Goal: Information Seeking & Learning: Learn about a topic

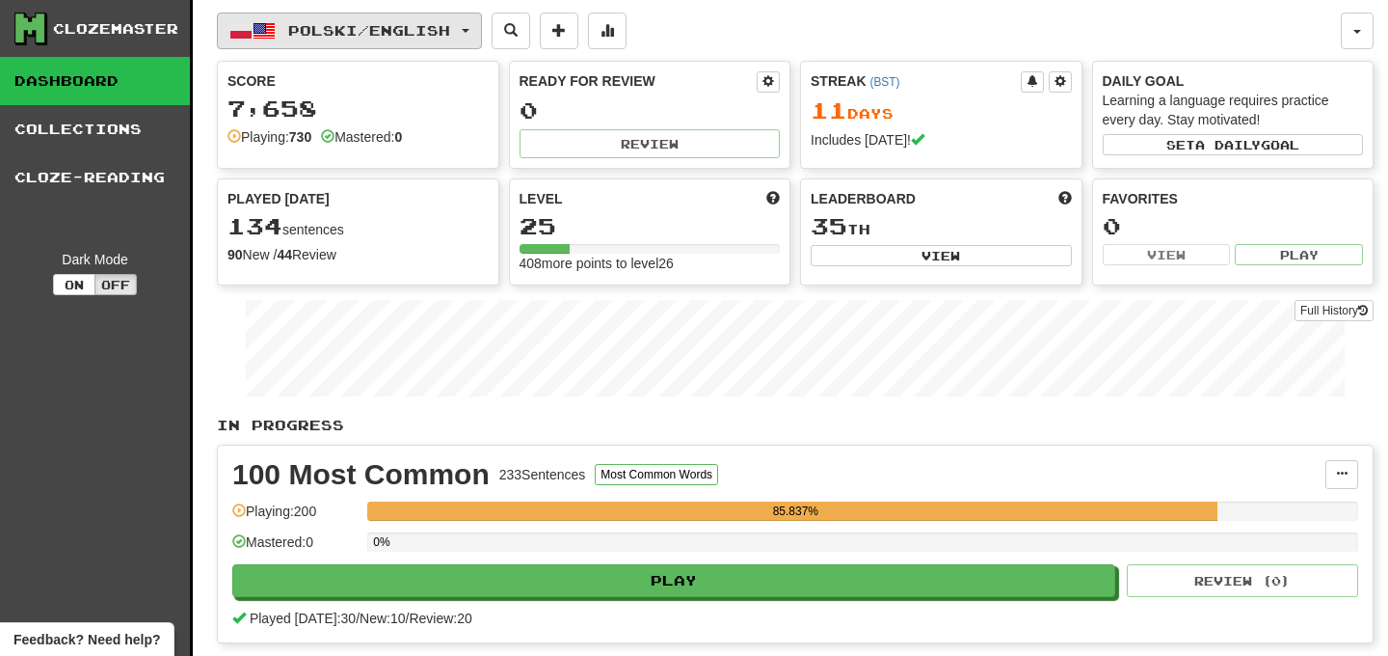
click at [476, 40] on button "Polski / English" at bounding box center [349, 31] width 265 height 37
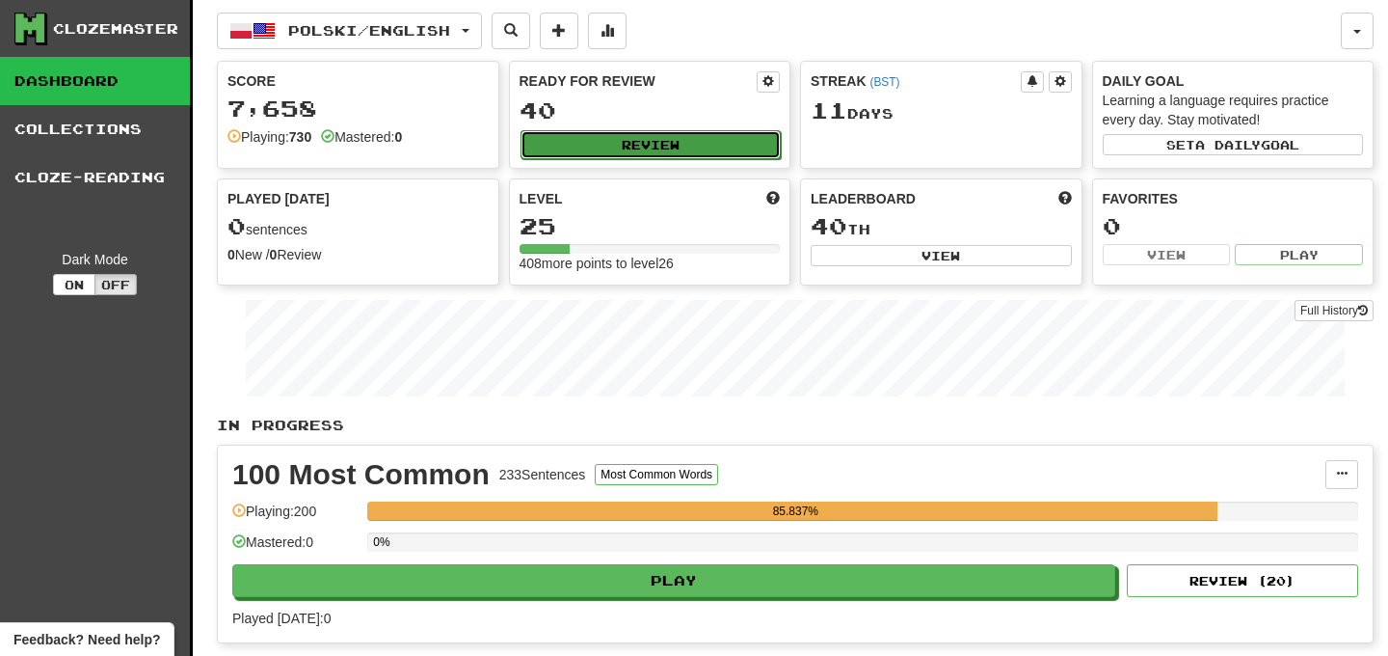
click at [636, 145] on button "Review" at bounding box center [651, 144] width 261 height 29
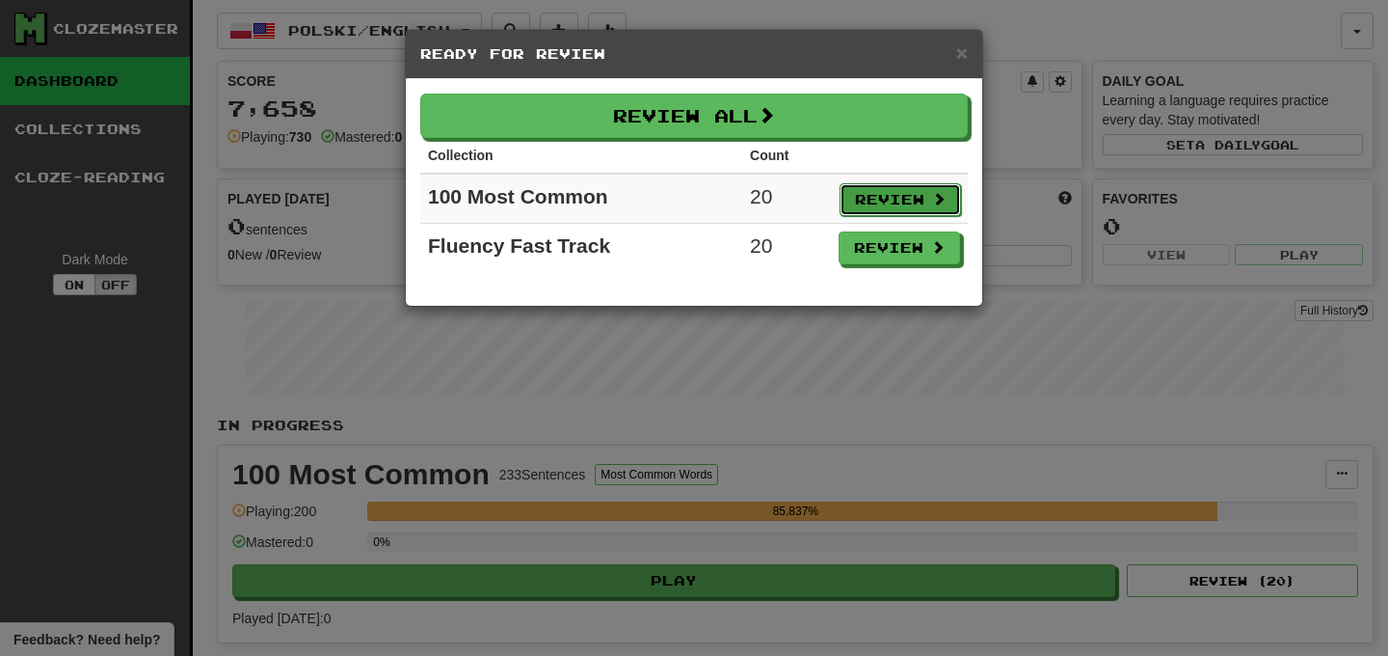
click at [869, 203] on button "Review" at bounding box center [900, 199] width 121 height 33
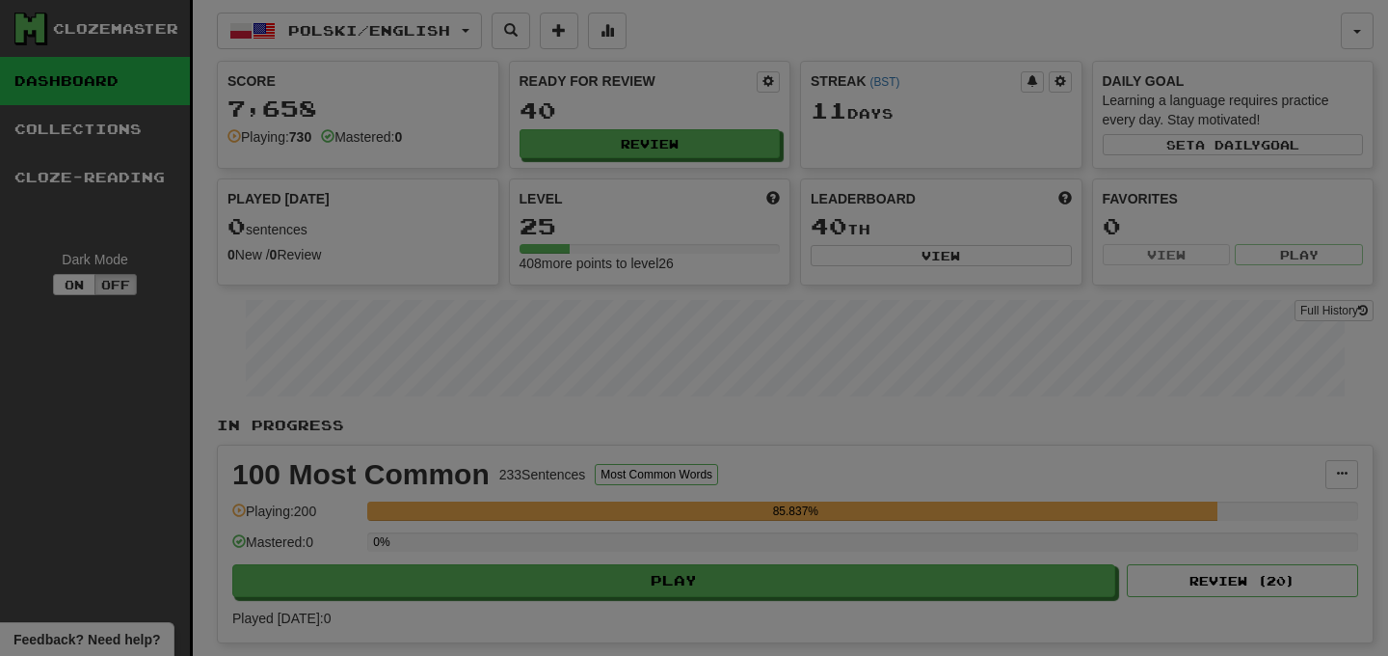
select select "**"
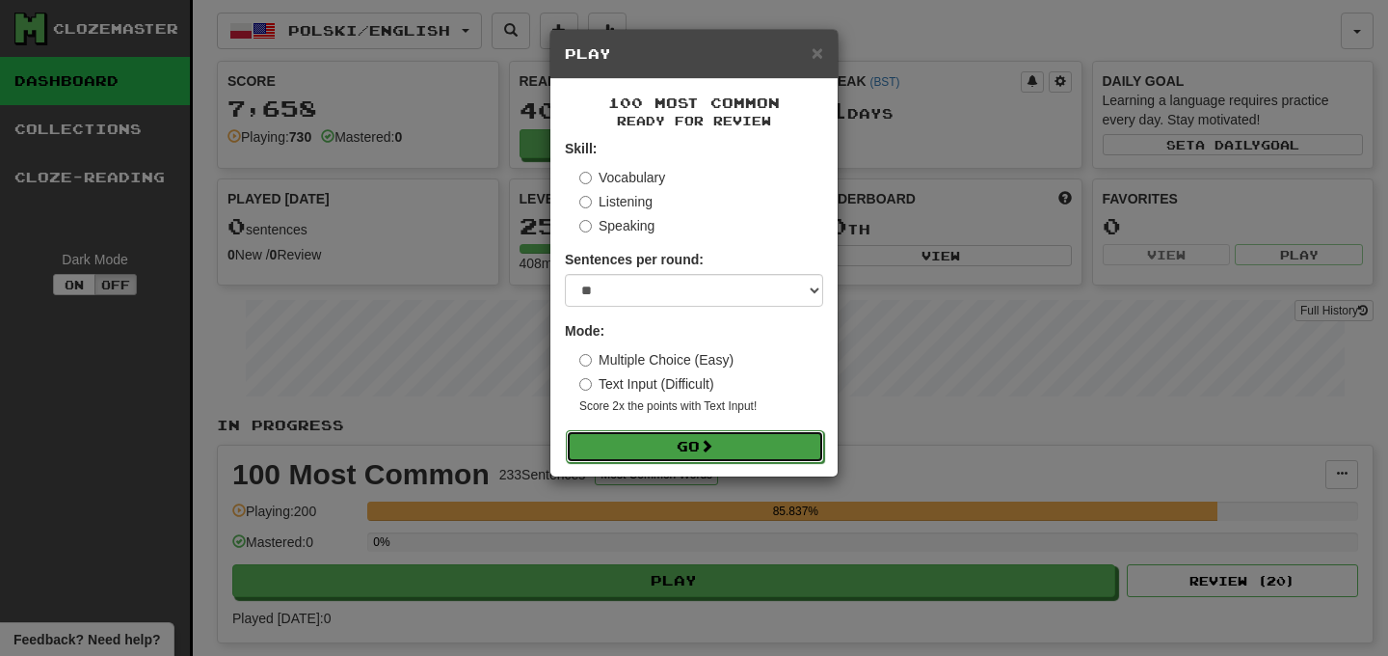
click at [679, 448] on button "Go" at bounding box center [695, 446] width 258 height 33
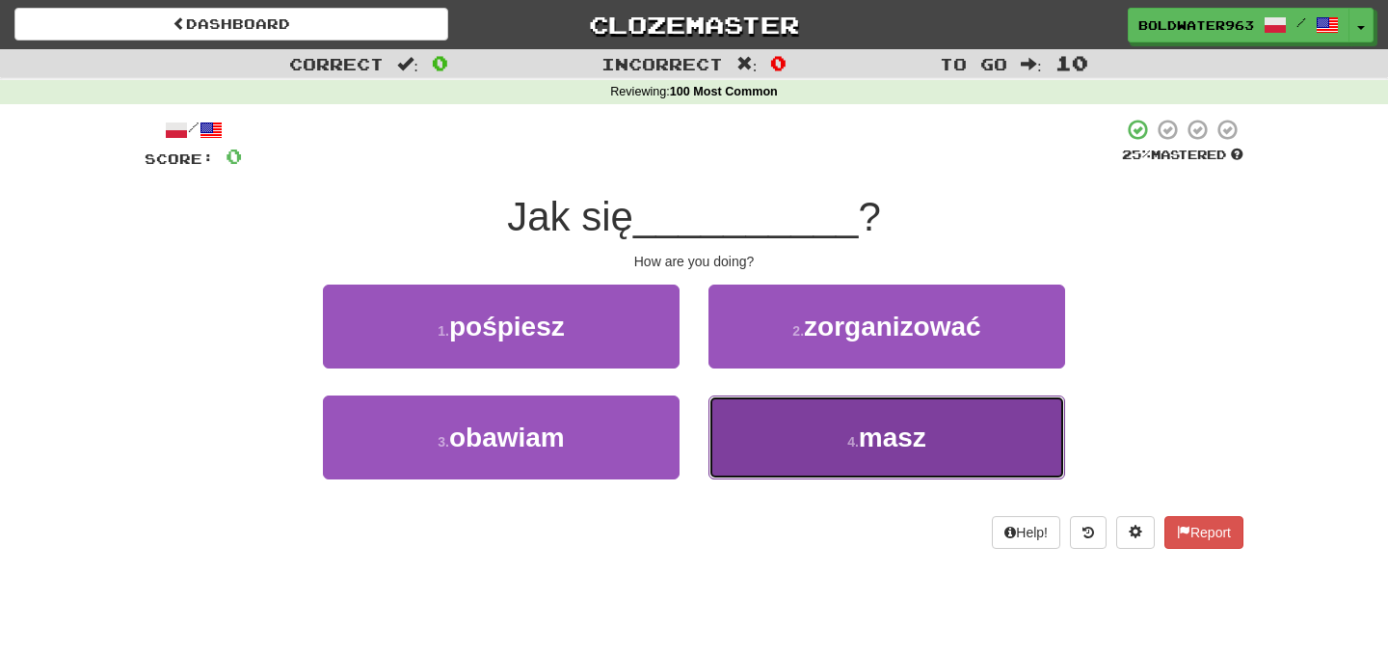
click at [892, 436] on span "masz" at bounding box center [892, 437] width 67 height 30
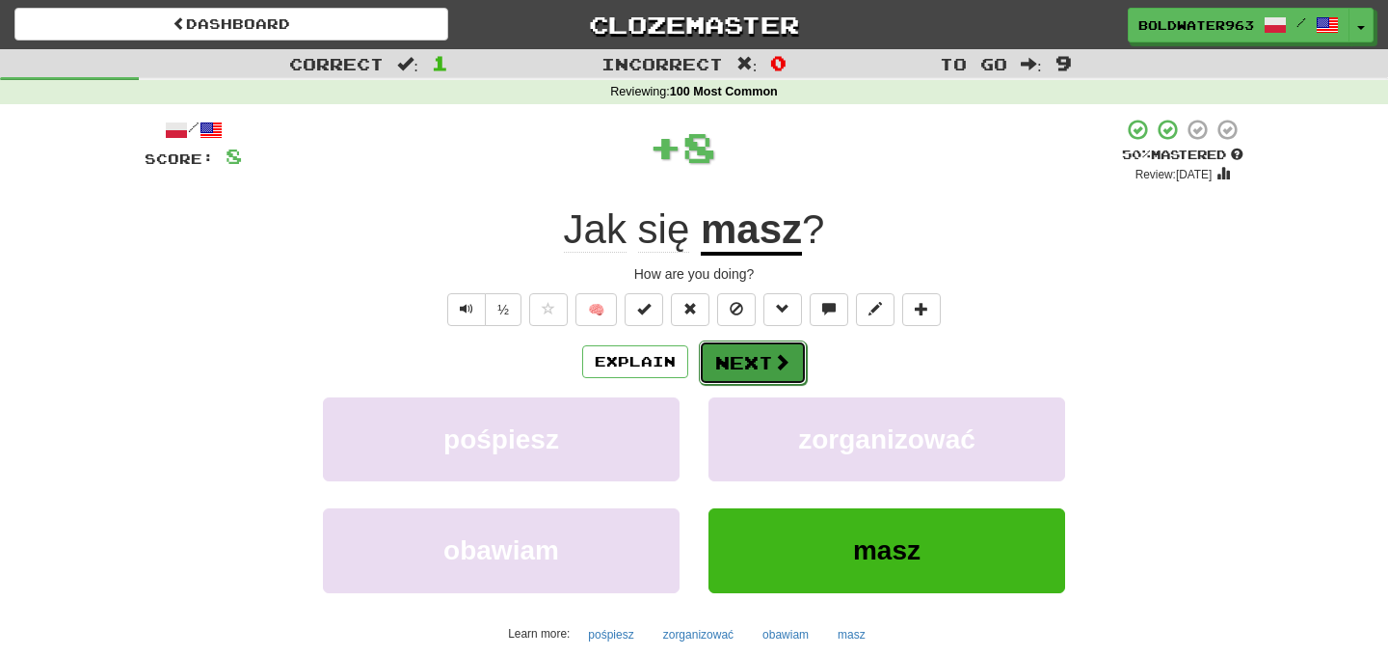
click at [741, 361] on button "Next" at bounding box center [753, 362] width 108 height 44
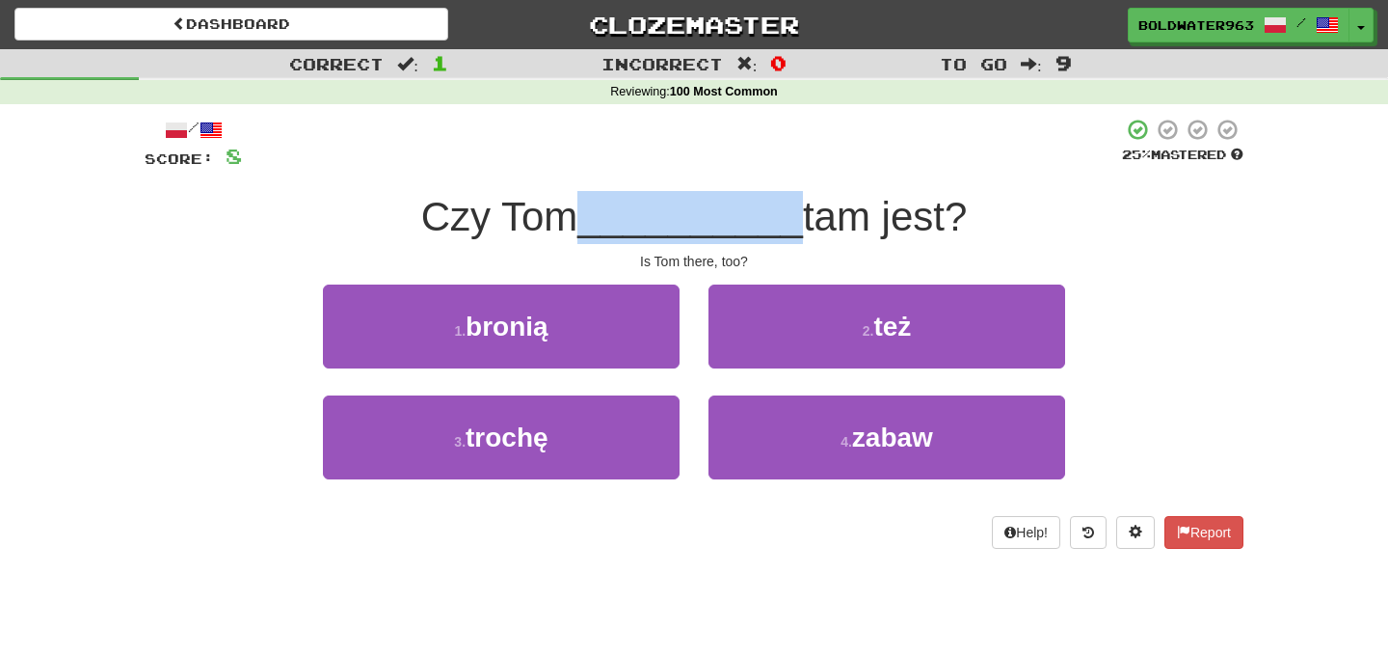
drag, startPoint x: 589, startPoint y: 222, endPoint x: 789, endPoint y: 218, distance: 199.6
click at [789, 218] on span "__________" at bounding box center [690, 216] width 226 height 45
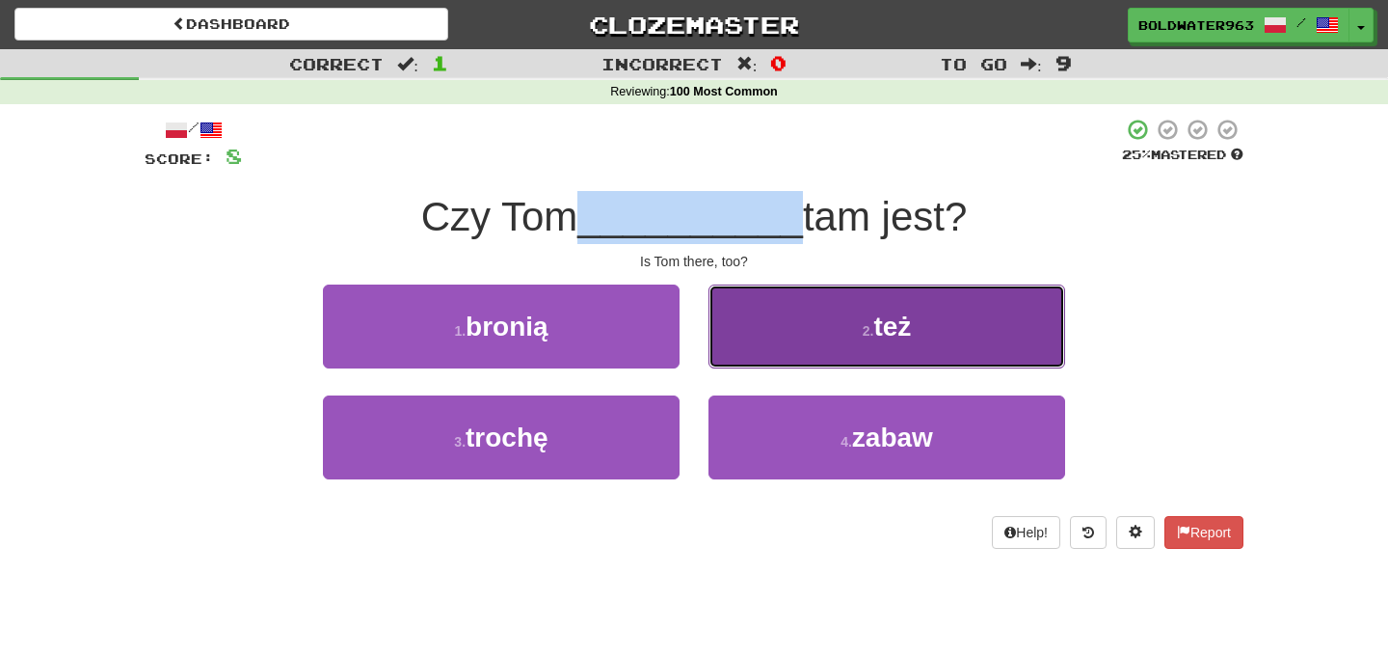
click at [817, 318] on button "2 . też" at bounding box center [887, 326] width 357 height 84
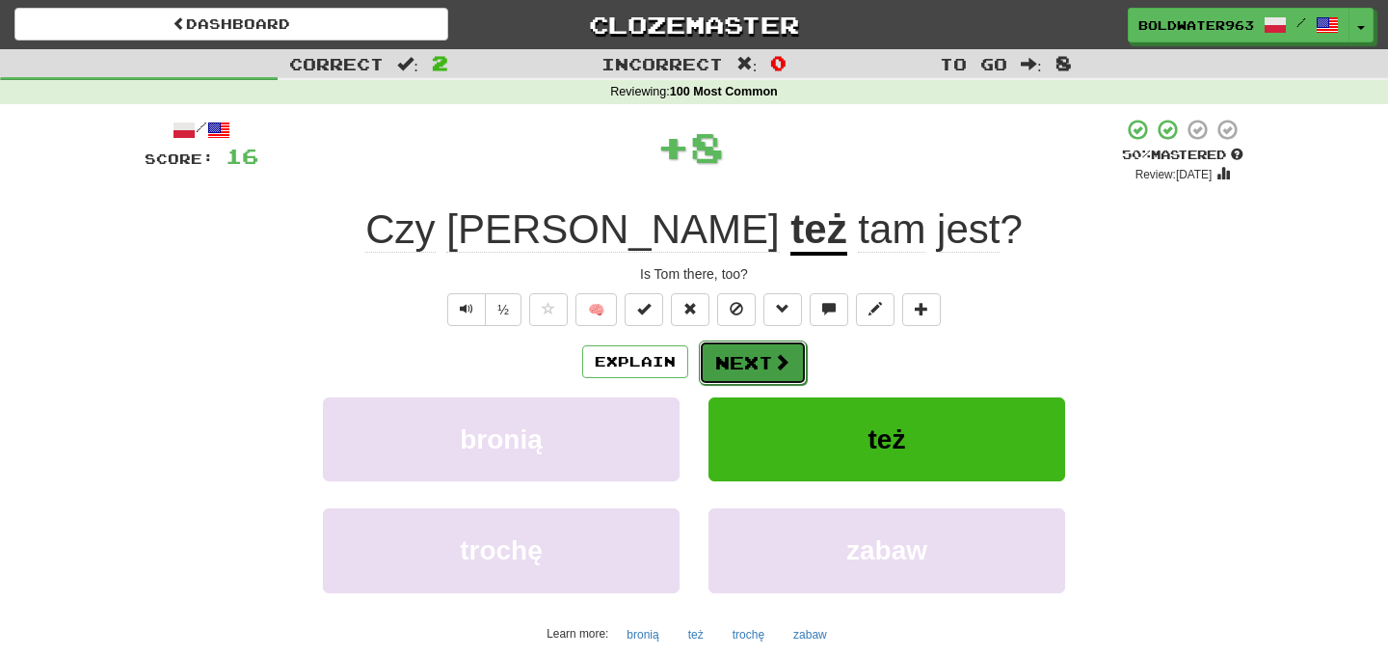
click at [735, 363] on button "Next" at bounding box center [753, 362] width 108 height 44
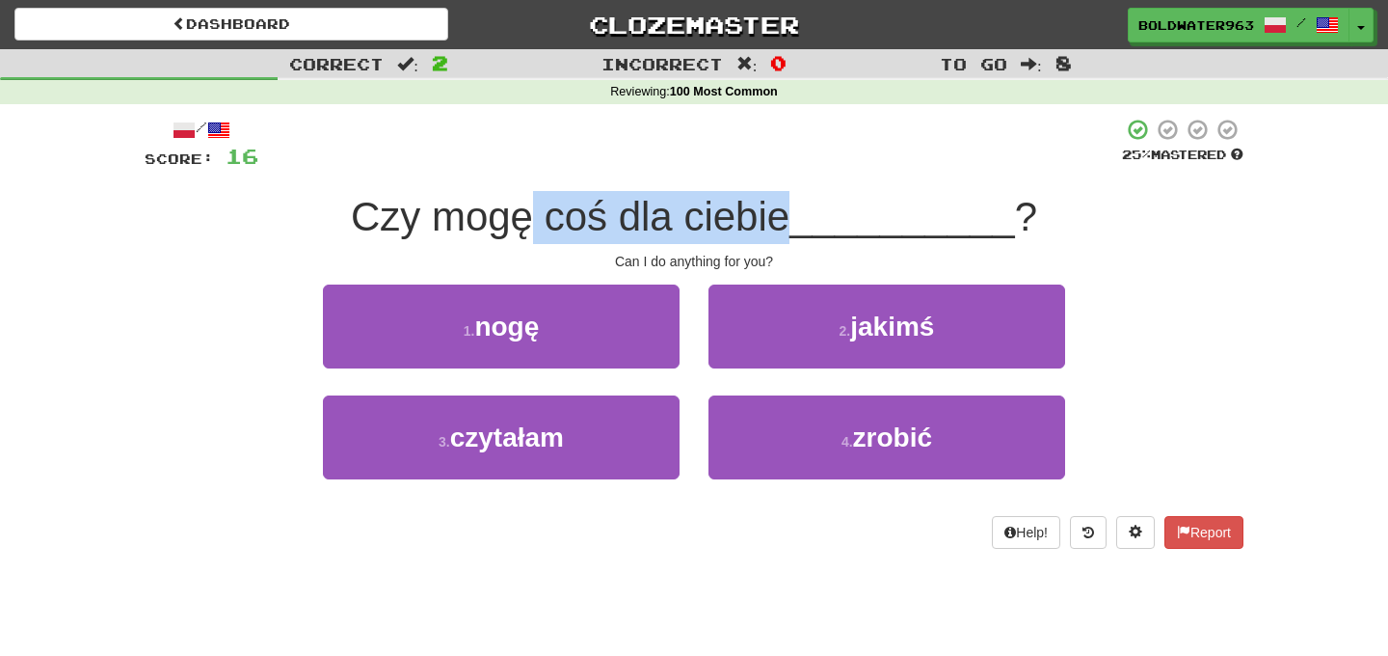
drag, startPoint x: 536, startPoint y: 220, endPoint x: 796, endPoint y: 215, distance: 260.3
click at [790, 215] on span "Czy mogę coś dla ciebie" at bounding box center [570, 216] width 439 height 45
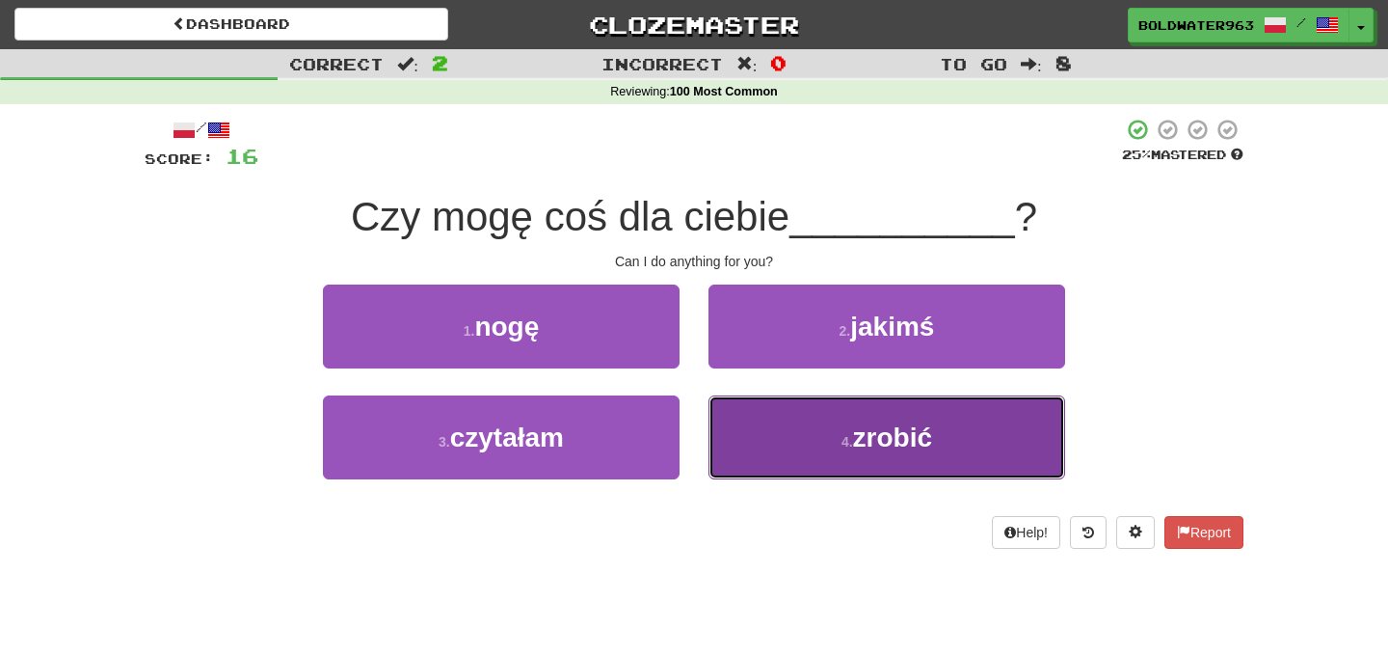
click at [827, 440] on button "4 . zrobić" at bounding box center [887, 437] width 357 height 84
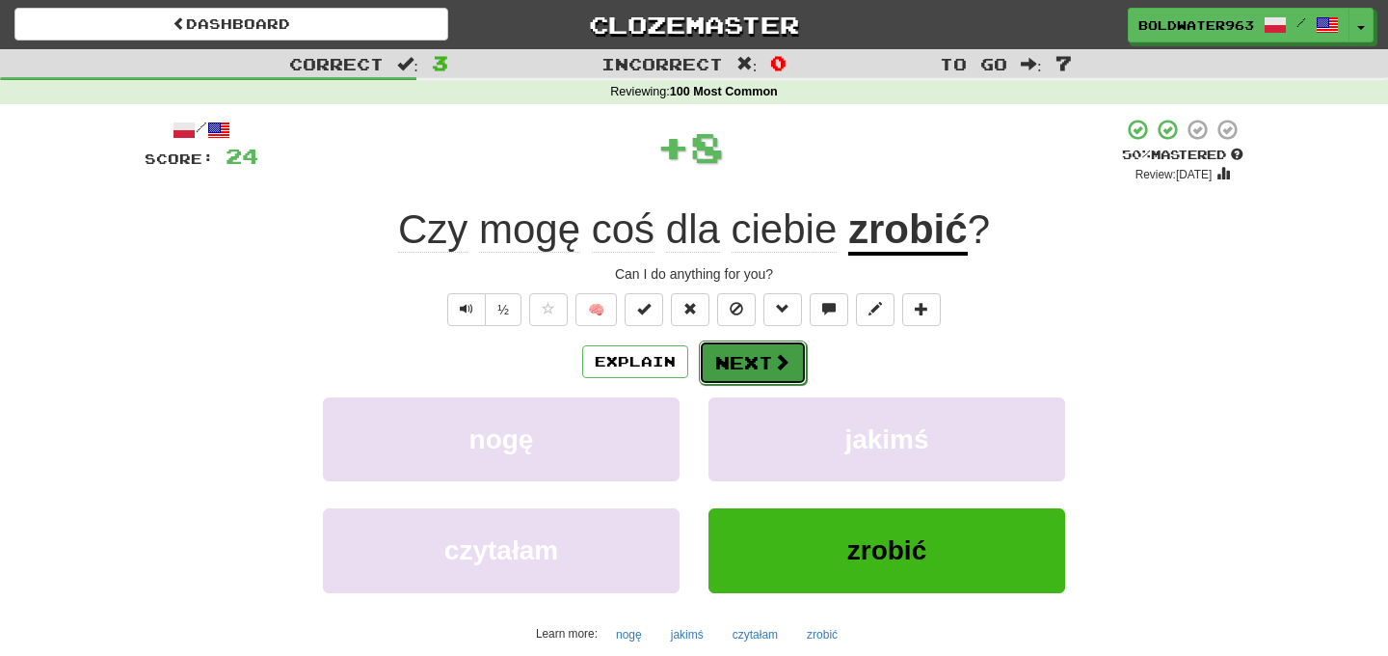
click at [748, 362] on button "Next" at bounding box center [753, 362] width 108 height 44
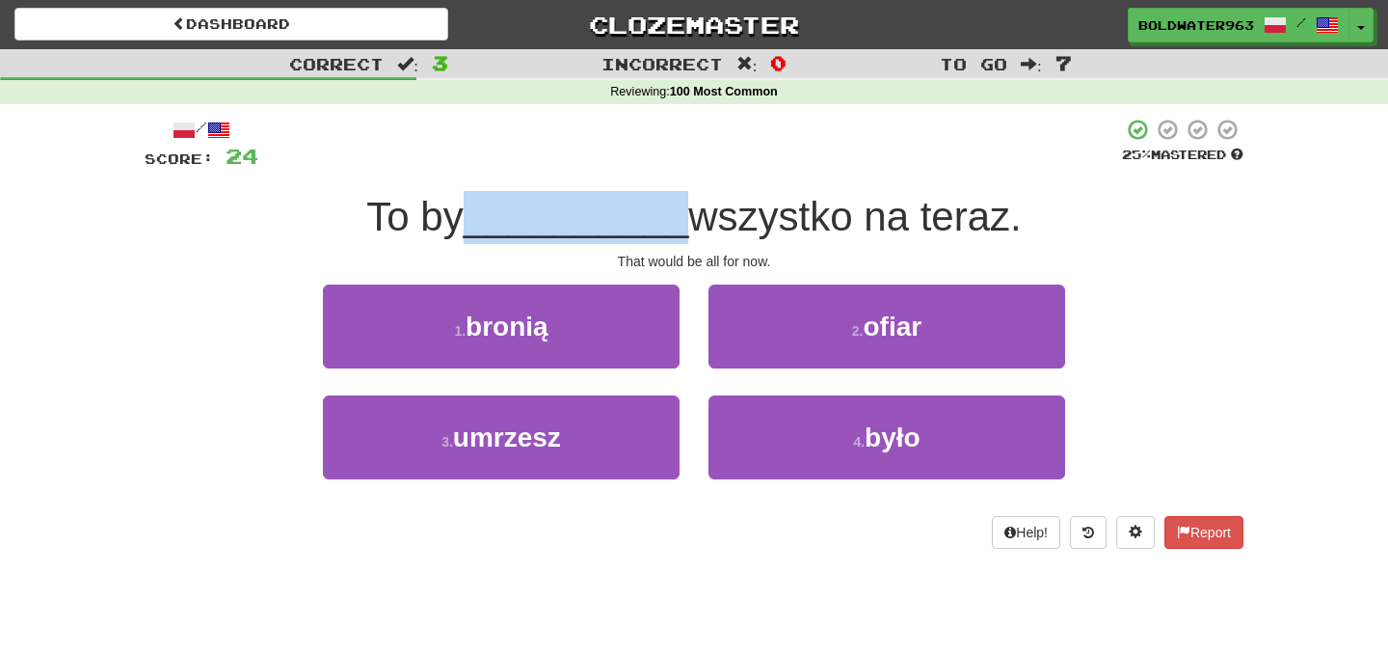
drag, startPoint x: 472, startPoint y: 217, endPoint x: 670, endPoint y: 225, distance: 197.8
click at [670, 225] on div "To by __________ wszystko na teraz." at bounding box center [694, 217] width 1099 height 53
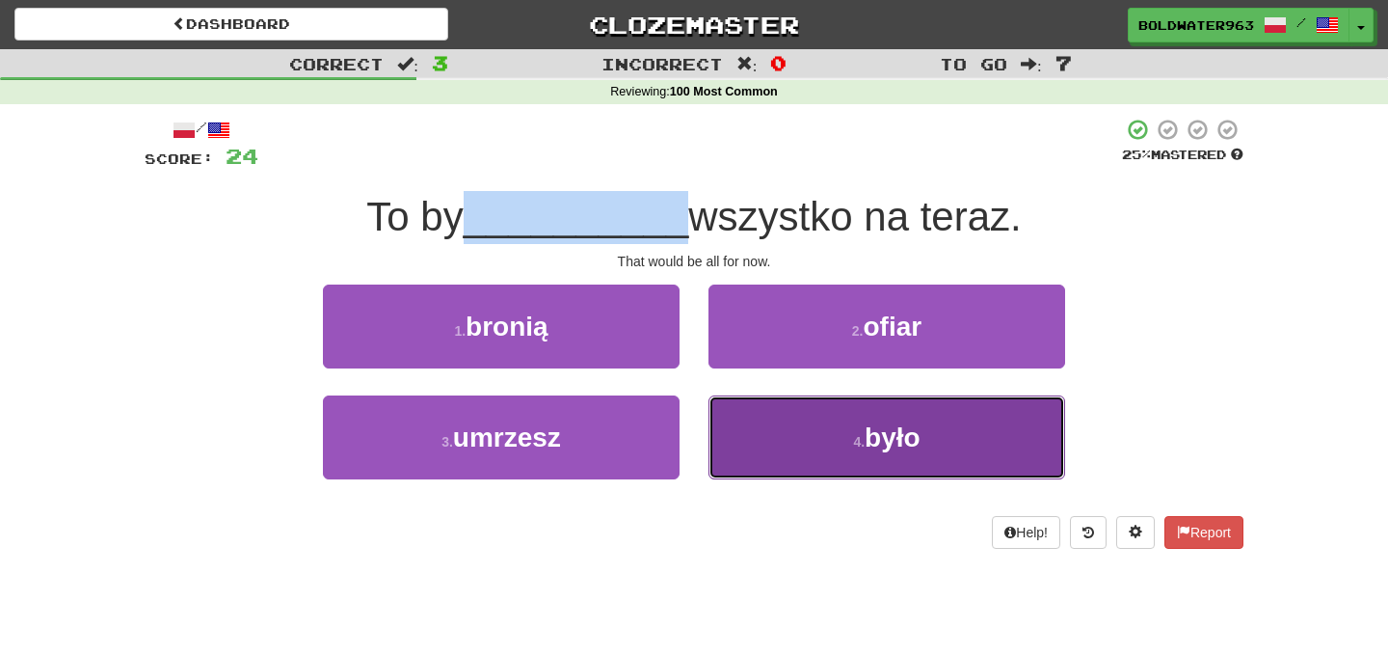
click at [826, 450] on button "4 . było" at bounding box center [887, 437] width 357 height 84
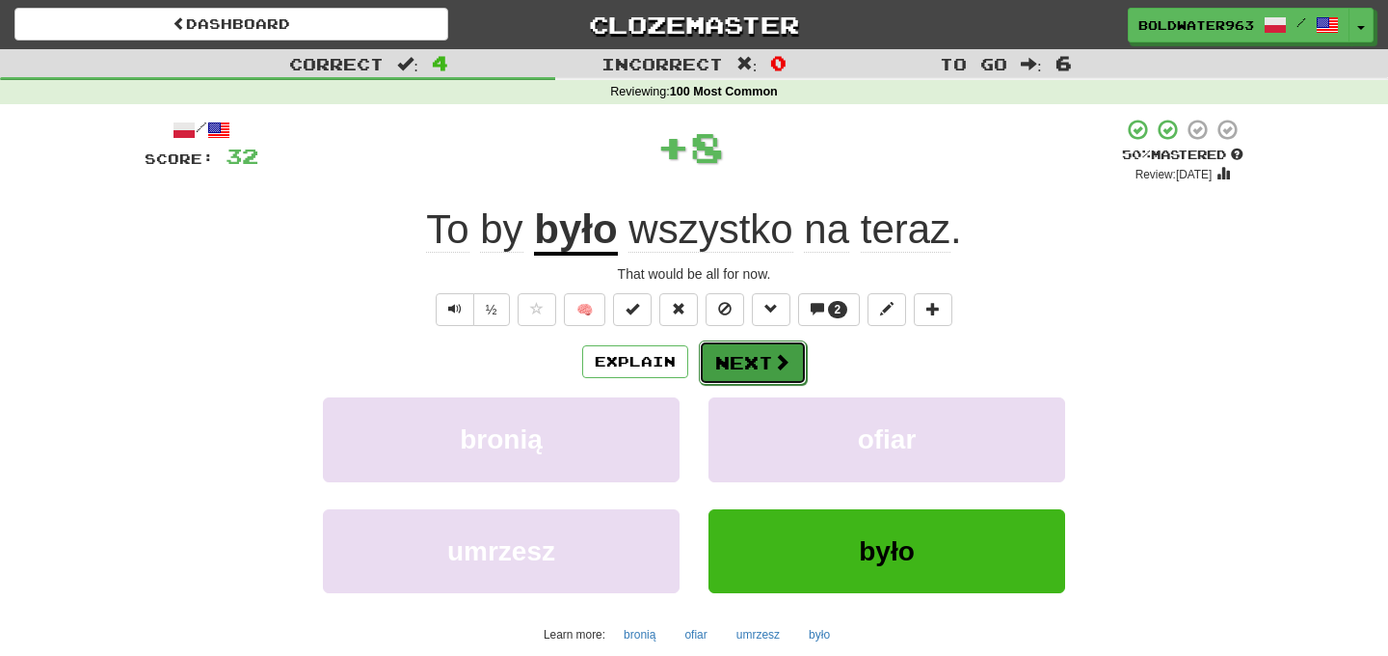
click at [760, 369] on button "Next" at bounding box center [753, 362] width 108 height 44
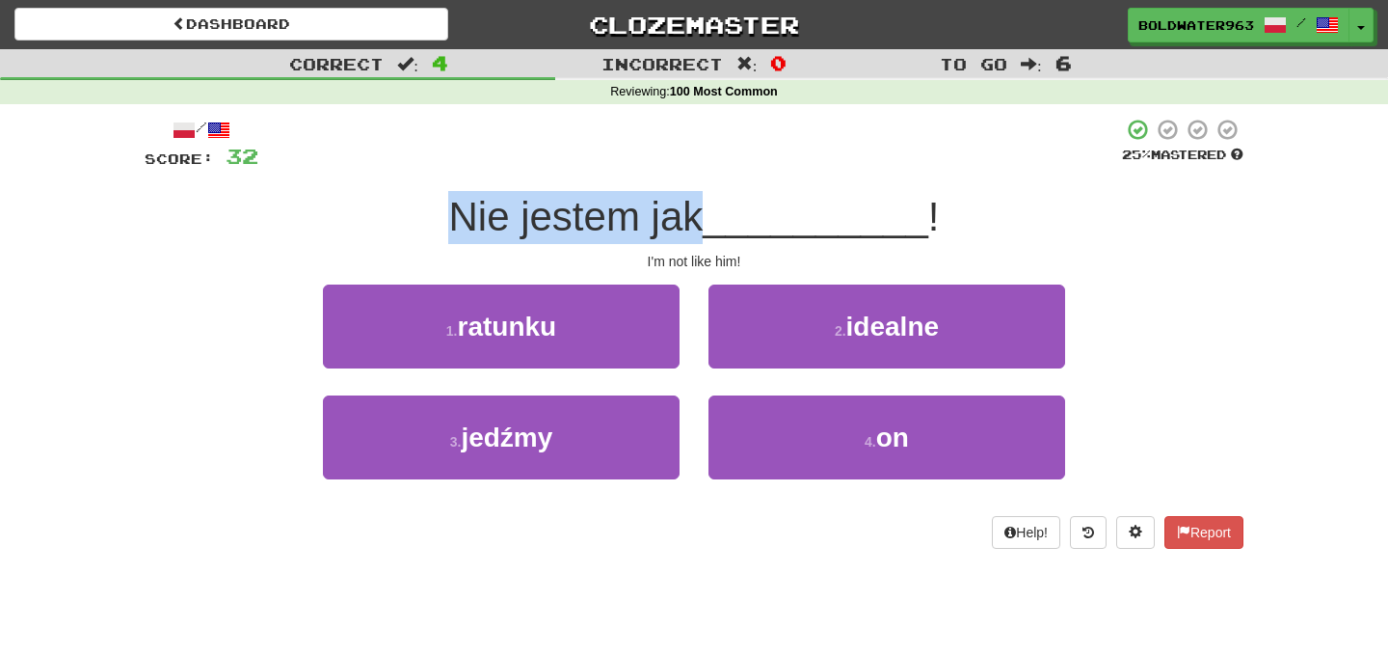
drag, startPoint x: 453, startPoint y: 222, endPoint x: 713, endPoint y: 219, distance: 260.3
click at [713, 219] on div "Nie jestem jak __________ !" at bounding box center [694, 217] width 1099 height 53
click at [703, 219] on span "Nie jestem jak" at bounding box center [575, 216] width 255 height 45
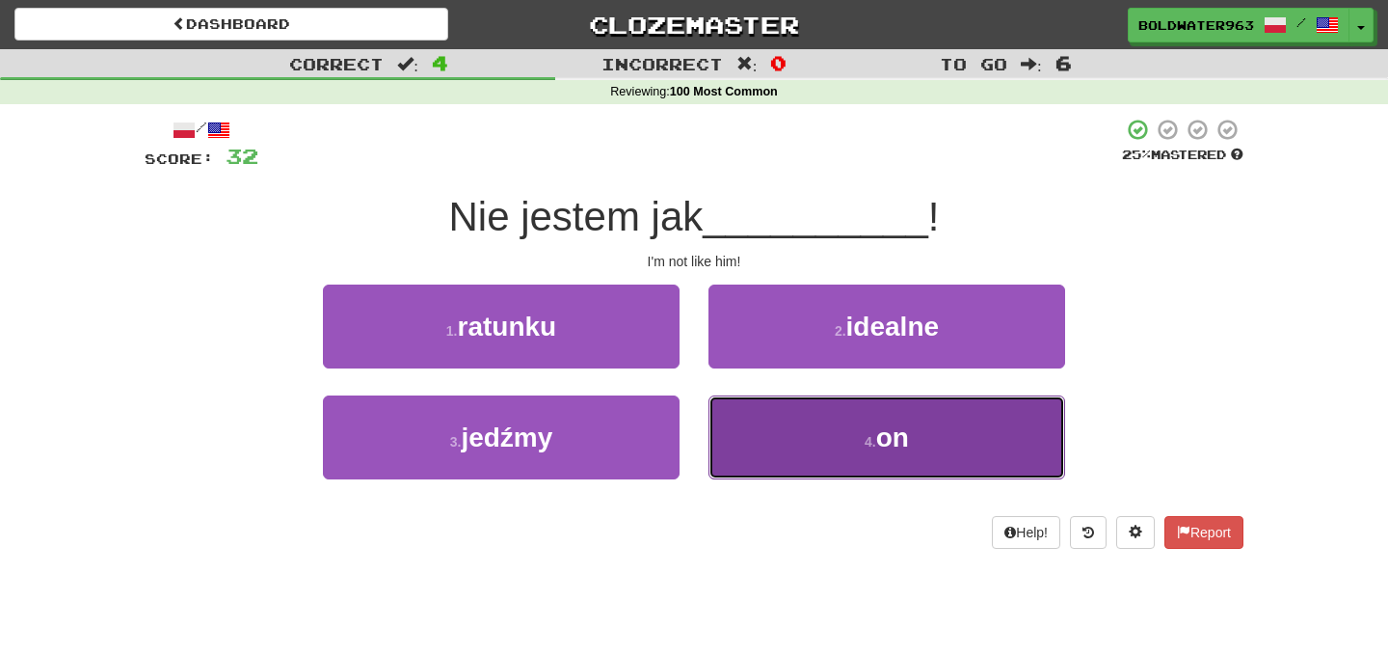
click at [858, 459] on button "4 . on" at bounding box center [887, 437] width 357 height 84
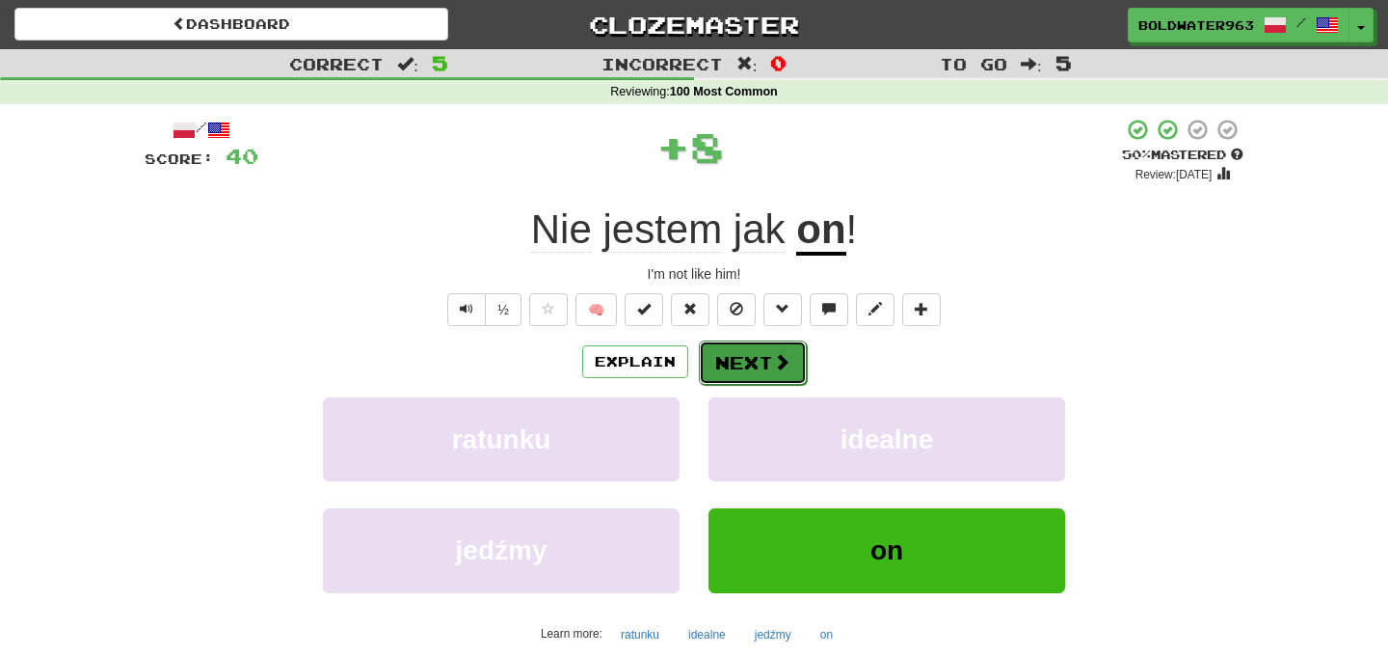
click at [760, 362] on button "Next" at bounding box center [753, 362] width 108 height 44
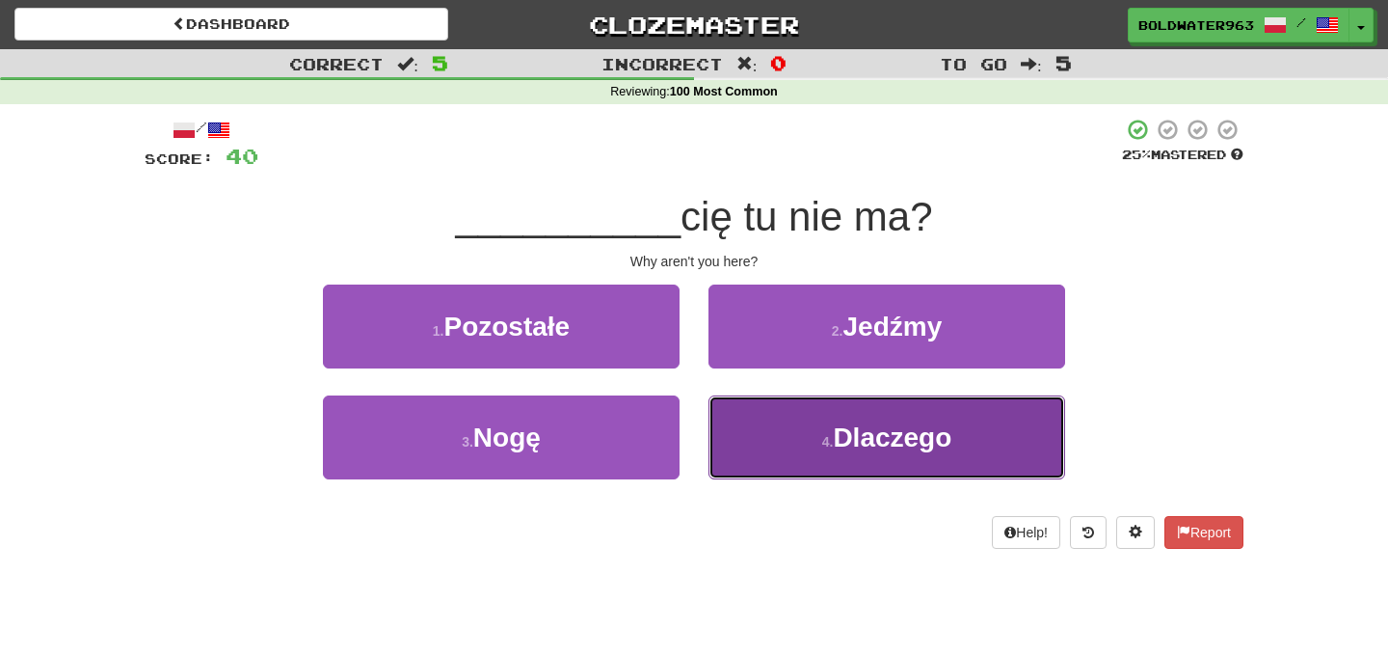
click at [827, 435] on small "4 ." at bounding box center [828, 441] width 12 height 15
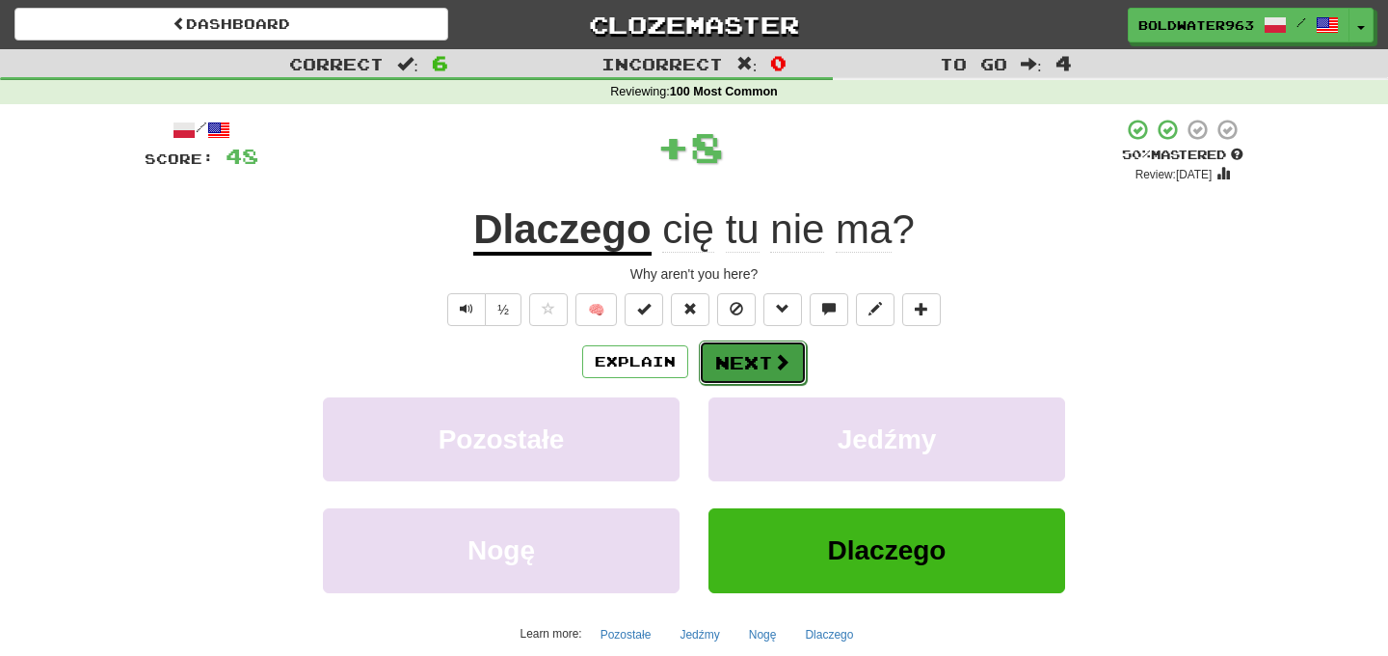
click at [755, 360] on button "Next" at bounding box center [753, 362] width 108 height 44
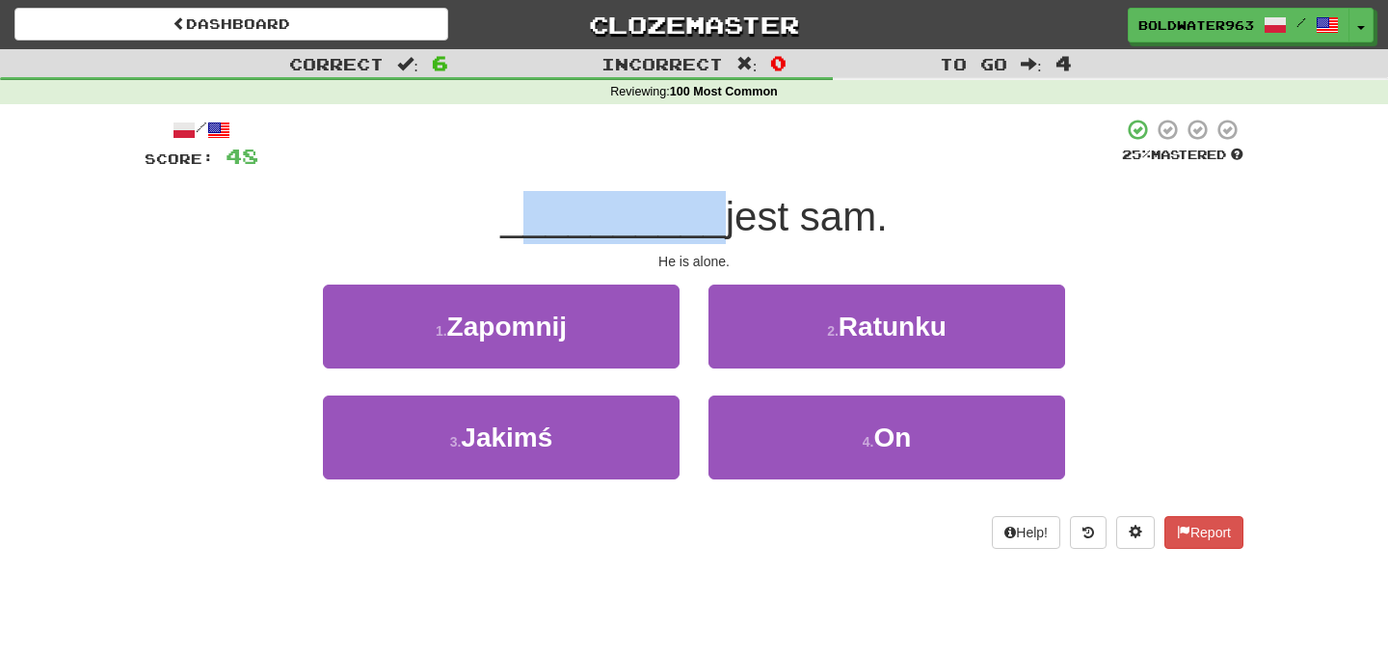
drag, startPoint x: 532, startPoint y: 221, endPoint x: 709, endPoint y: 221, distance: 176.4
click at [709, 221] on div "__________ jest sam." at bounding box center [694, 217] width 1099 height 53
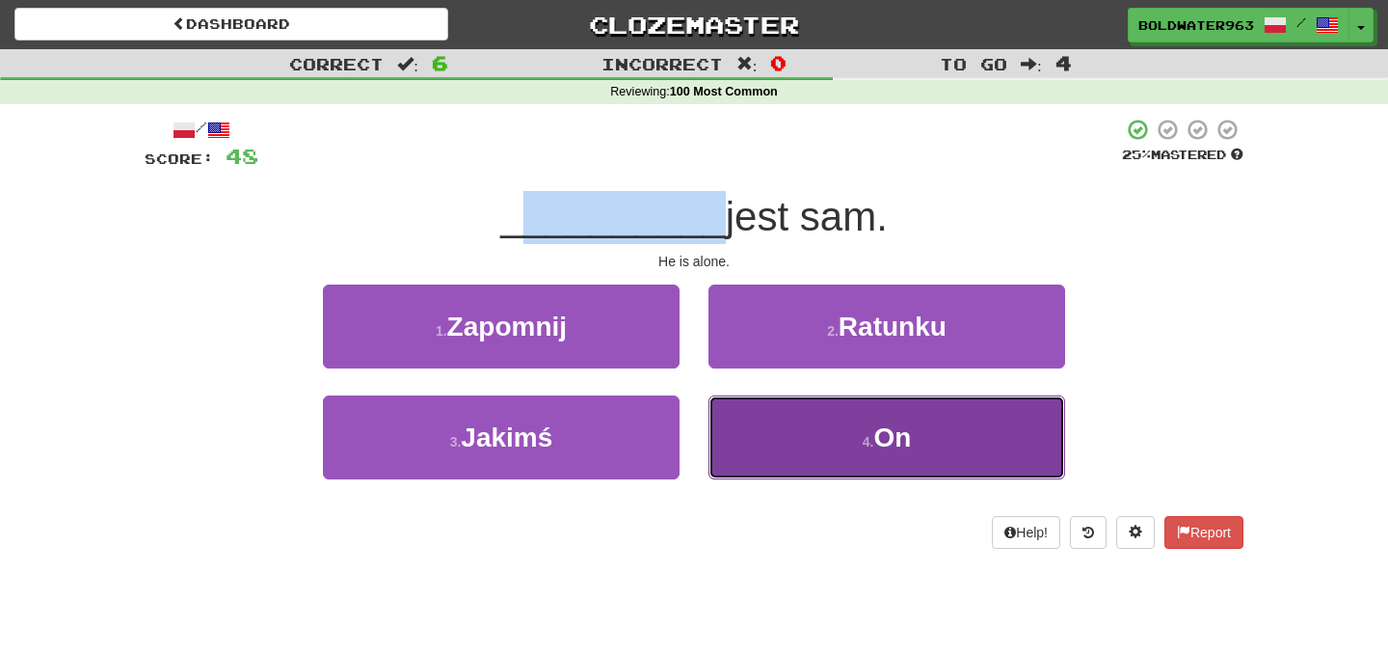
click at [805, 422] on button "4 . On" at bounding box center [887, 437] width 357 height 84
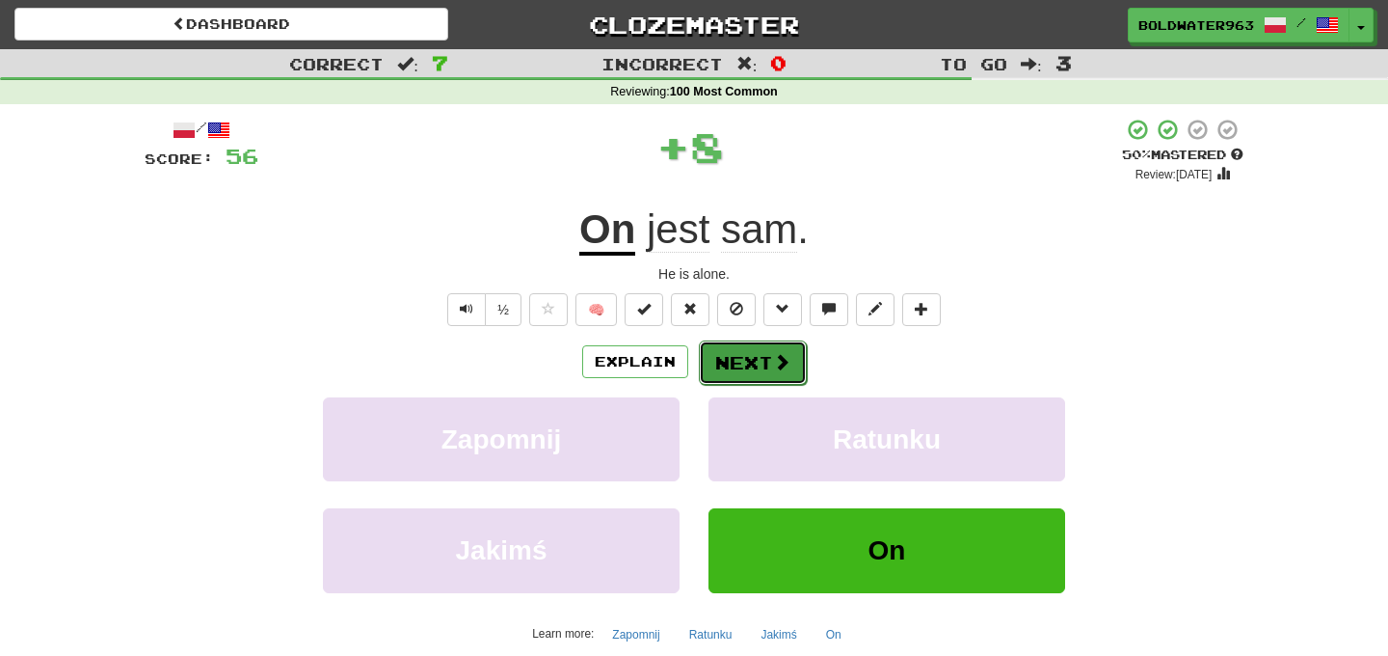
click at [739, 362] on button "Next" at bounding box center [753, 362] width 108 height 44
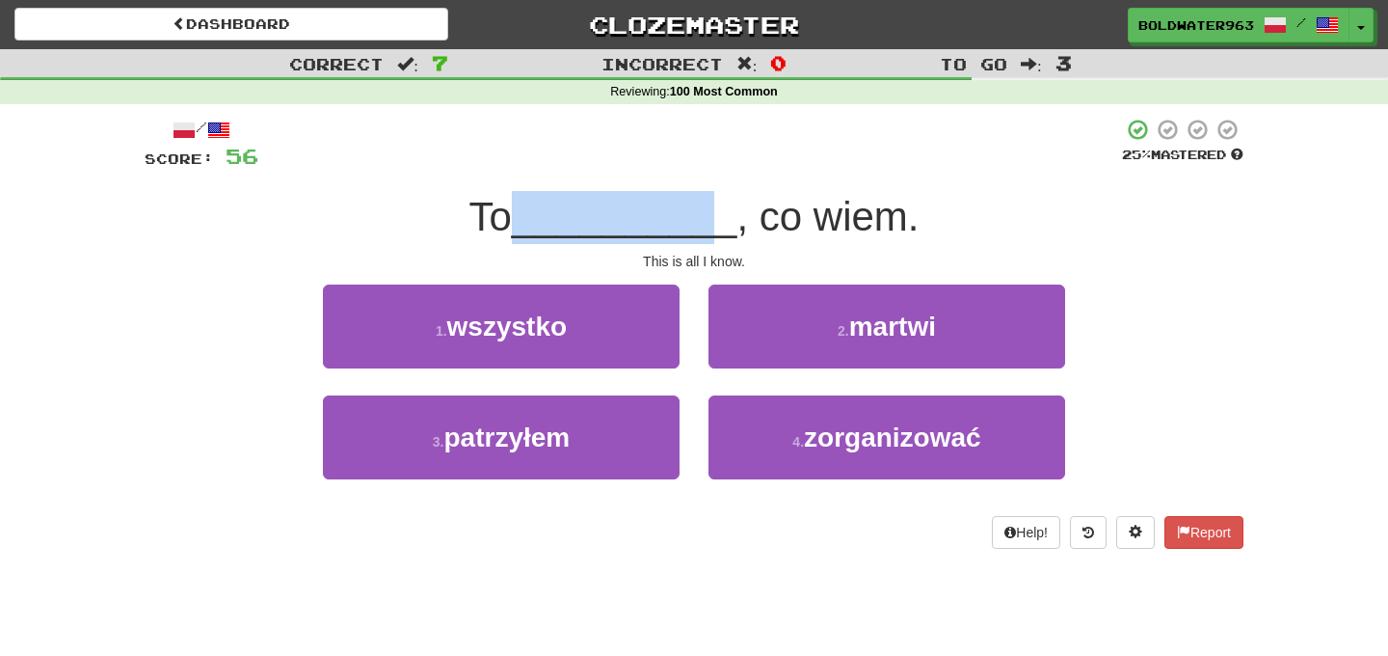
drag, startPoint x: 526, startPoint y: 213, endPoint x: 722, endPoint y: 230, distance: 196.5
click at [722, 230] on span "__________" at bounding box center [625, 216] width 226 height 45
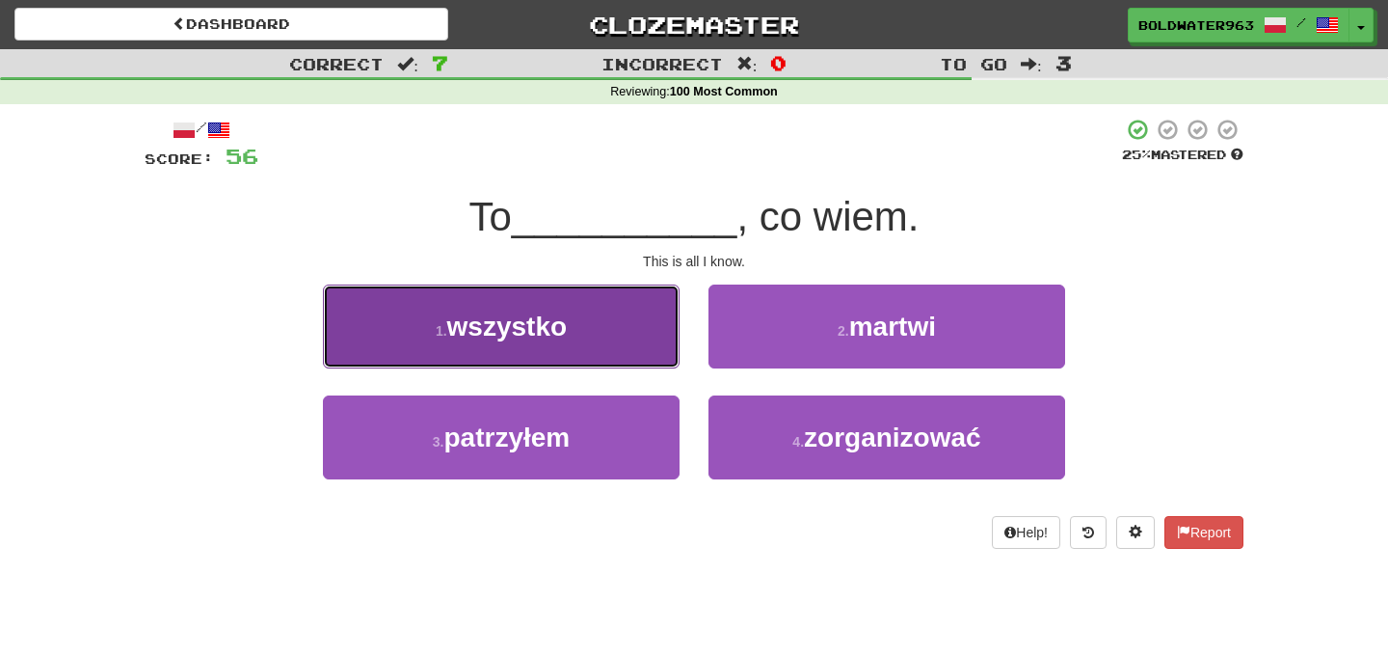
click at [604, 324] on button "1 . wszystko" at bounding box center [501, 326] width 357 height 84
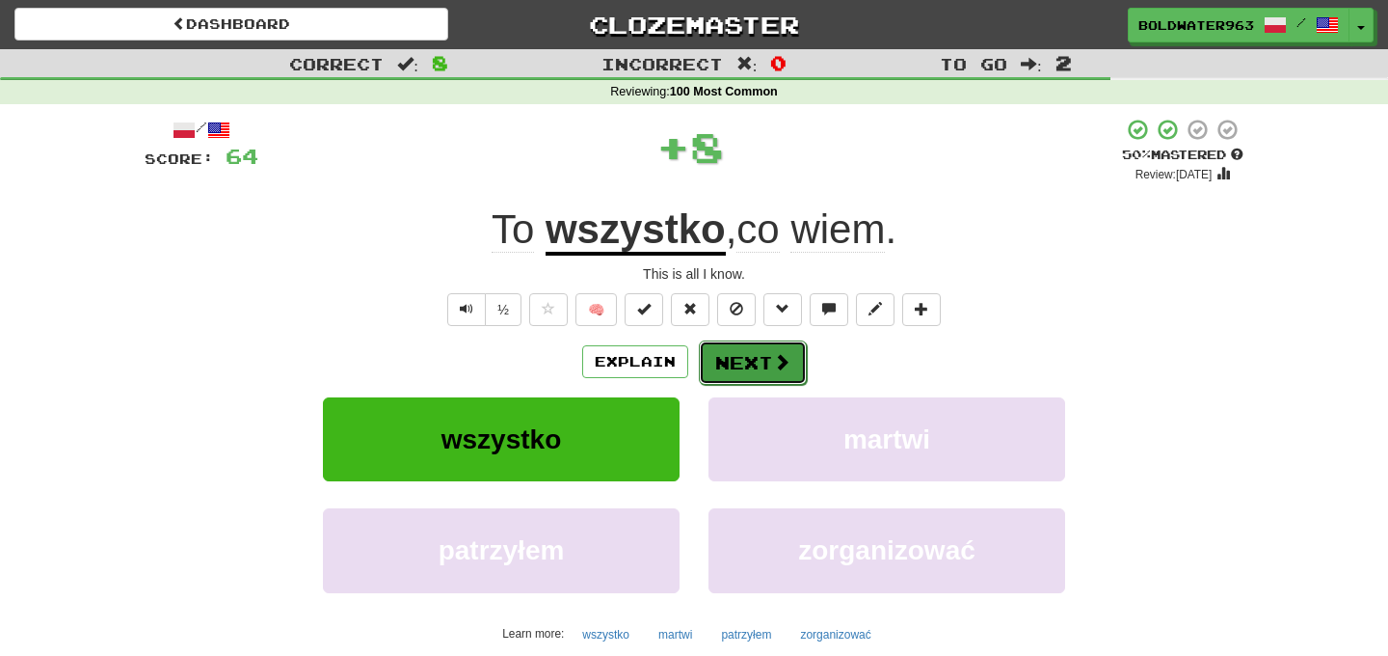
click at [759, 359] on button "Next" at bounding box center [753, 362] width 108 height 44
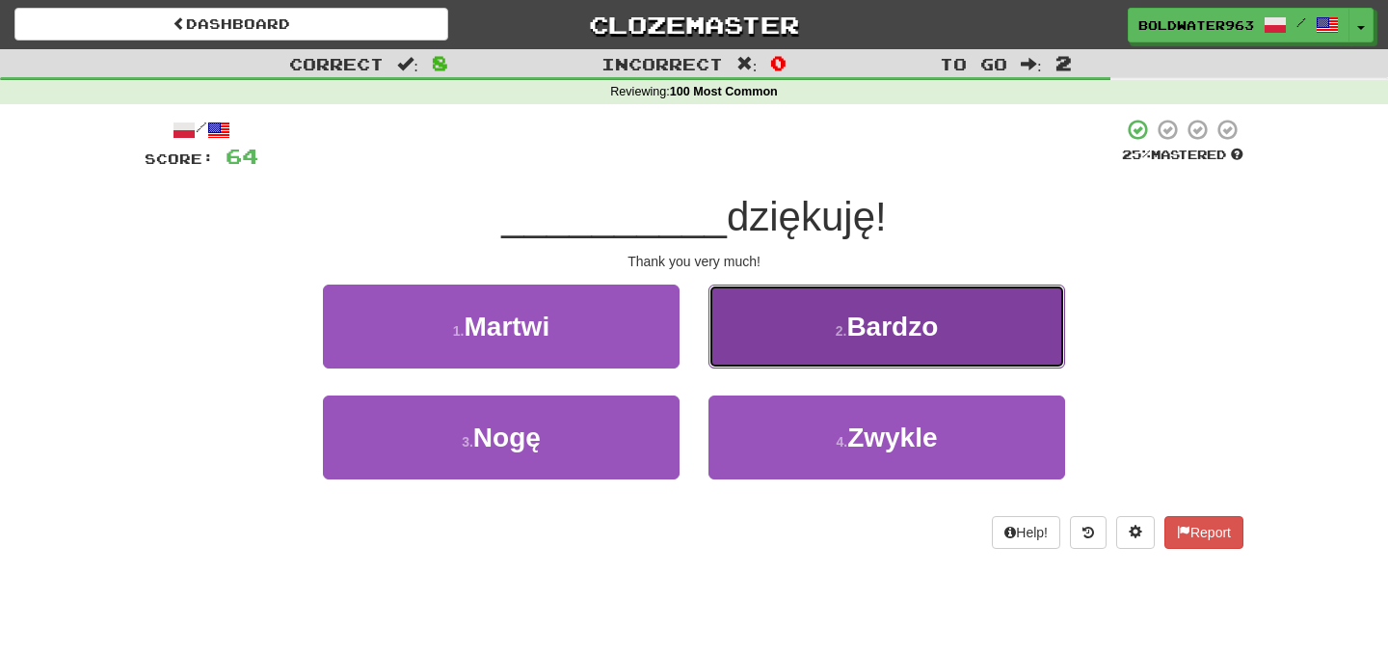
click at [802, 336] on button "2 . Bardzo" at bounding box center [887, 326] width 357 height 84
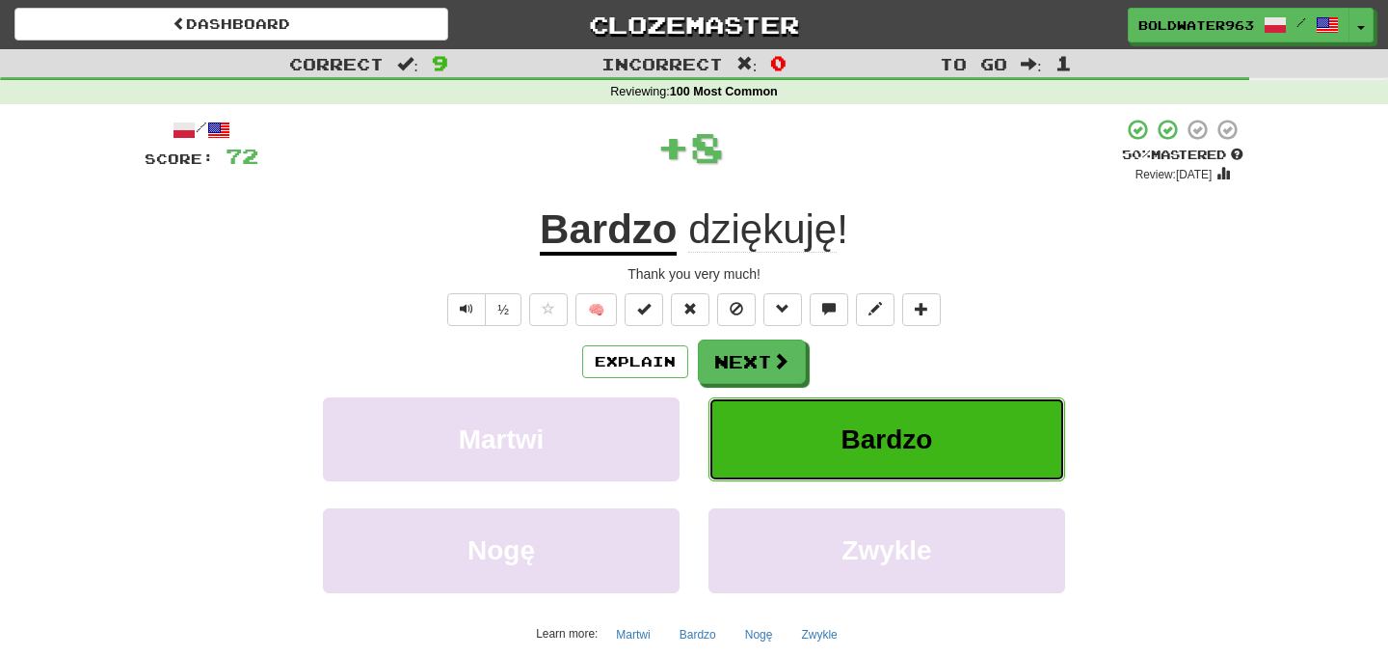
click at [787, 419] on button "Bardzo" at bounding box center [887, 439] width 357 height 84
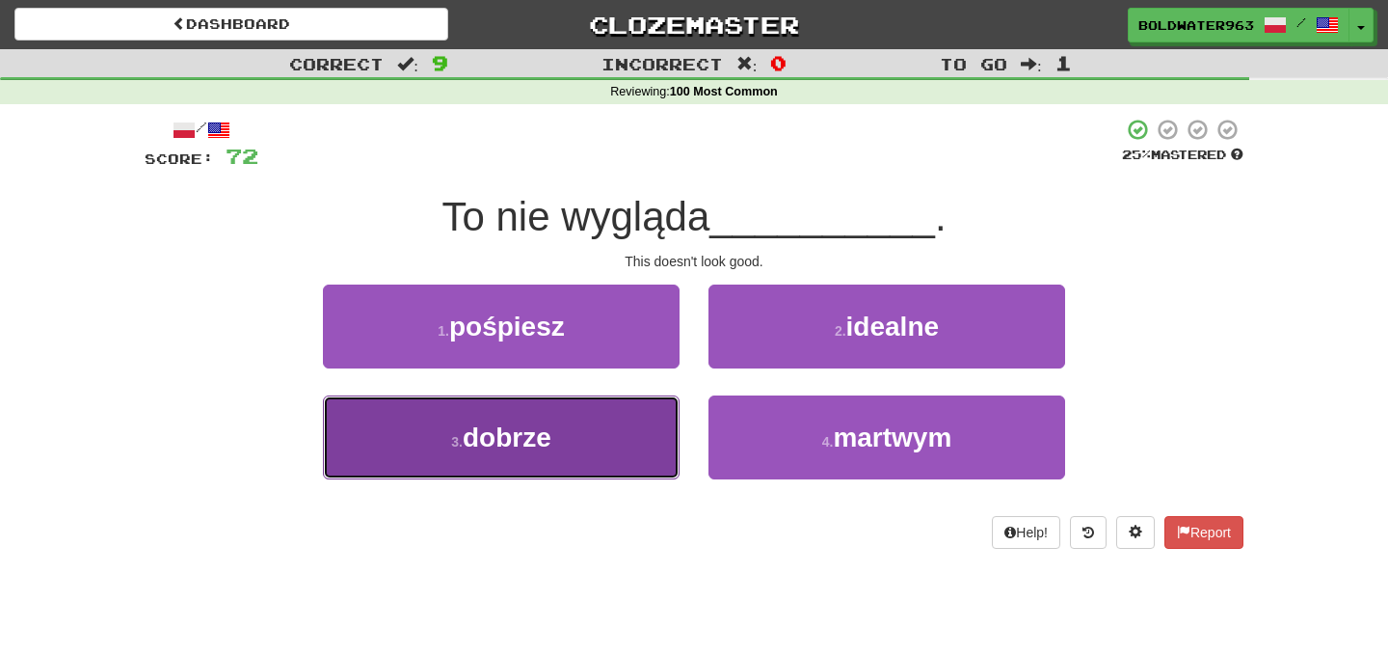
click at [619, 413] on button "3 . dobrze" at bounding box center [501, 437] width 357 height 84
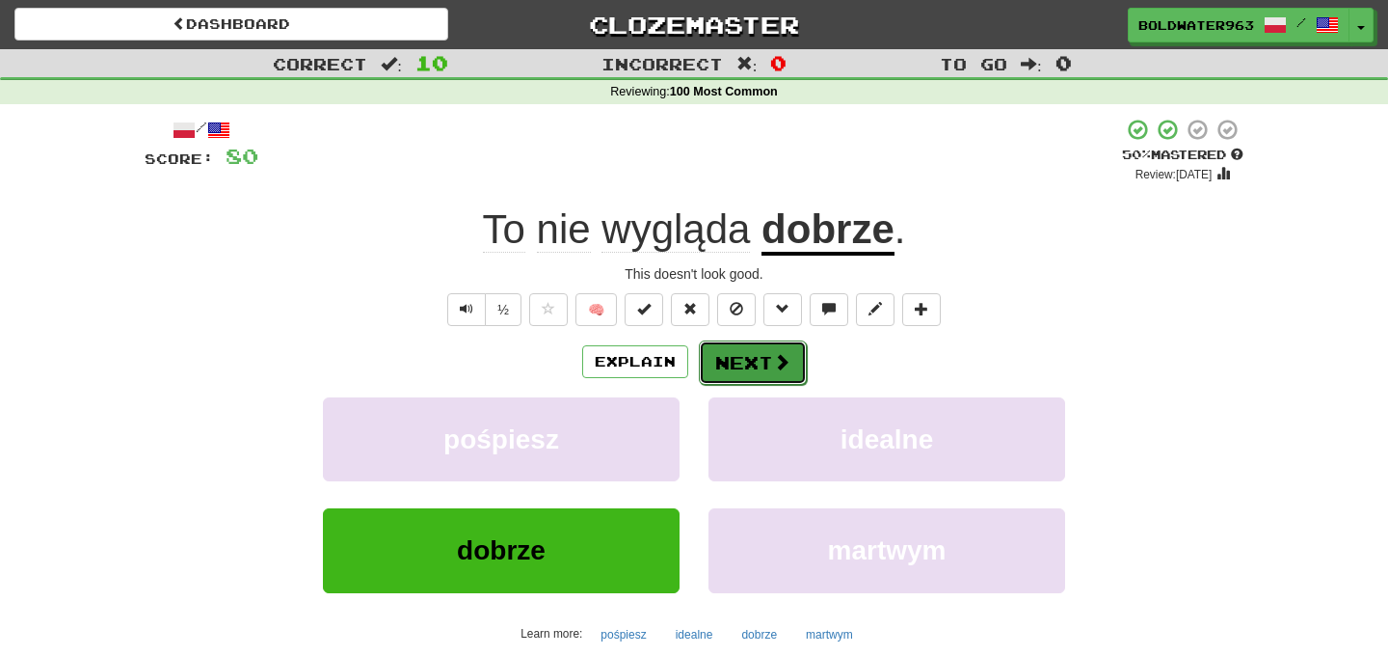
click at [766, 362] on button "Next" at bounding box center [753, 362] width 108 height 44
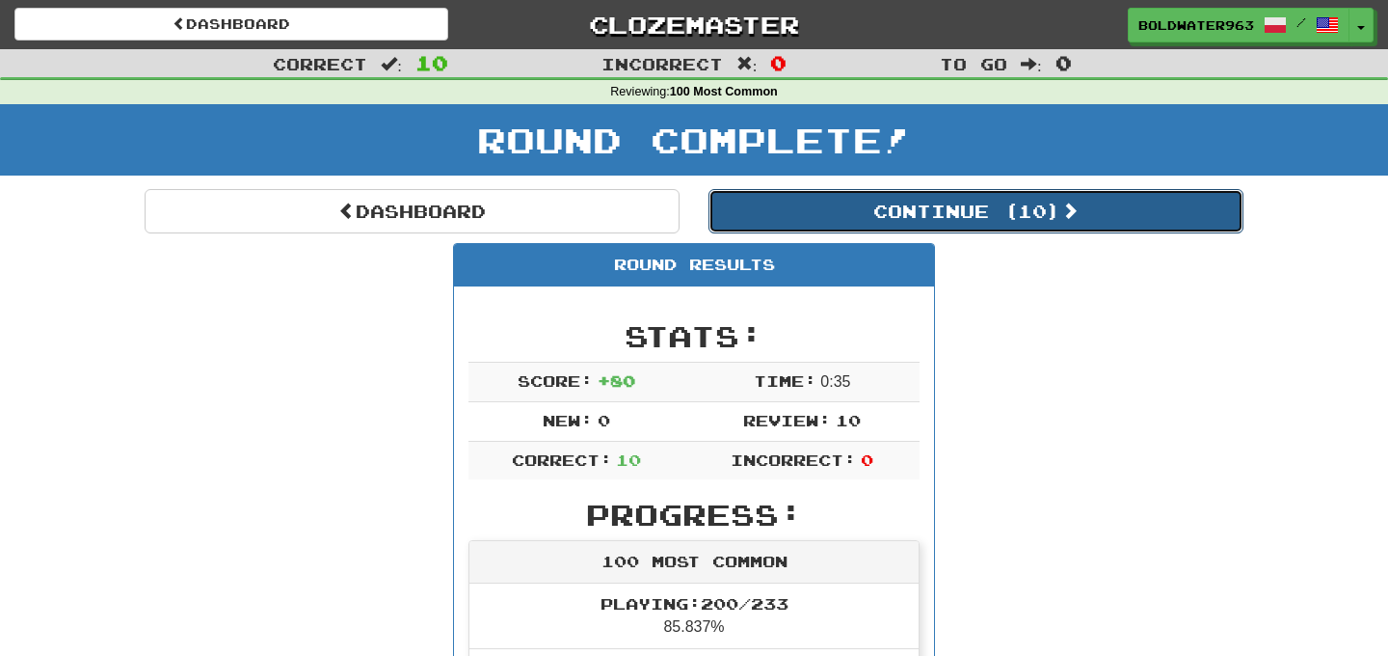
click at [890, 222] on button "Continue ( 10 )" at bounding box center [976, 211] width 535 height 44
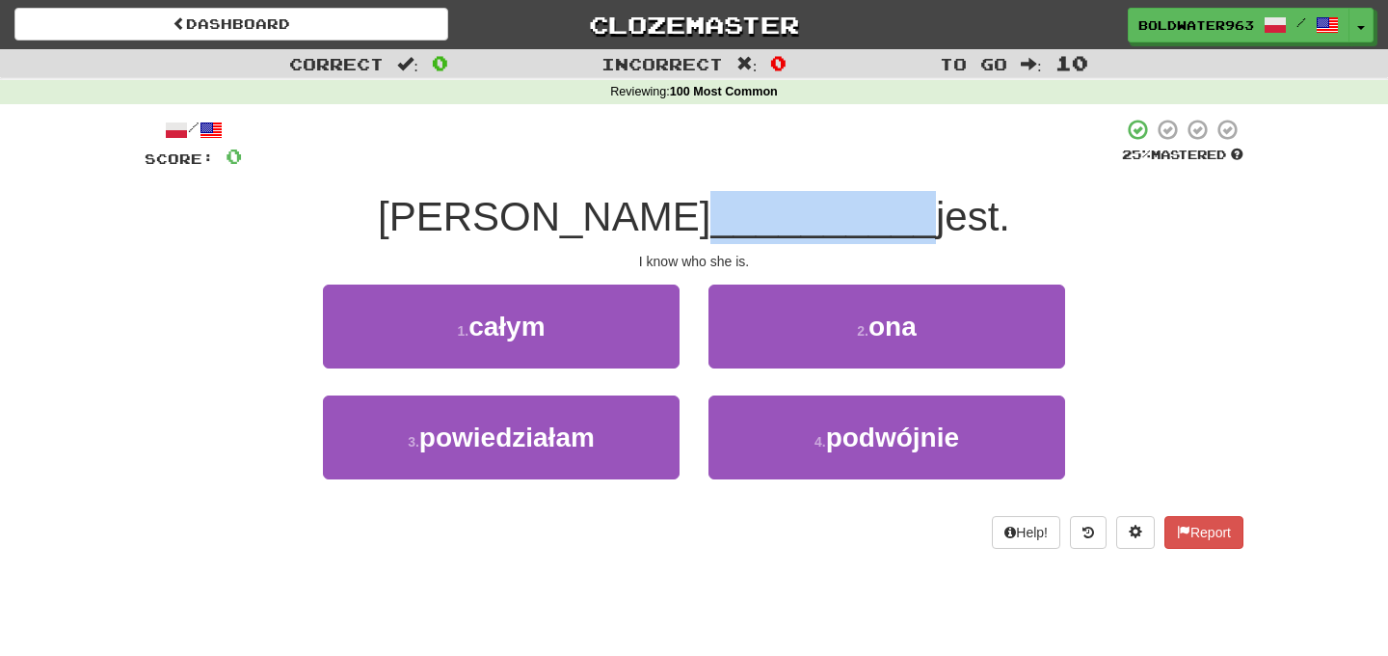
drag, startPoint x: 651, startPoint y: 222, endPoint x: 851, endPoint y: 221, distance: 200.5
click at [851, 221] on span "__________" at bounding box center [824, 216] width 226 height 45
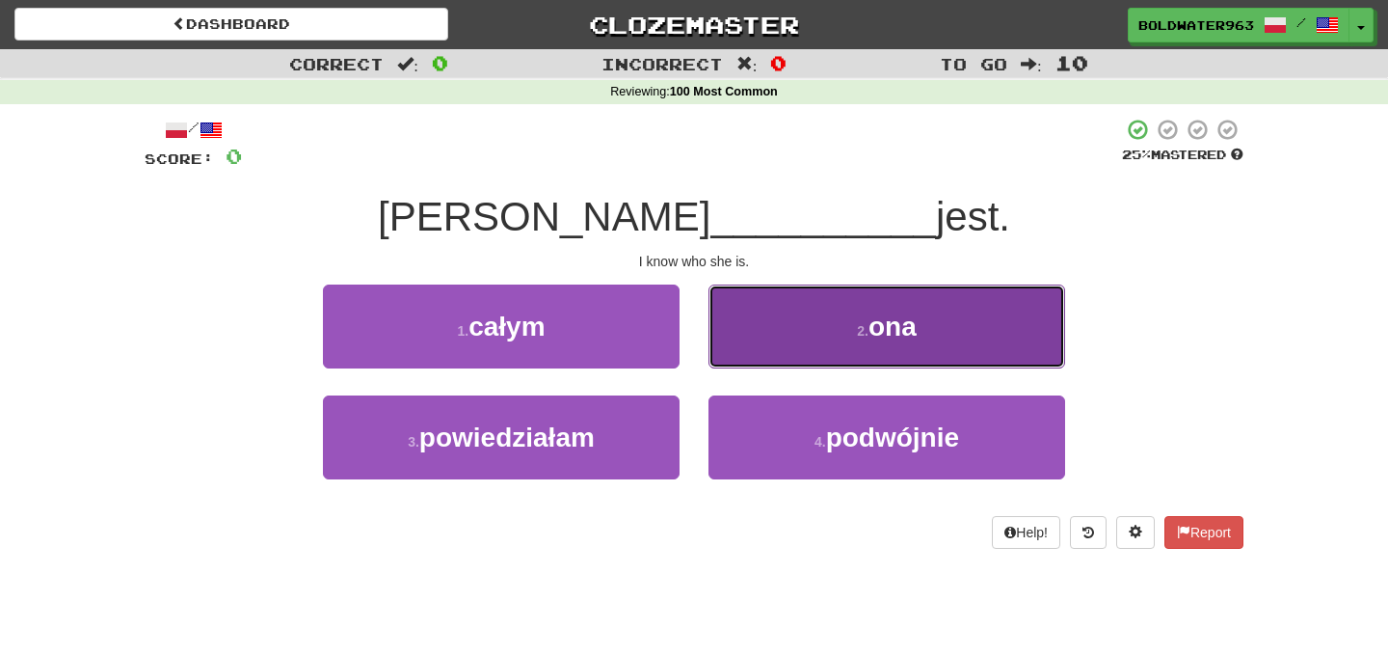
click at [838, 331] on button "2 . ona" at bounding box center [887, 326] width 357 height 84
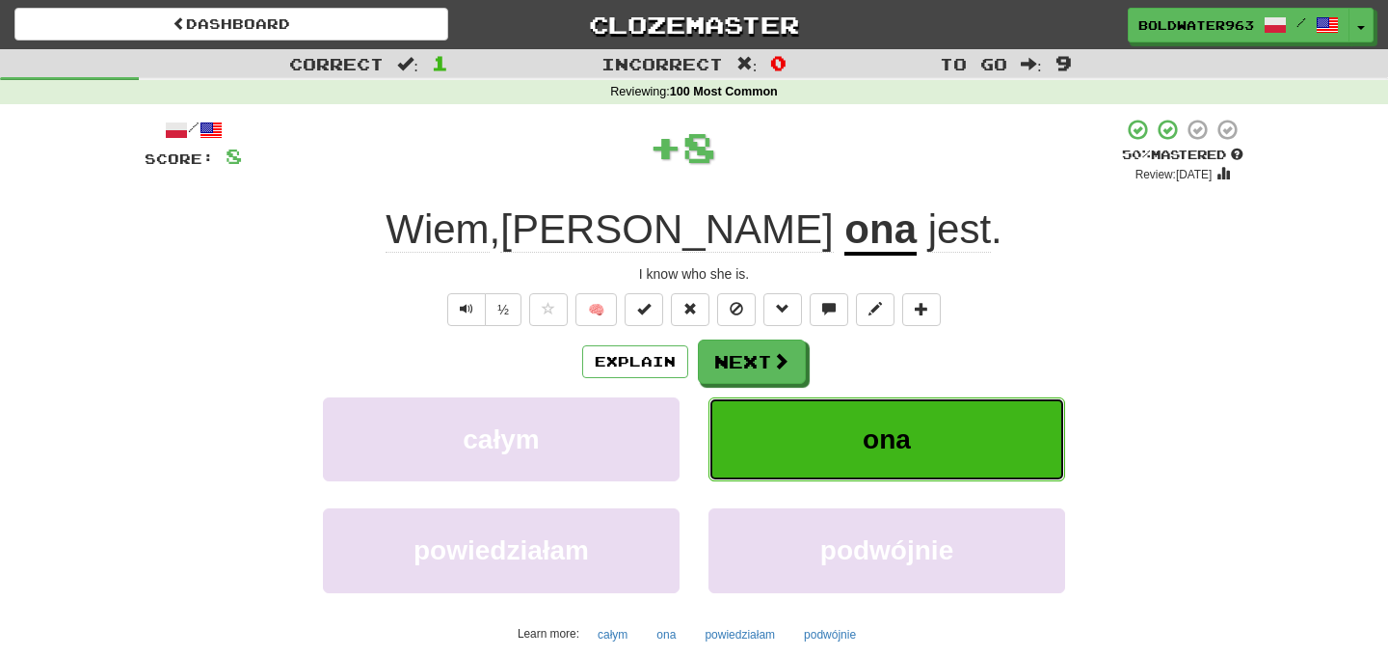
click at [828, 445] on button "ona" at bounding box center [887, 439] width 357 height 84
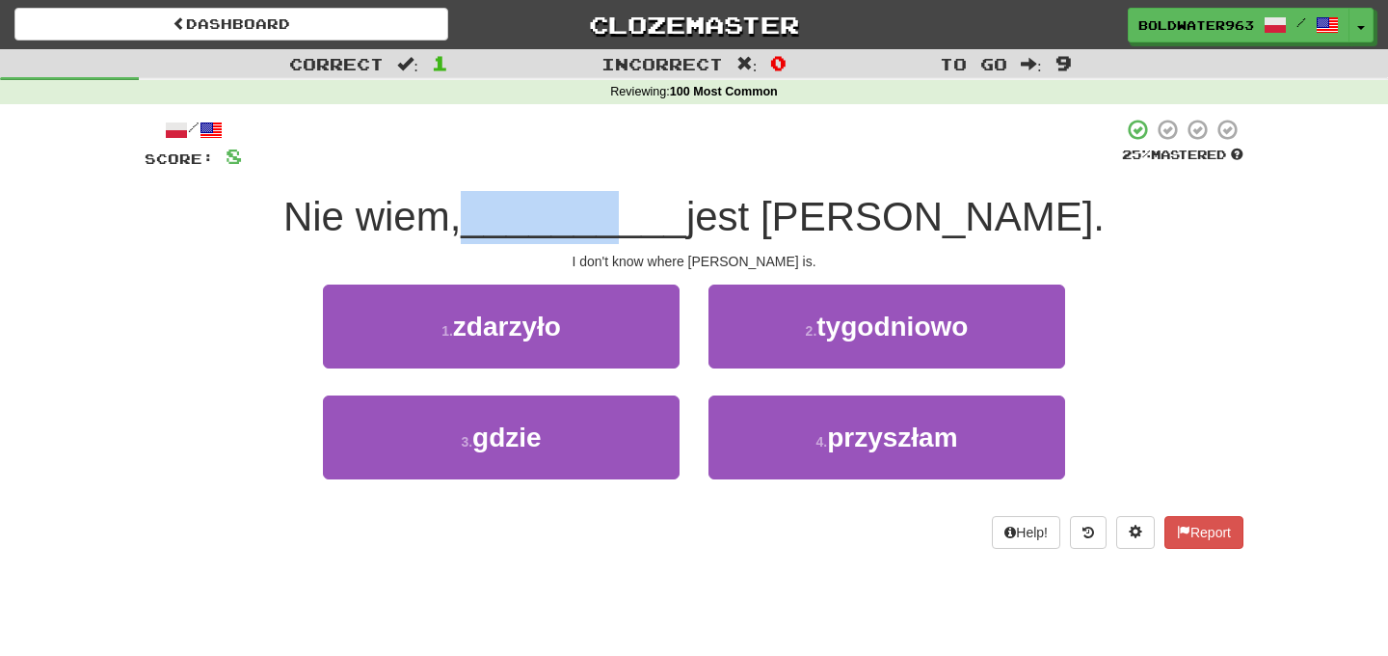
drag, startPoint x: 597, startPoint y: 221, endPoint x: 750, endPoint y: 226, distance: 153.4
click at [750, 226] on div "Nie wiem, __________ jest Tom." at bounding box center [694, 217] width 1099 height 53
click at [686, 226] on span "__________" at bounding box center [574, 216] width 226 height 45
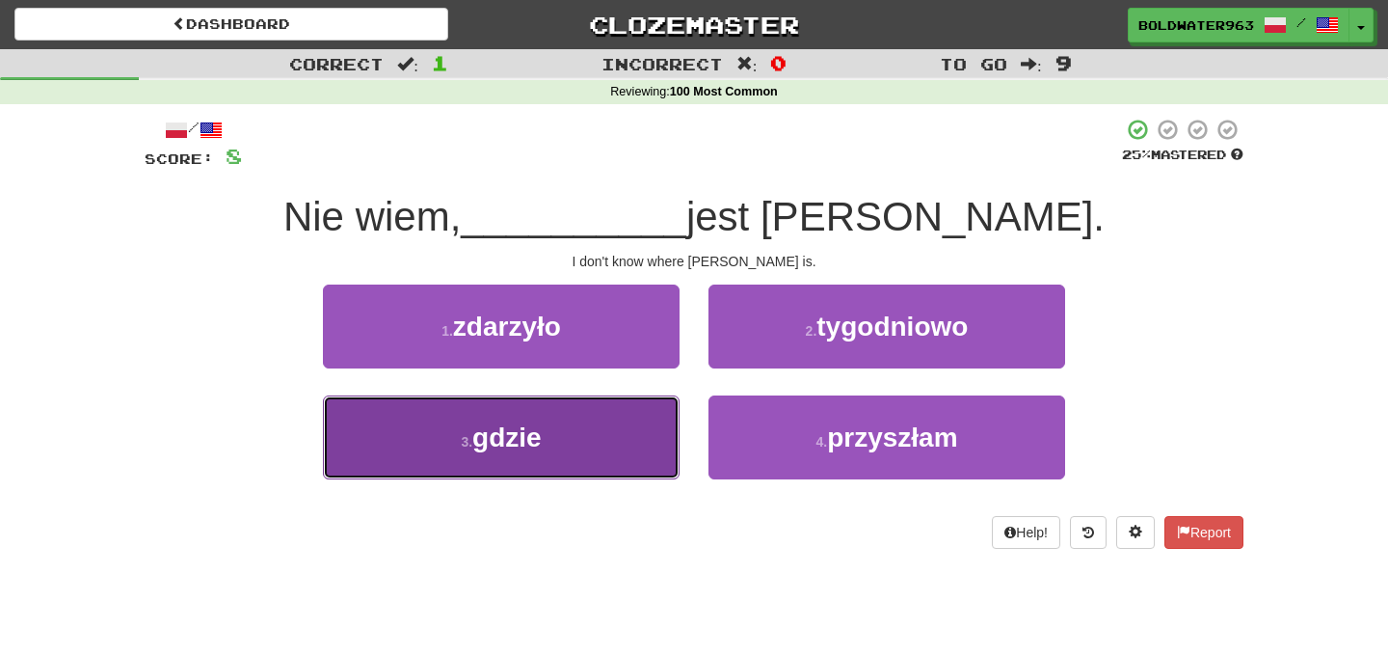
click at [590, 437] on button "3 . gdzie" at bounding box center [501, 437] width 357 height 84
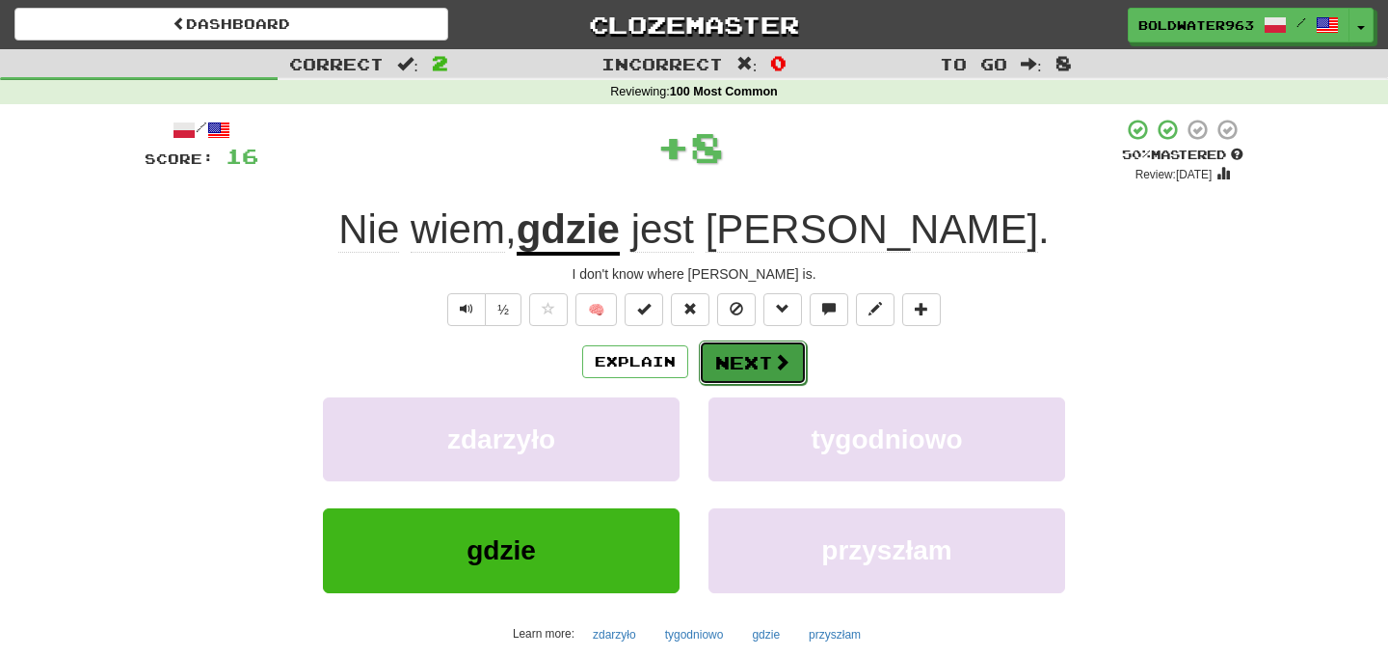
click at [736, 355] on button "Next" at bounding box center [753, 362] width 108 height 44
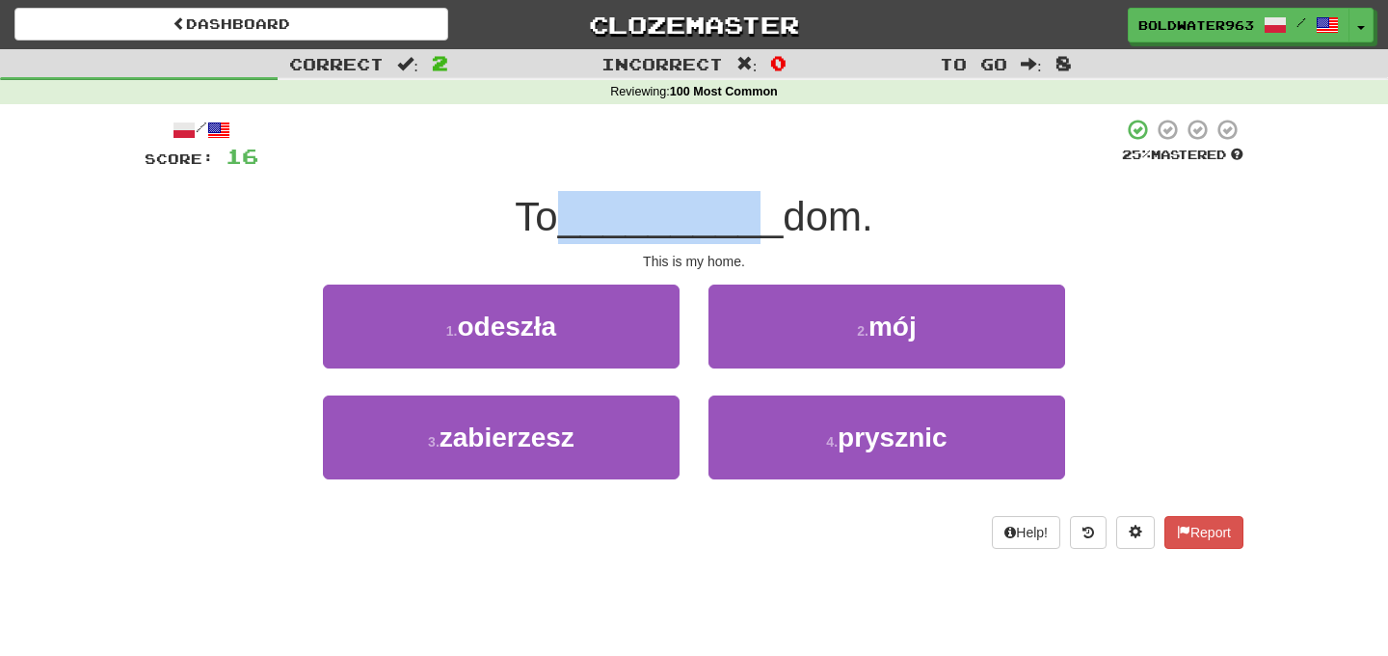
drag, startPoint x: 577, startPoint y: 228, endPoint x: 774, endPoint y: 238, distance: 197.9
click at [774, 238] on div "To __________ dom." at bounding box center [694, 217] width 1099 height 53
click at [783, 238] on span "dom." at bounding box center [828, 216] width 90 height 45
click at [789, 374] on div "2 . mój" at bounding box center [887, 339] width 386 height 111
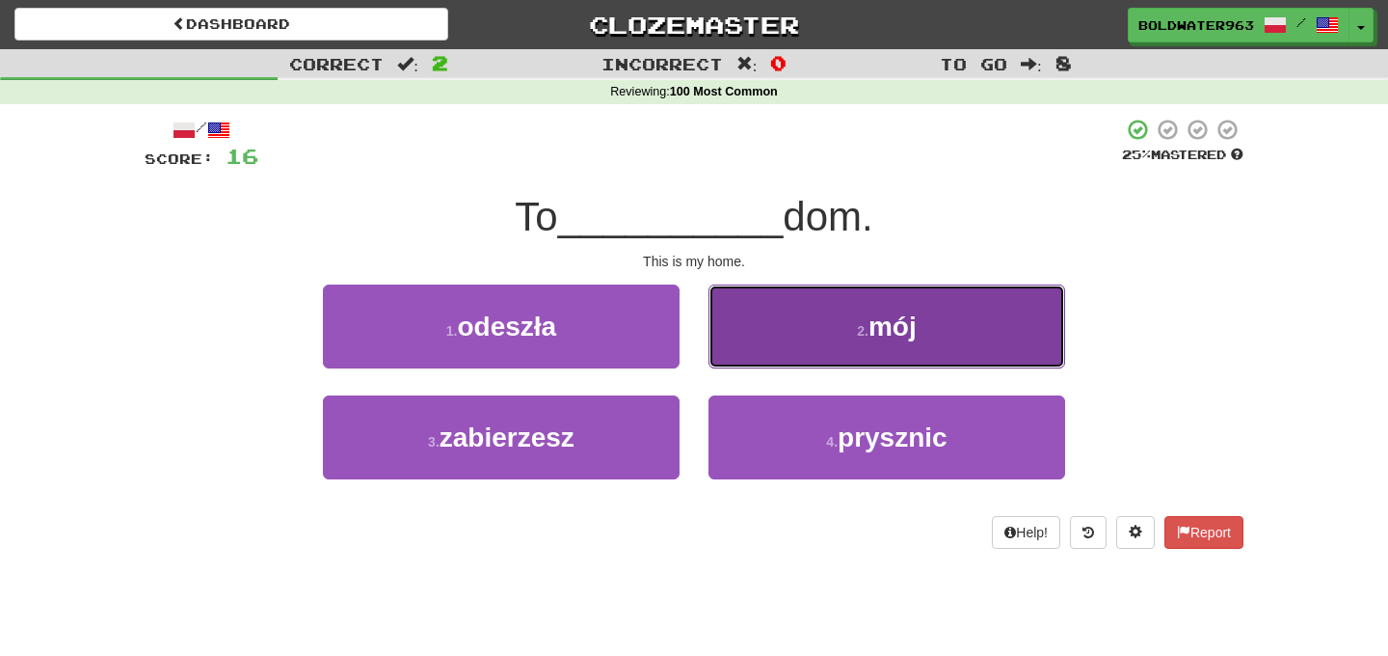
click at [795, 333] on button "2 . mój" at bounding box center [887, 326] width 357 height 84
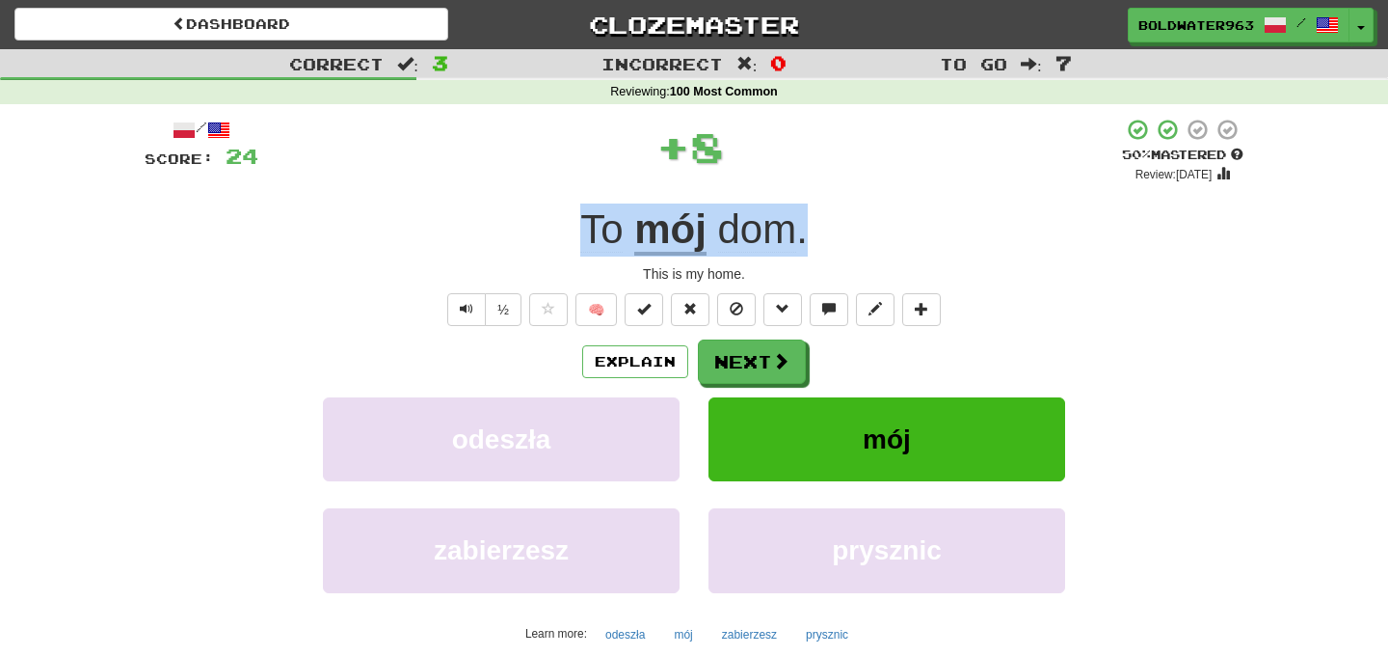
drag, startPoint x: 561, startPoint y: 227, endPoint x: 948, endPoint y: 219, distance: 386.7
click at [948, 219] on div "To mój dom ." at bounding box center [694, 229] width 1099 height 53
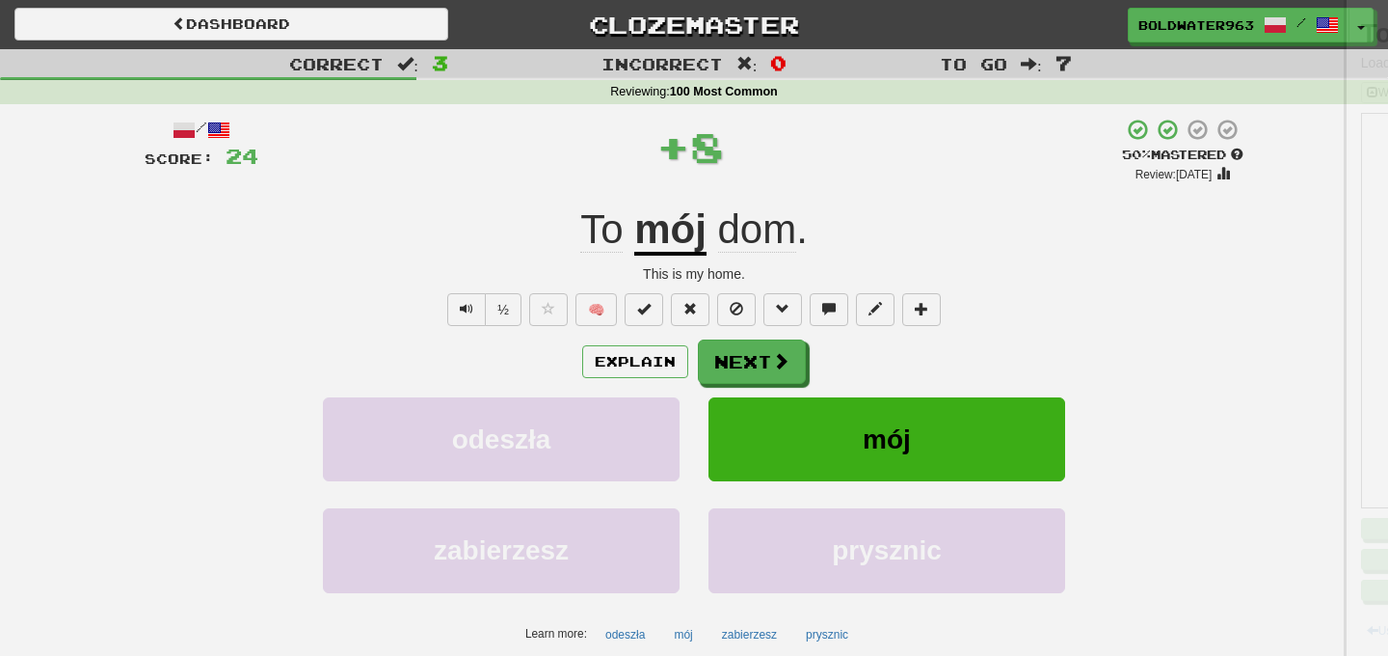
click at [948, 219] on div at bounding box center [694, 328] width 1388 height 656
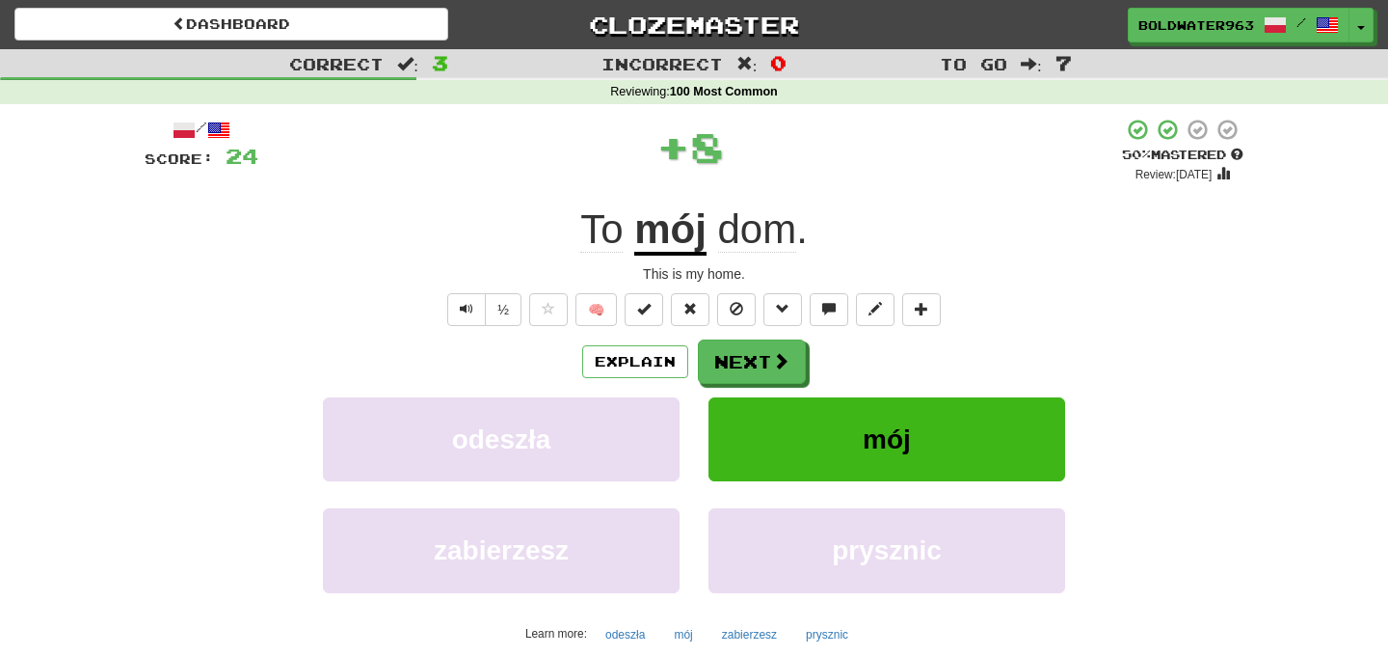
click at [820, 196] on div "/ Score: 24 + 8 50 % Mastered Review: 2025-08-25 To mój dom . This is my home. …" at bounding box center [694, 420] width 1099 height 604
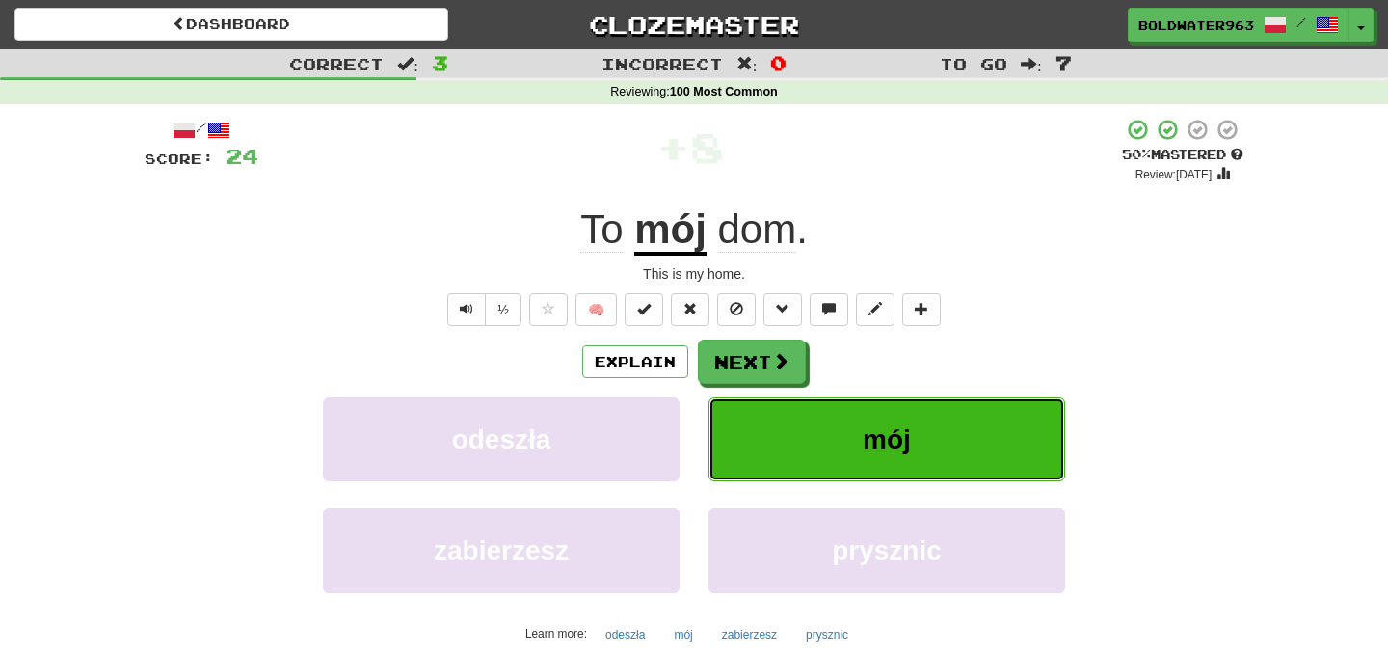
click at [867, 429] on span "mój" at bounding box center [887, 439] width 48 height 30
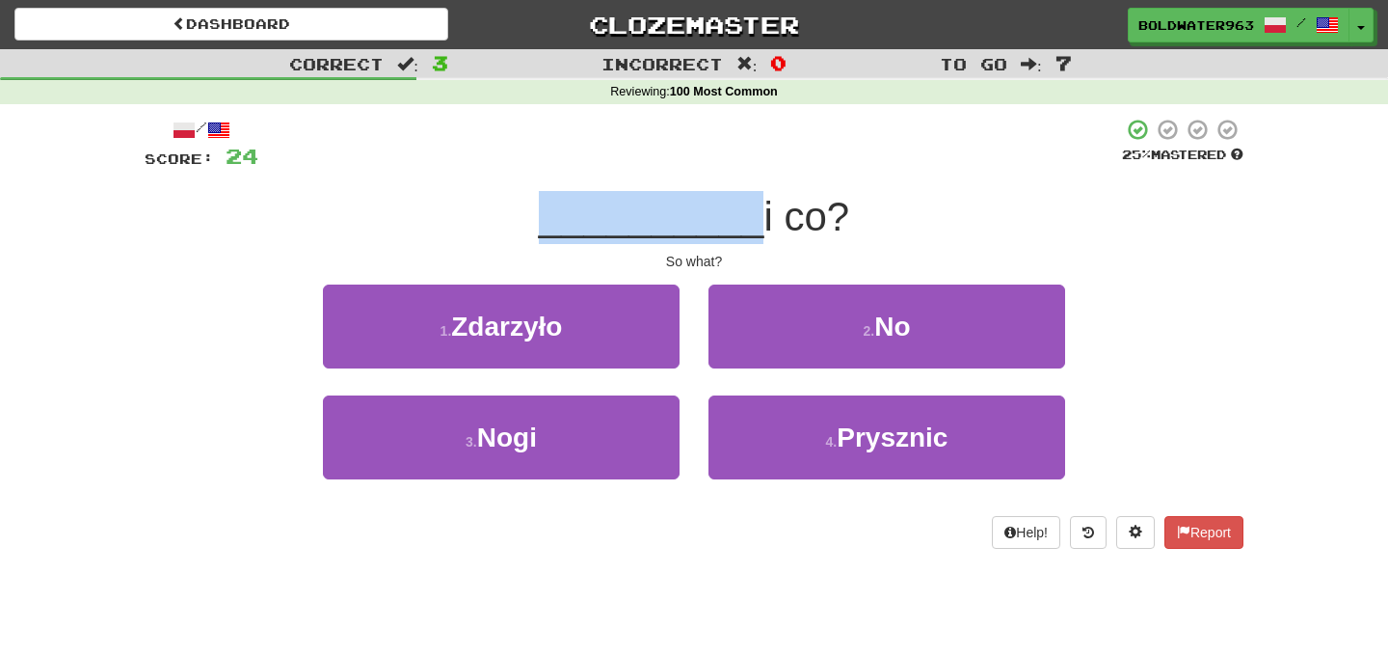
drag, startPoint x: 747, startPoint y: 228, endPoint x: 434, endPoint y: 222, distance: 313.4
click at [434, 222] on div "__________ i co?" at bounding box center [694, 217] width 1099 height 53
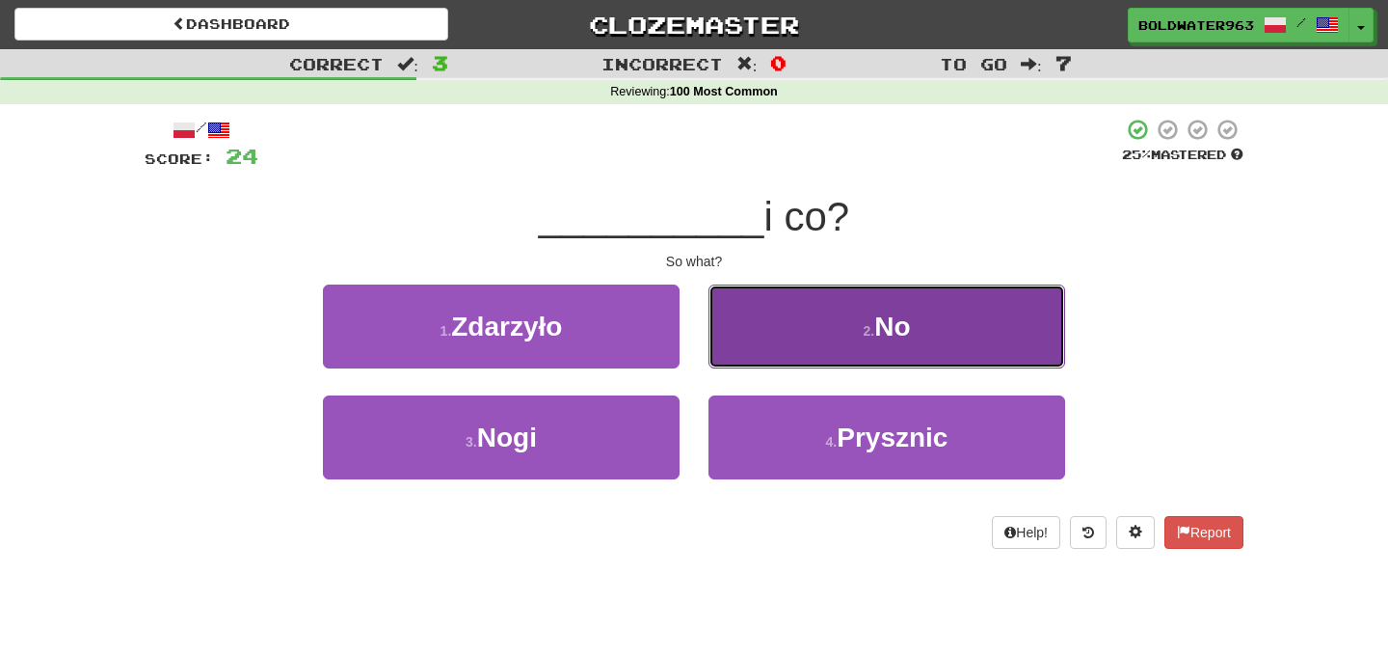
click at [806, 334] on button "2 . No" at bounding box center [887, 326] width 357 height 84
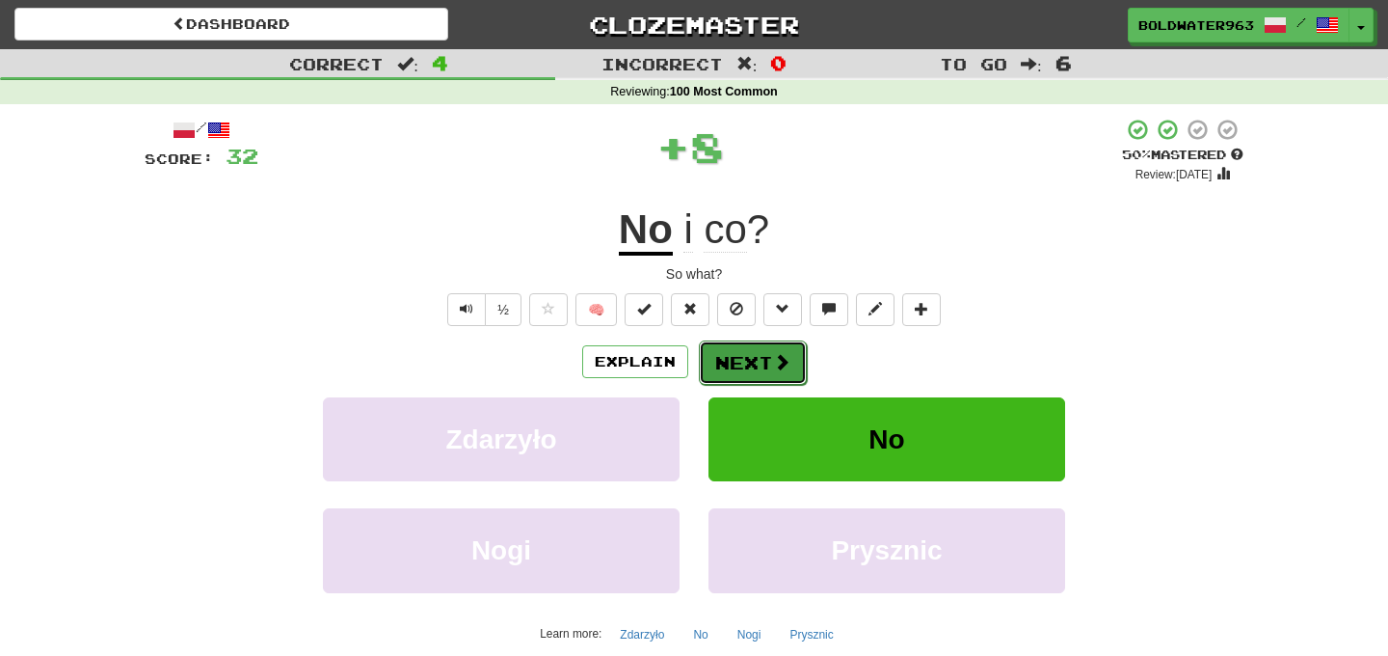
click at [746, 358] on button "Next" at bounding box center [753, 362] width 108 height 44
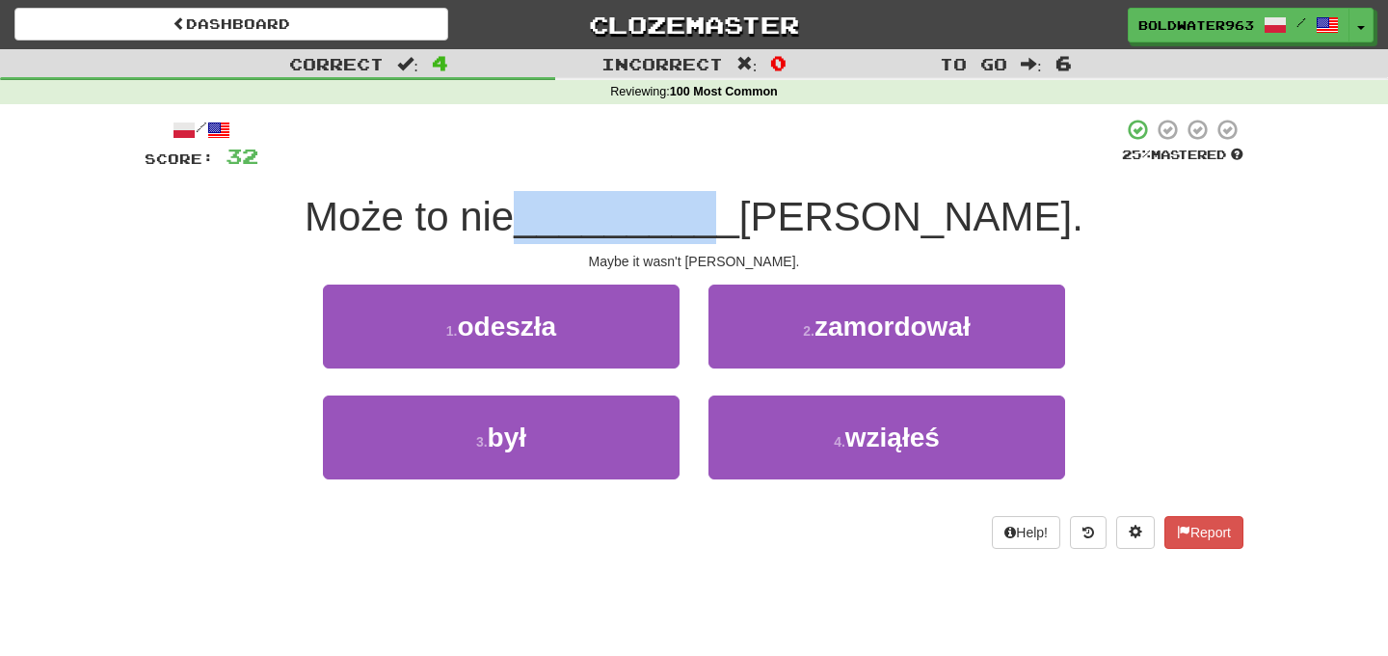
drag, startPoint x: 657, startPoint y: 223, endPoint x: 842, endPoint y: 240, distance: 185.9
click at [842, 240] on div "Może to nie __________ Tom." at bounding box center [694, 217] width 1099 height 53
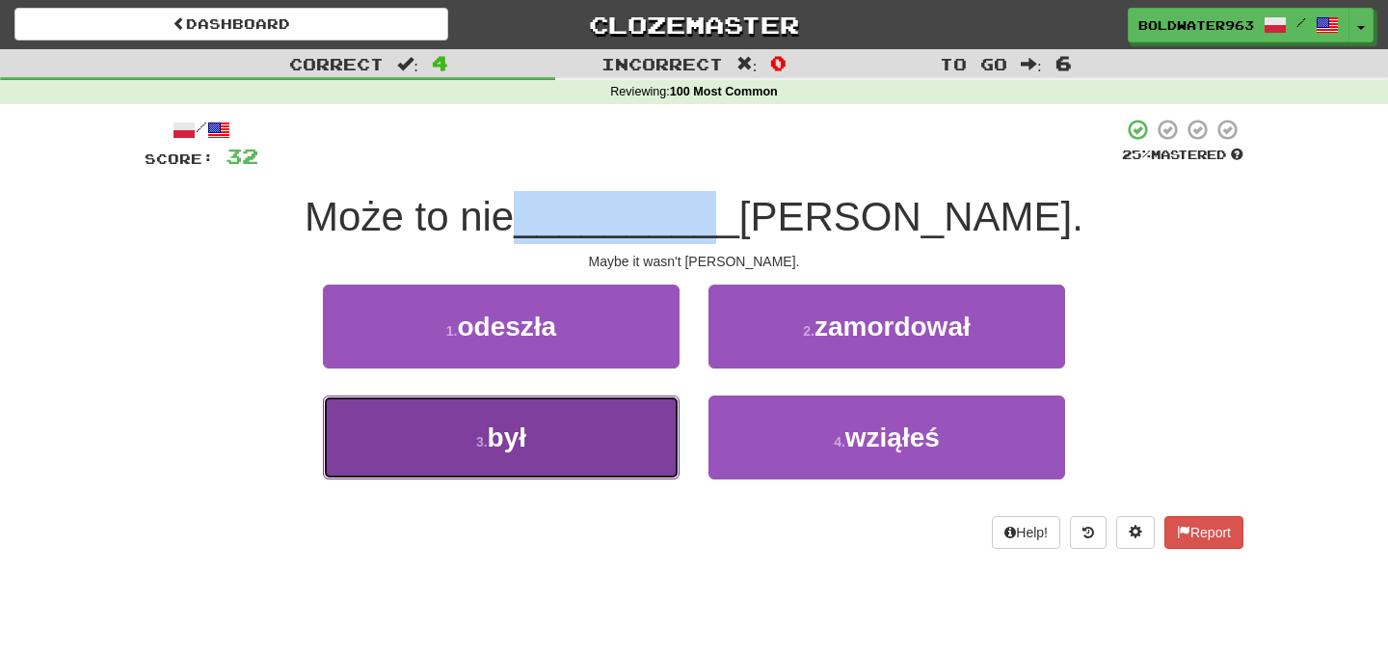
click at [574, 446] on button "3 . był" at bounding box center [501, 437] width 357 height 84
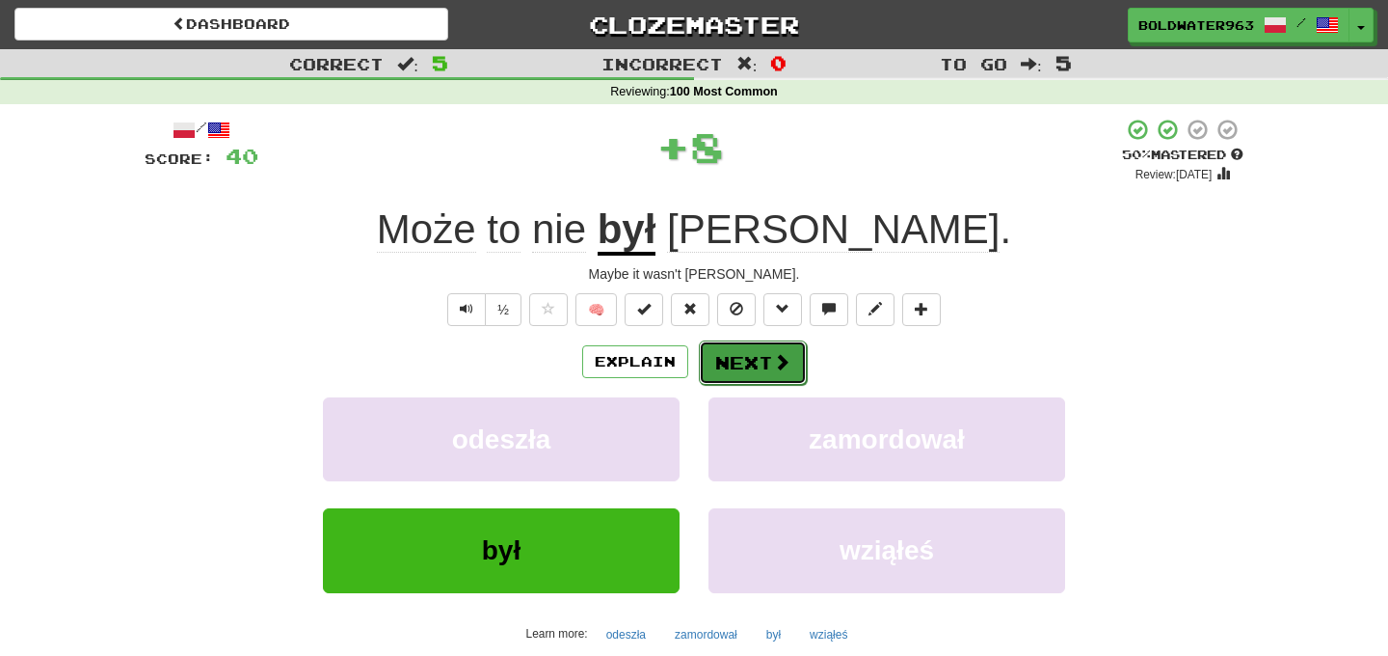
click at [749, 373] on button "Next" at bounding box center [753, 362] width 108 height 44
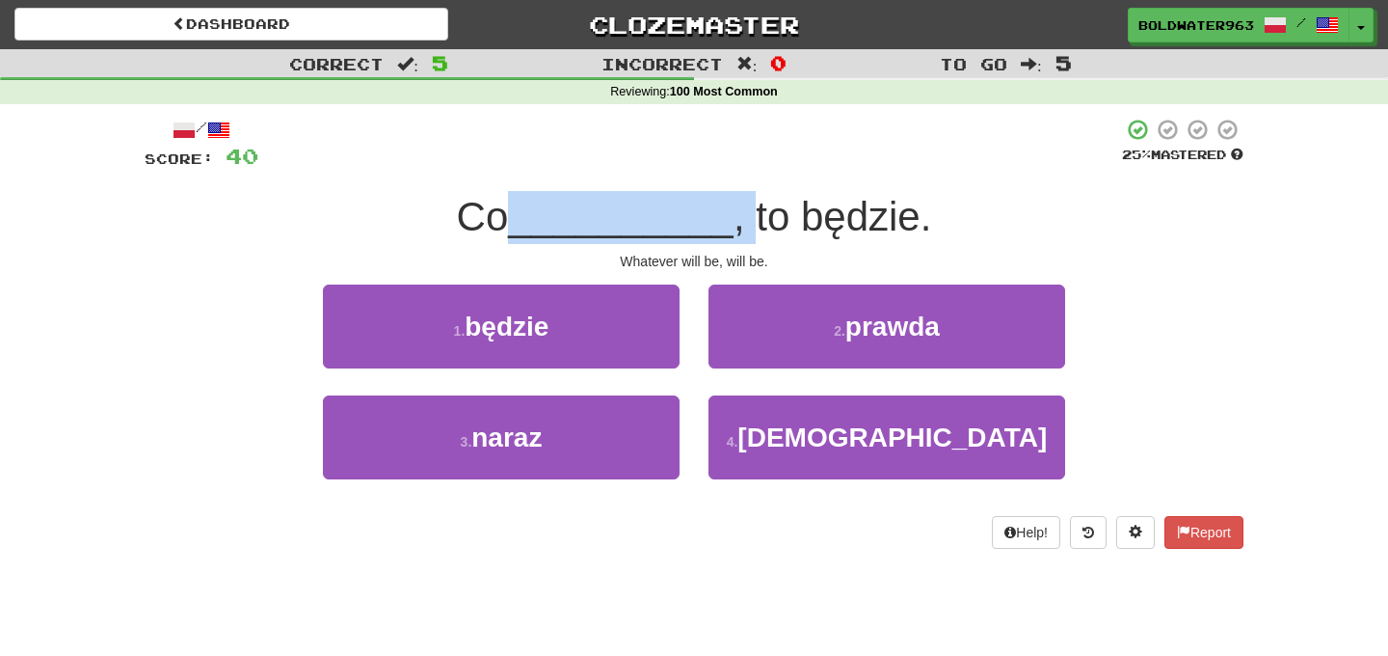
drag, startPoint x: 517, startPoint y: 224, endPoint x: 752, endPoint y: 224, distance: 235.2
click at [752, 224] on div "Co __________ , to będzie." at bounding box center [694, 217] width 1099 height 53
click at [746, 220] on span ", to będzie." at bounding box center [833, 216] width 198 height 45
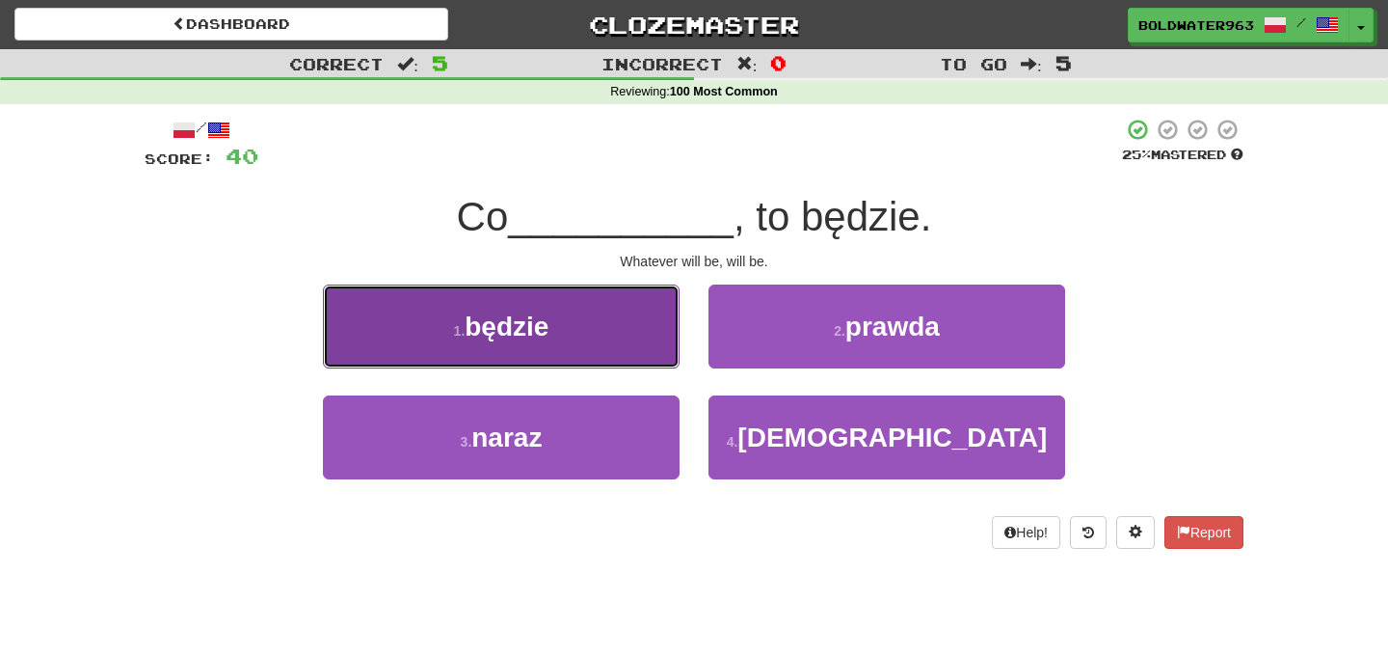
click at [632, 332] on button "1 . będzie" at bounding box center [501, 326] width 357 height 84
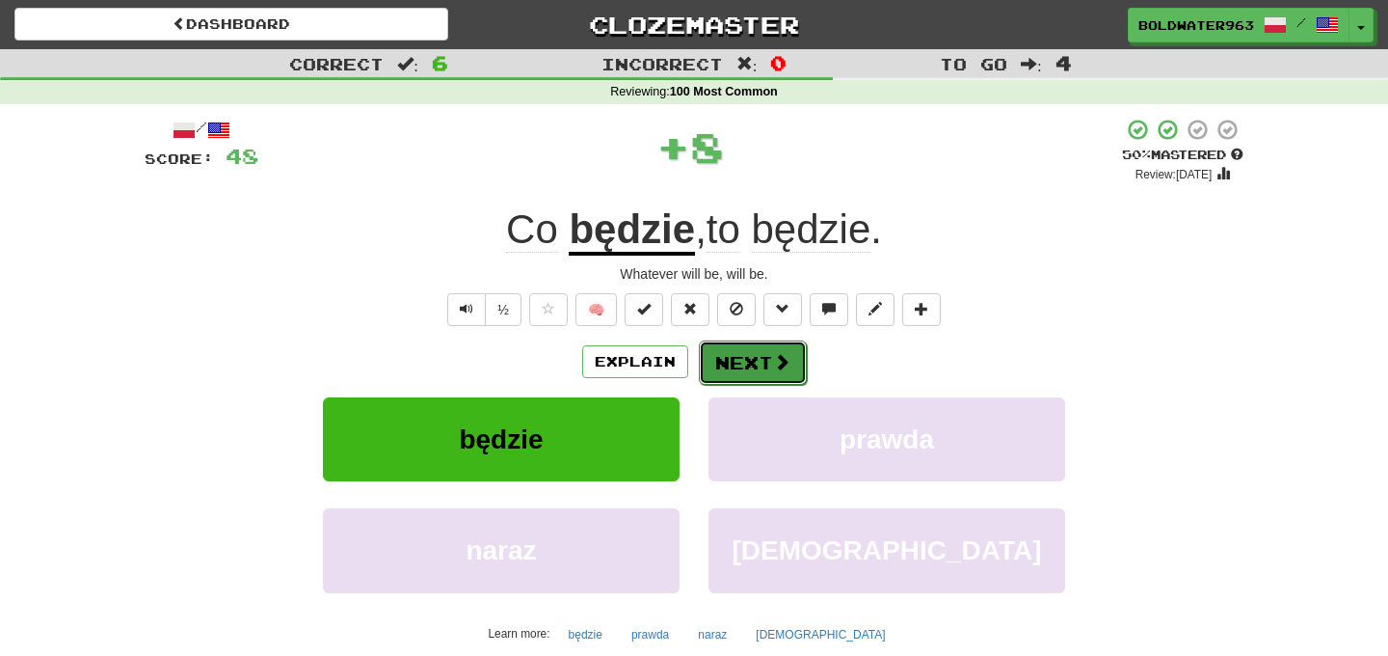
click at [748, 363] on button "Next" at bounding box center [753, 362] width 108 height 44
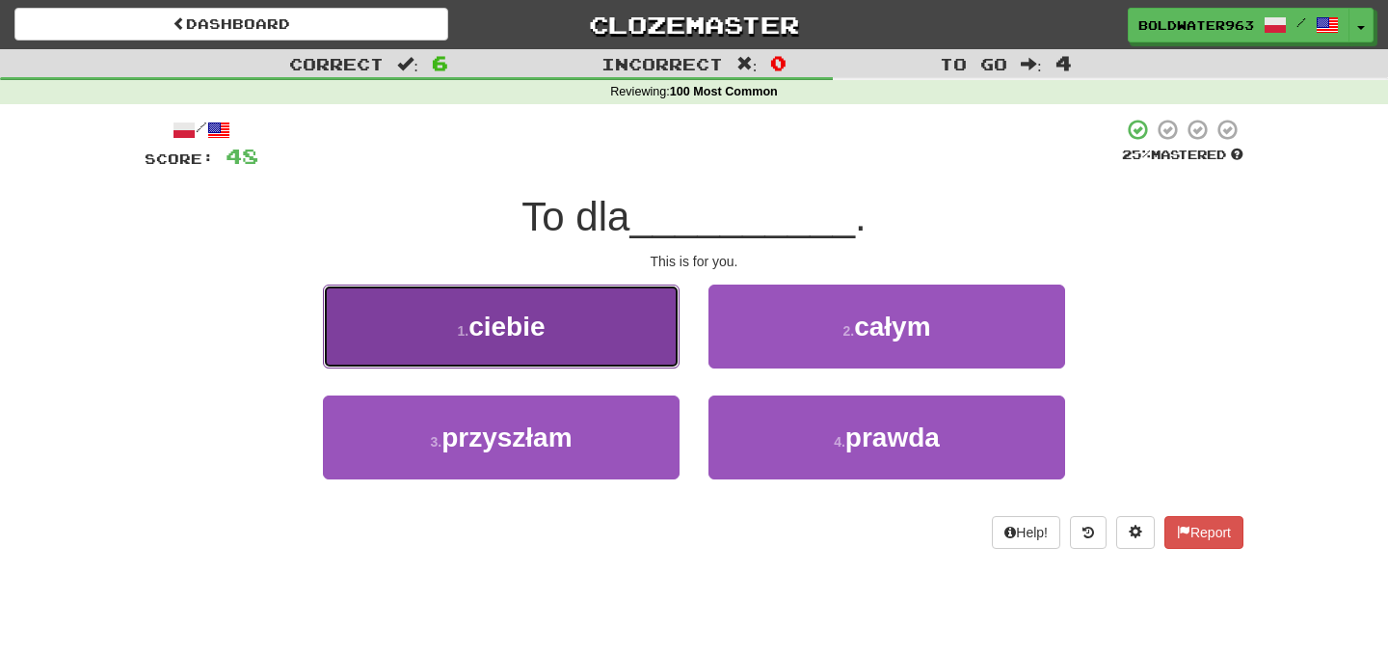
click at [528, 337] on span "ciebie" at bounding box center [507, 326] width 76 height 30
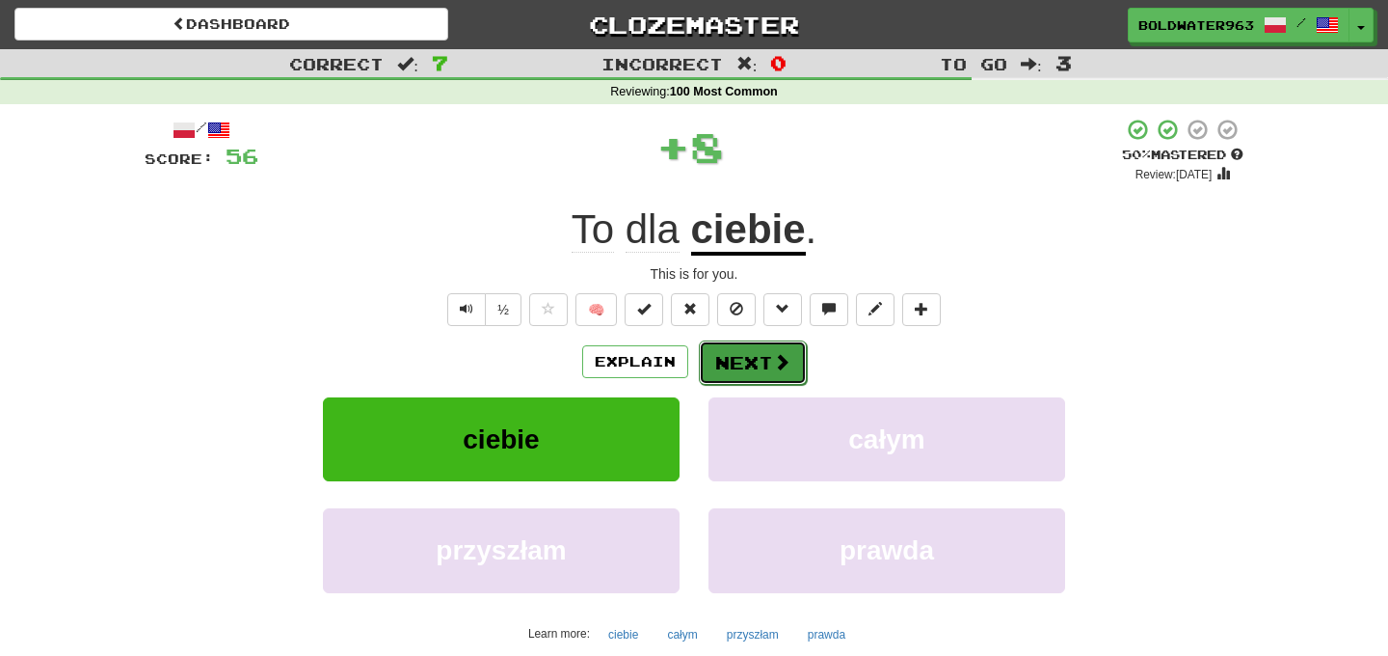
click at [741, 371] on button "Next" at bounding box center [753, 362] width 108 height 44
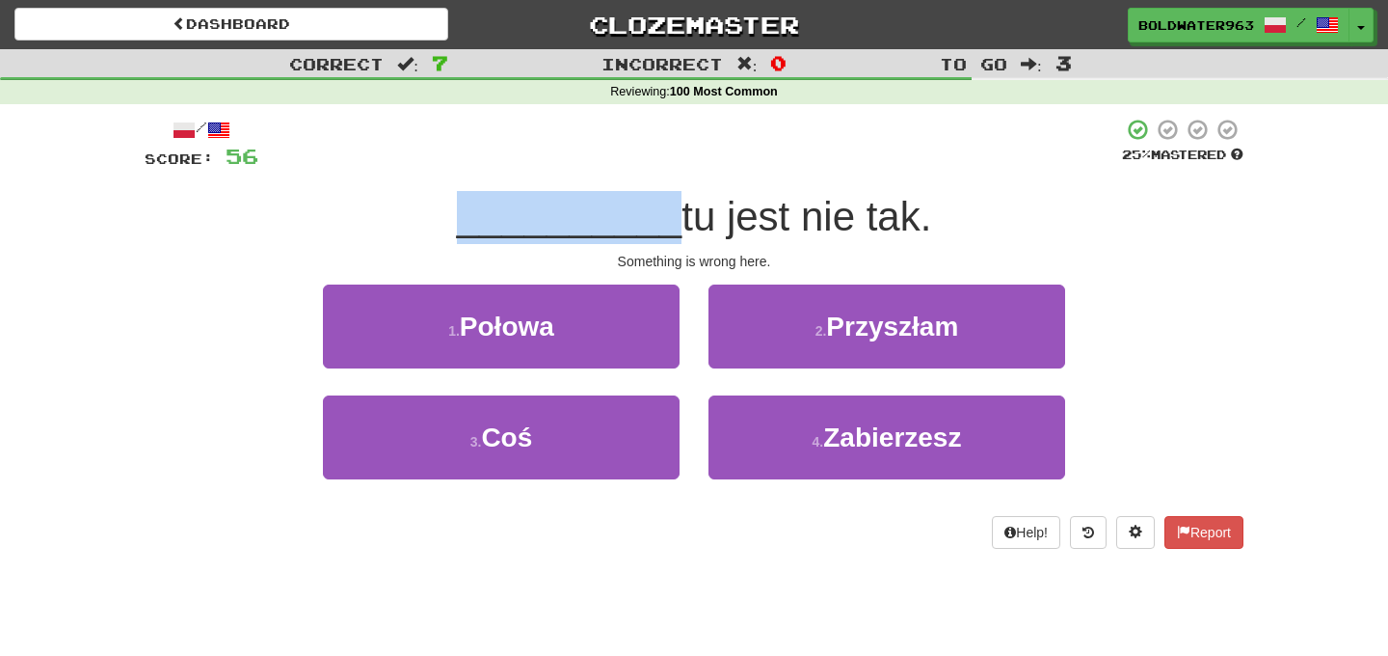
drag, startPoint x: 657, startPoint y: 220, endPoint x: 443, endPoint y: 224, distance: 214.1
click at [443, 224] on div "__________ tu jest nie tak." at bounding box center [694, 217] width 1099 height 53
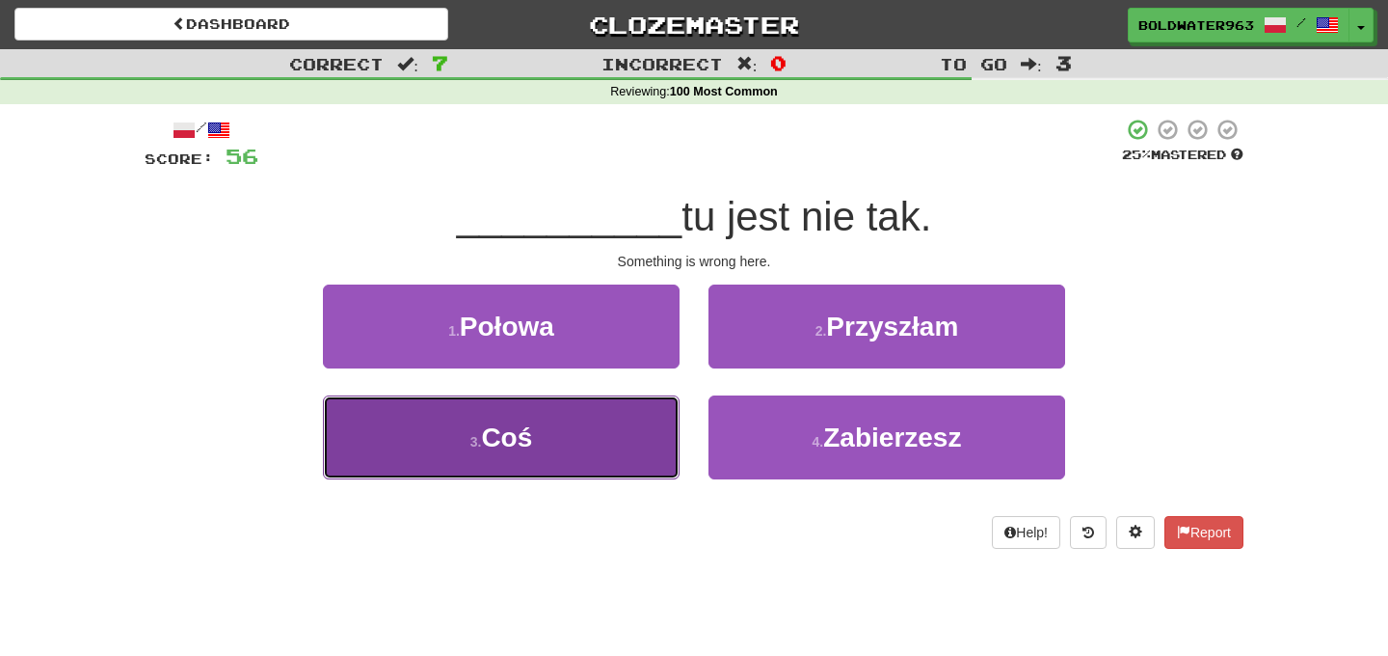
click at [593, 418] on button "3 . Coś" at bounding box center [501, 437] width 357 height 84
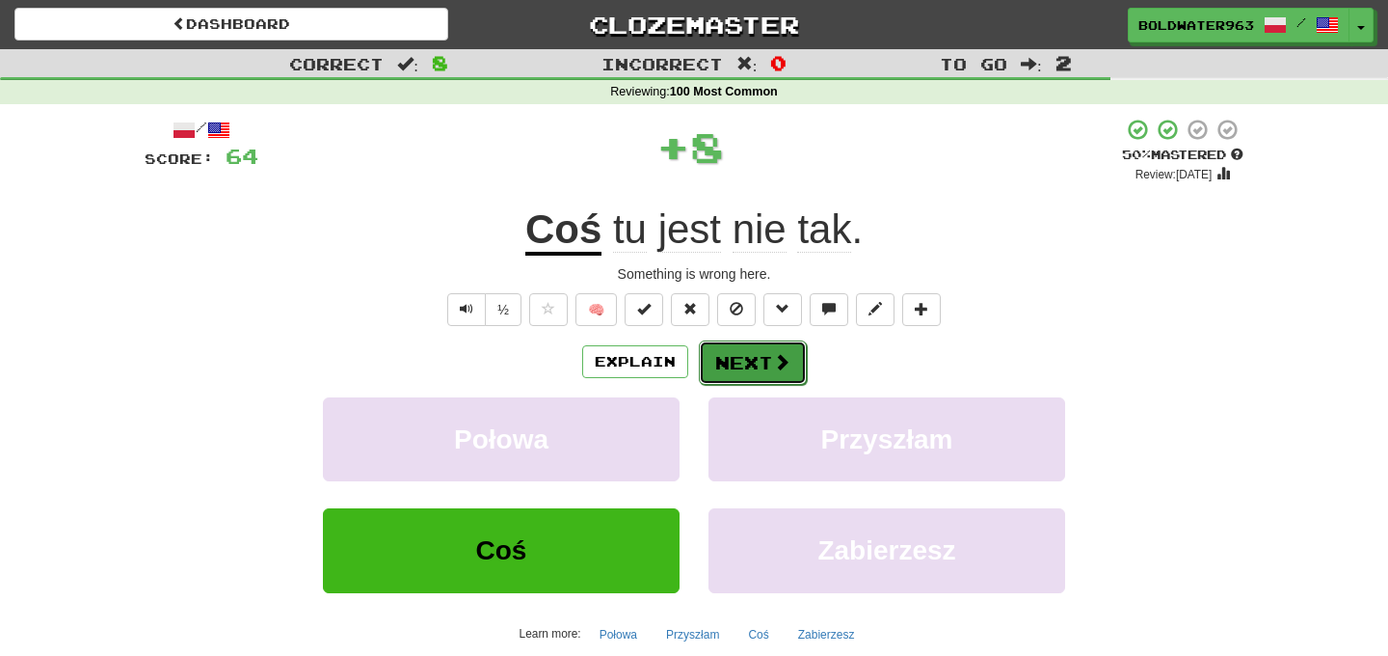
click at [741, 365] on button "Next" at bounding box center [753, 362] width 108 height 44
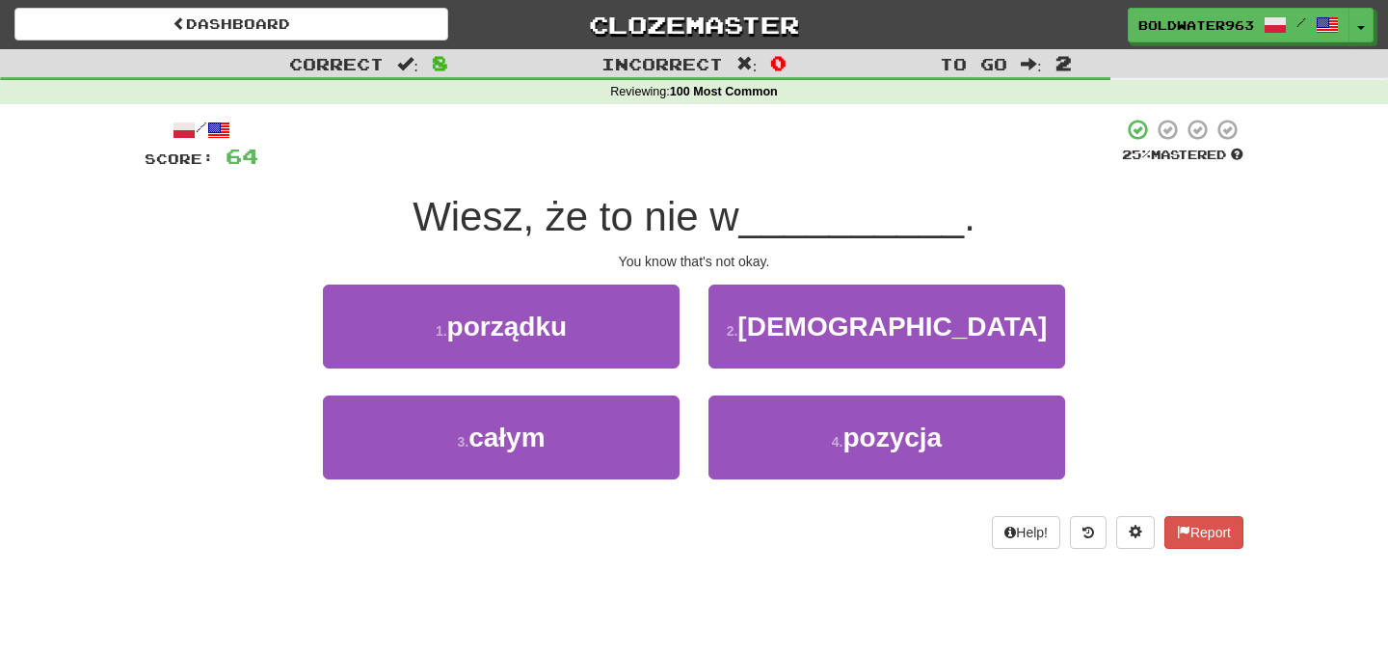
click at [663, 235] on span "Wiesz, że to nie w" at bounding box center [576, 216] width 326 height 45
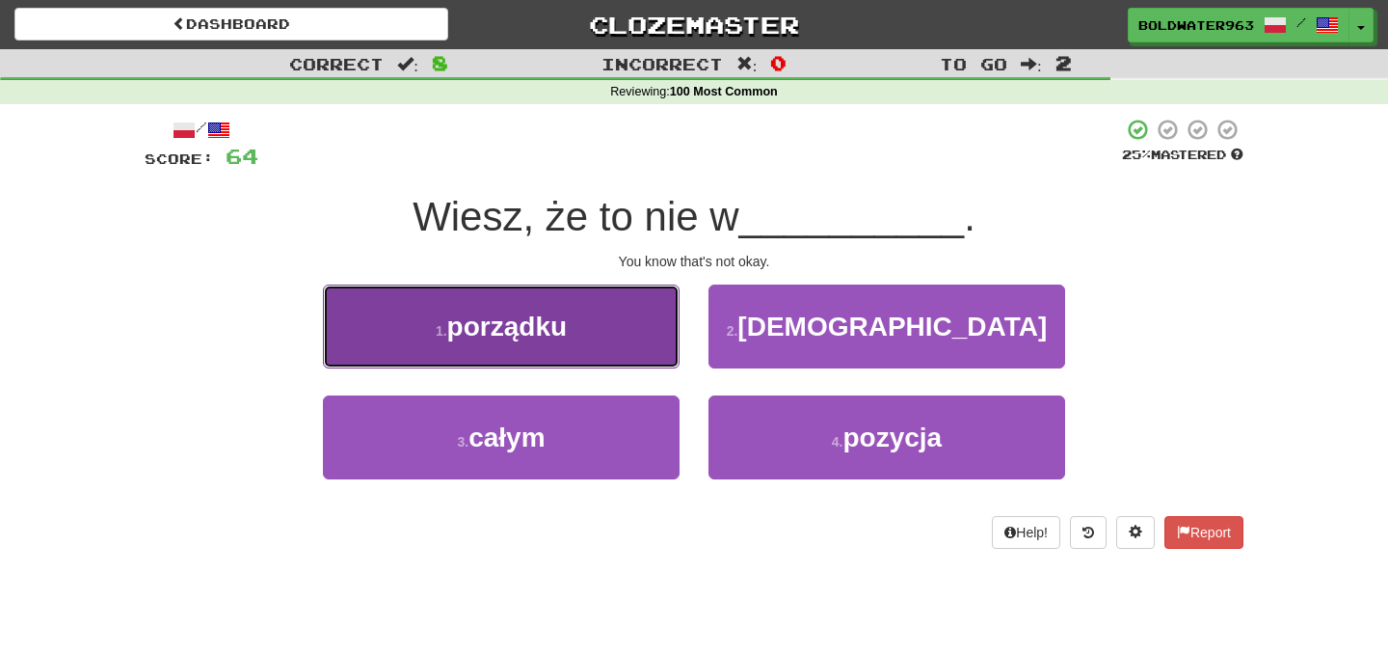
click at [610, 315] on button "1 . porządku" at bounding box center [501, 326] width 357 height 84
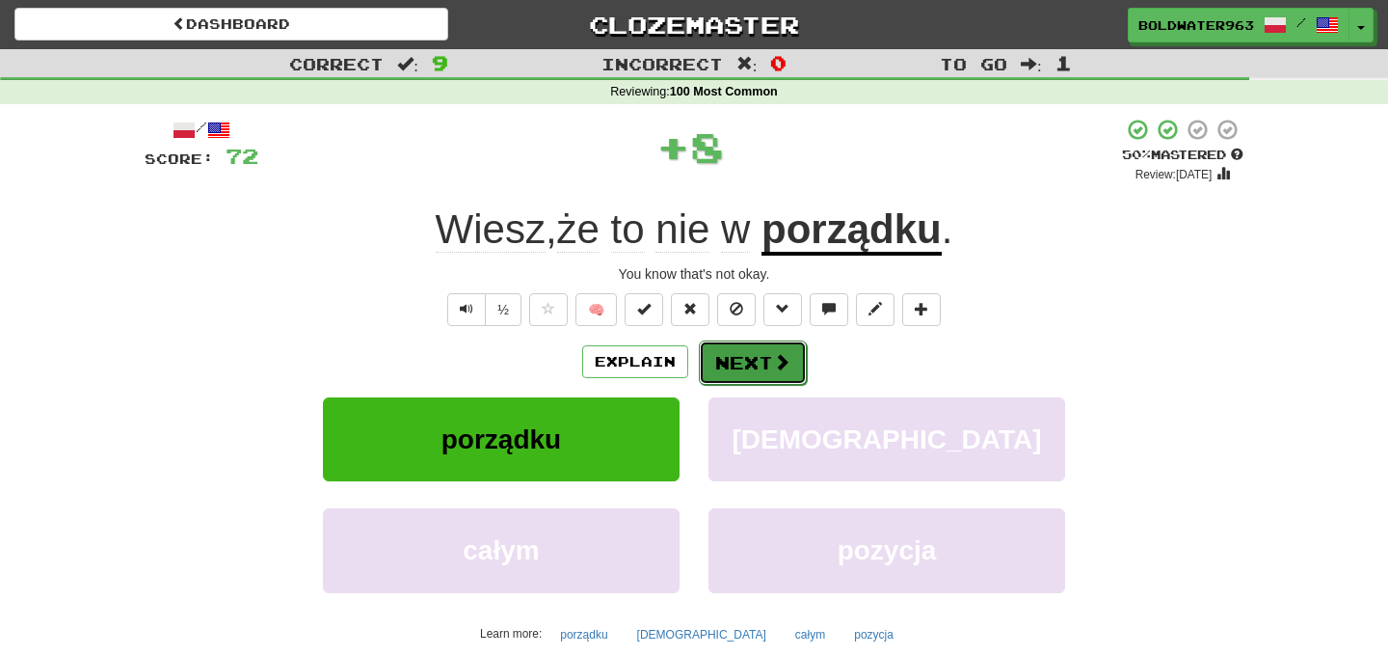
click at [766, 382] on button "Next" at bounding box center [753, 362] width 108 height 44
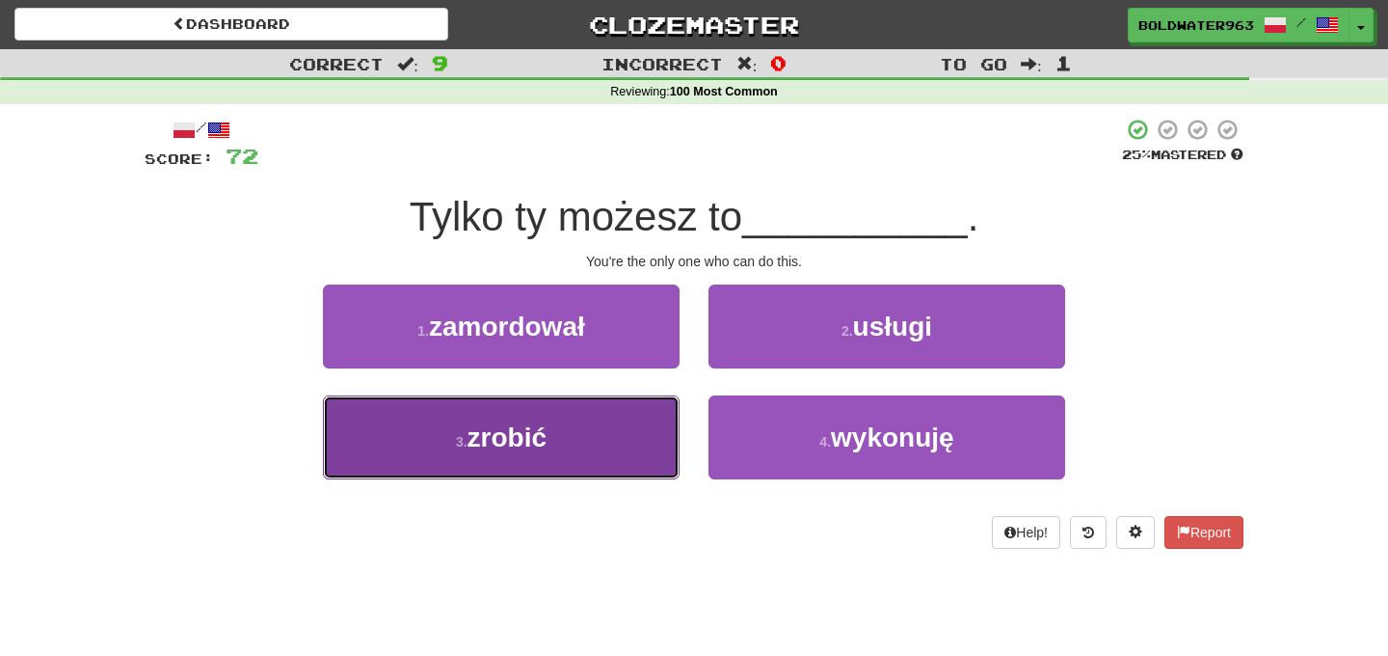
click at [552, 406] on button "3 . zrobić" at bounding box center [501, 437] width 357 height 84
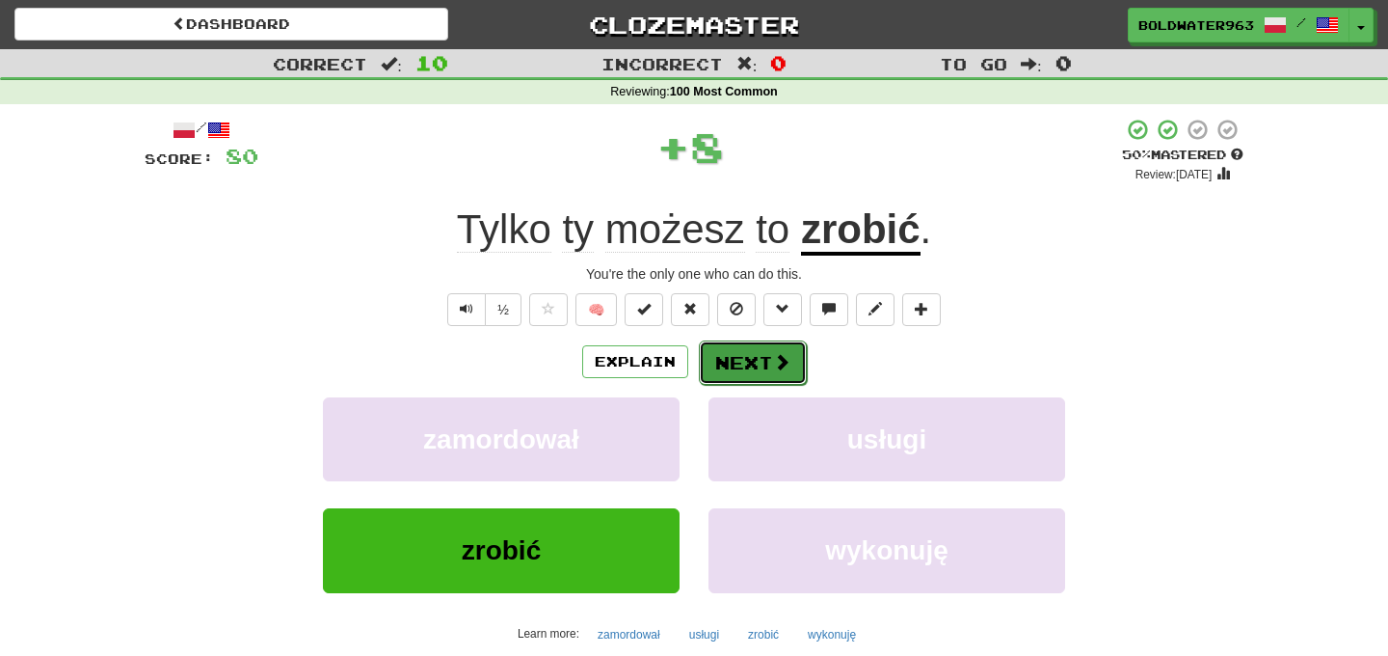
click at [765, 363] on button "Next" at bounding box center [753, 362] width 108 height 44
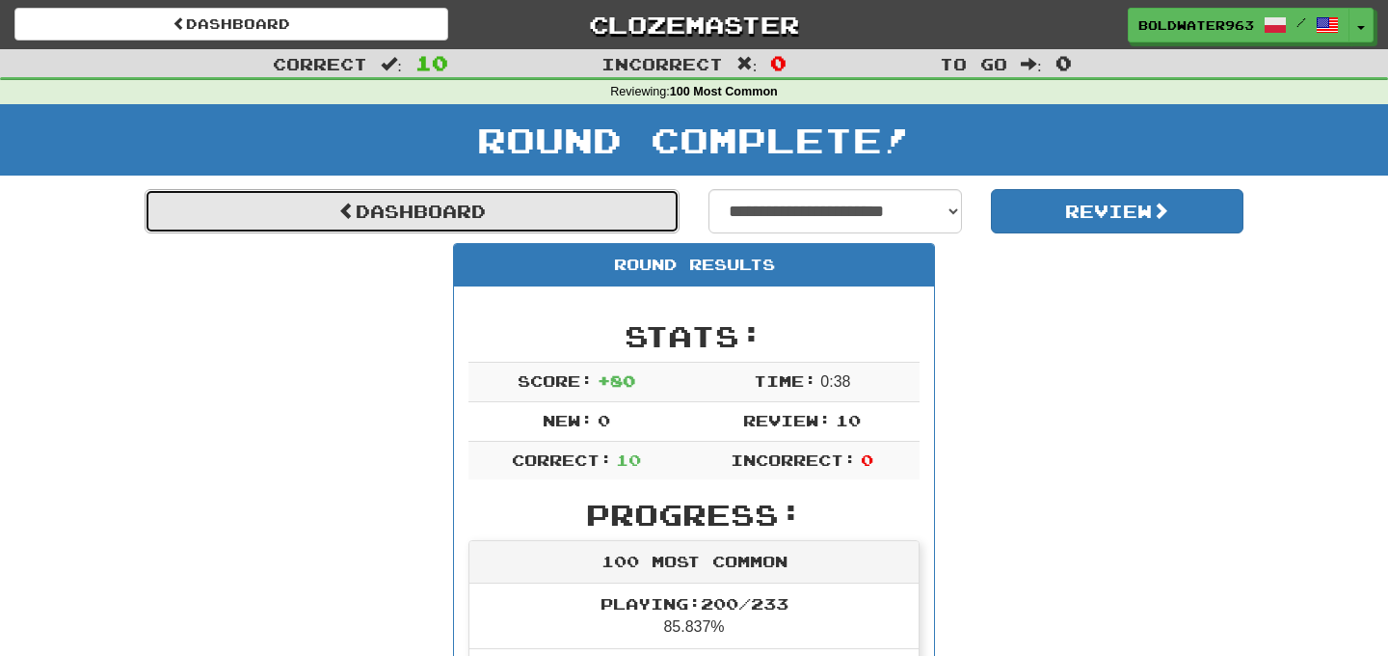
click at [606, 207] on link "Dashboard" at bounding box center [412, 211] width 535 height 44
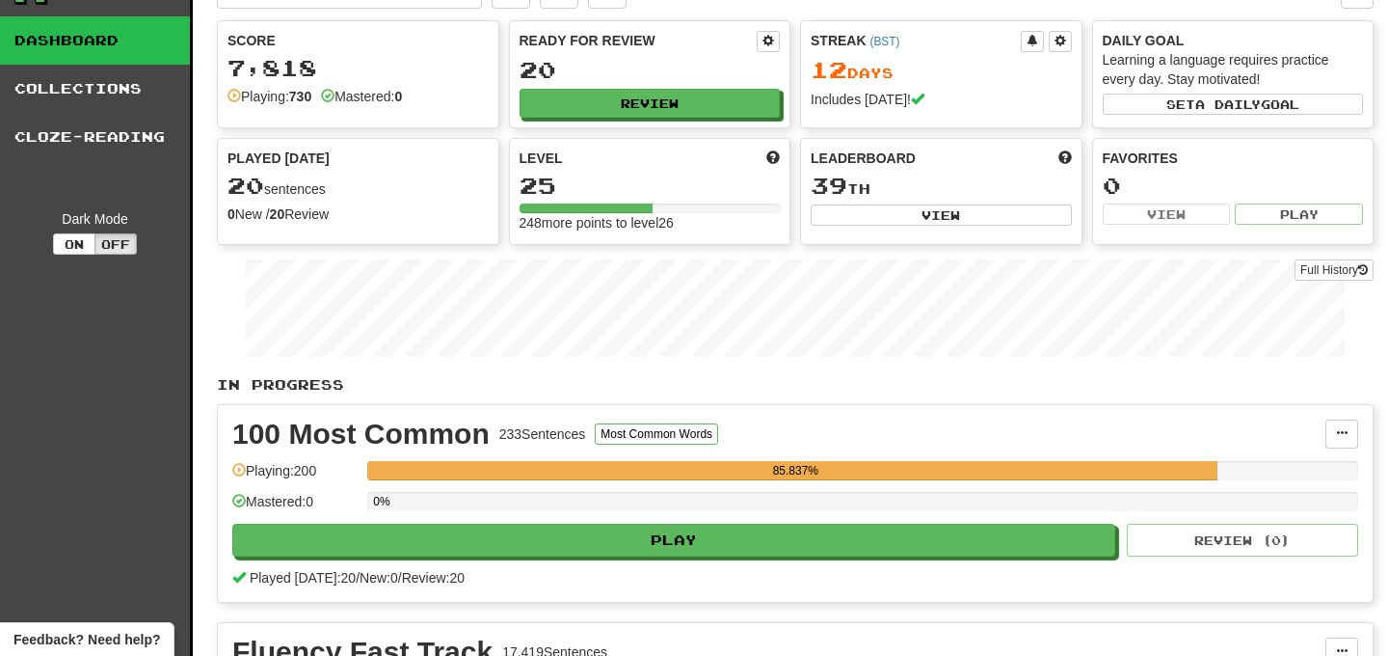
scroll to position [42, 0]
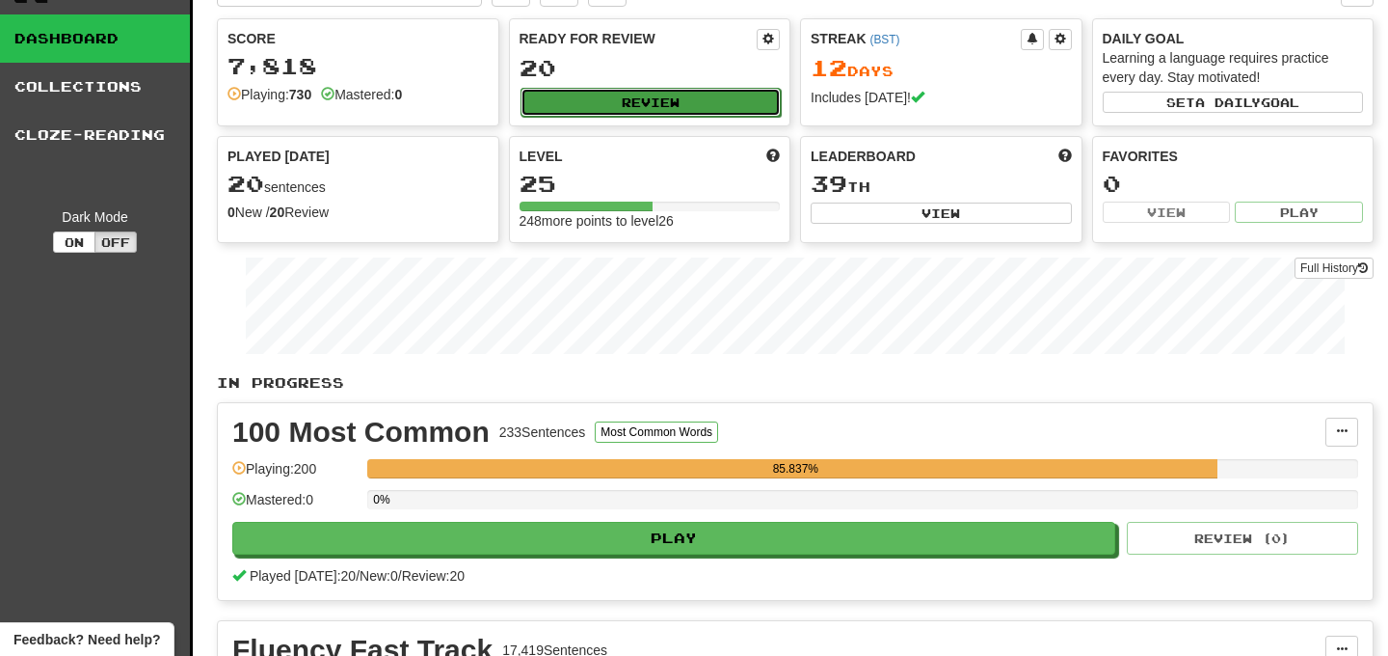
click at [629, 88] on button "Review" at bounding box center [651, 102] width 261 height 29
select select "**"
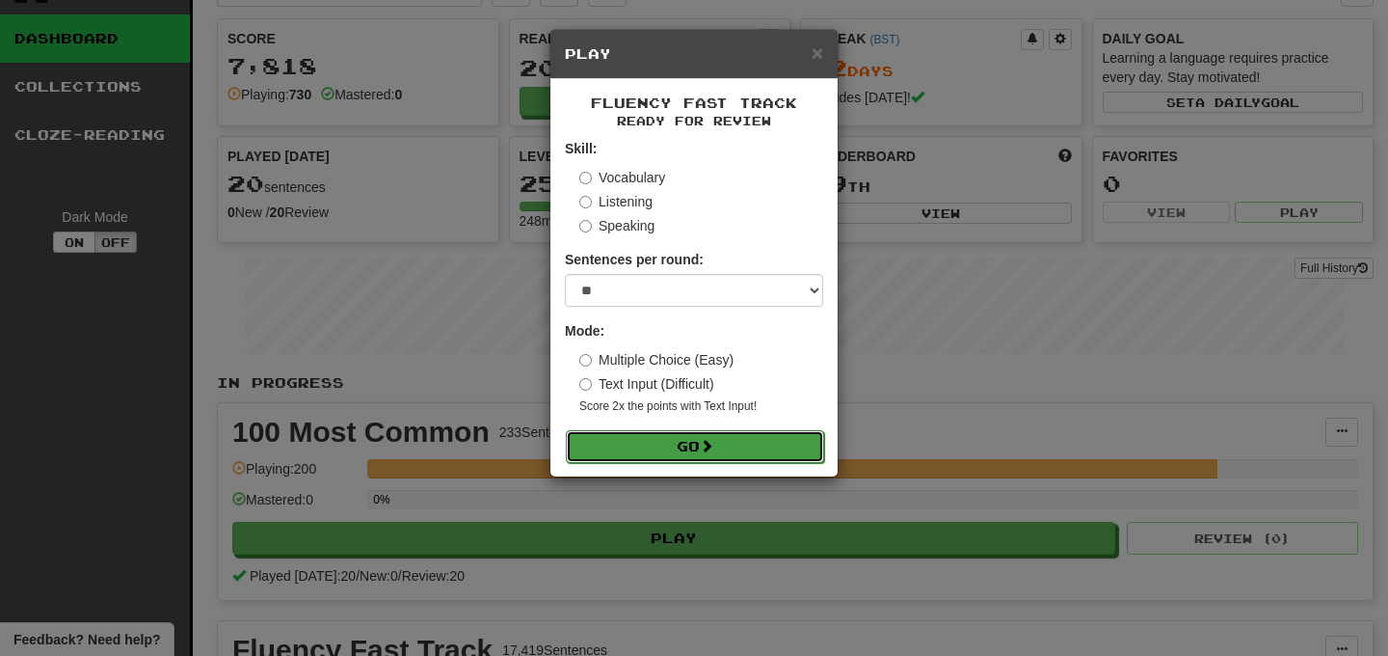
click at [715, 436] on button "Go" at bounding box center [695, 446] width 258 height 33
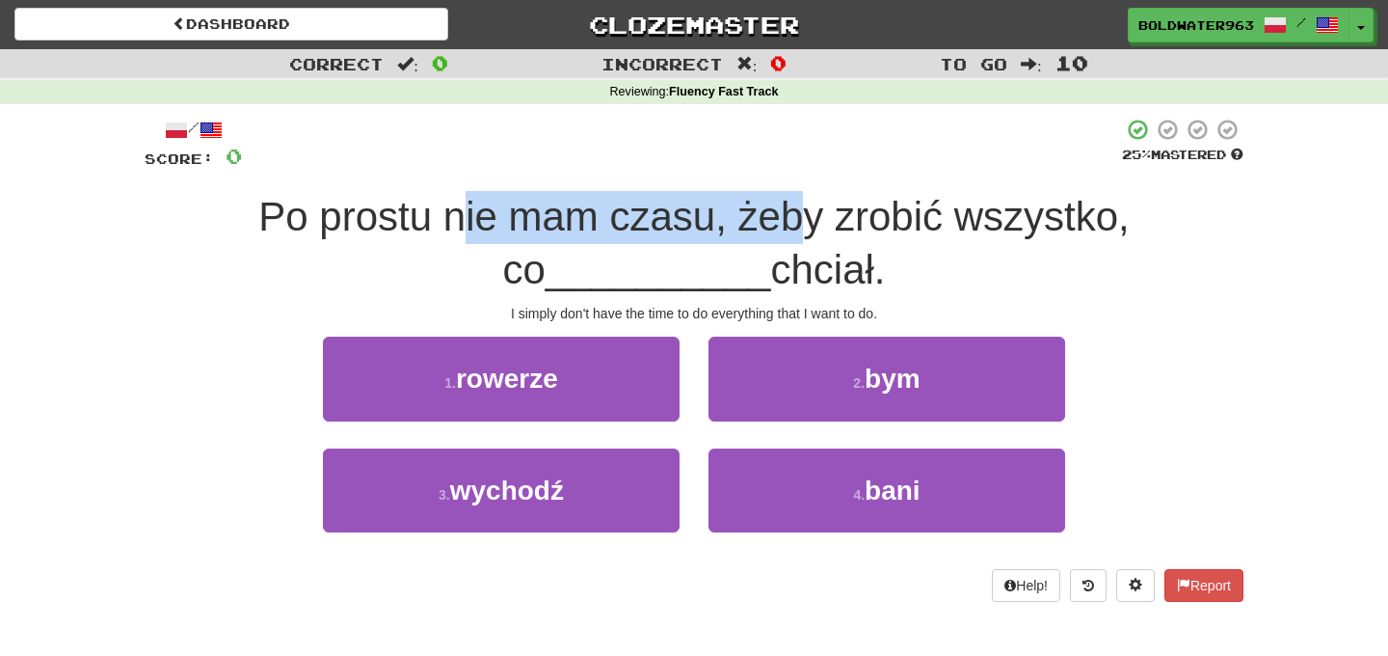
drag, startPoint x: 440, startPoint y: 216, endPoint x: 778, endPoint y: 212, distance: 338.4
click at [778, 212] on span "Po prostu nie mam czasu, żeby zrobić wszystko, co" at bounding box center [693, 243] width 871 height 98
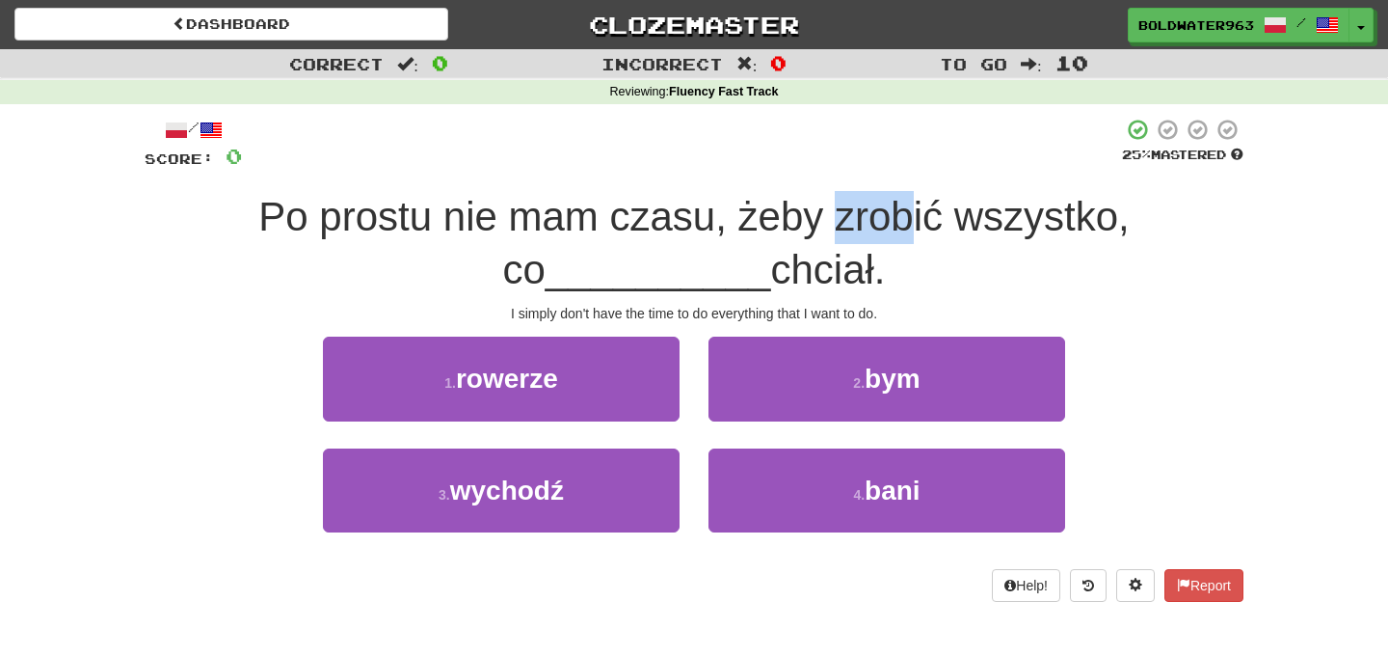
drag, startPoint x: 875, startPoint y: 222, endPoint x: 806, endPoint y: 228, distance: 69.7
click at [806, 228] on span "Po prostu nie mam czasu, żeby zrobić wszystko, co" at bounding box center [693, 243] width 871 height 98
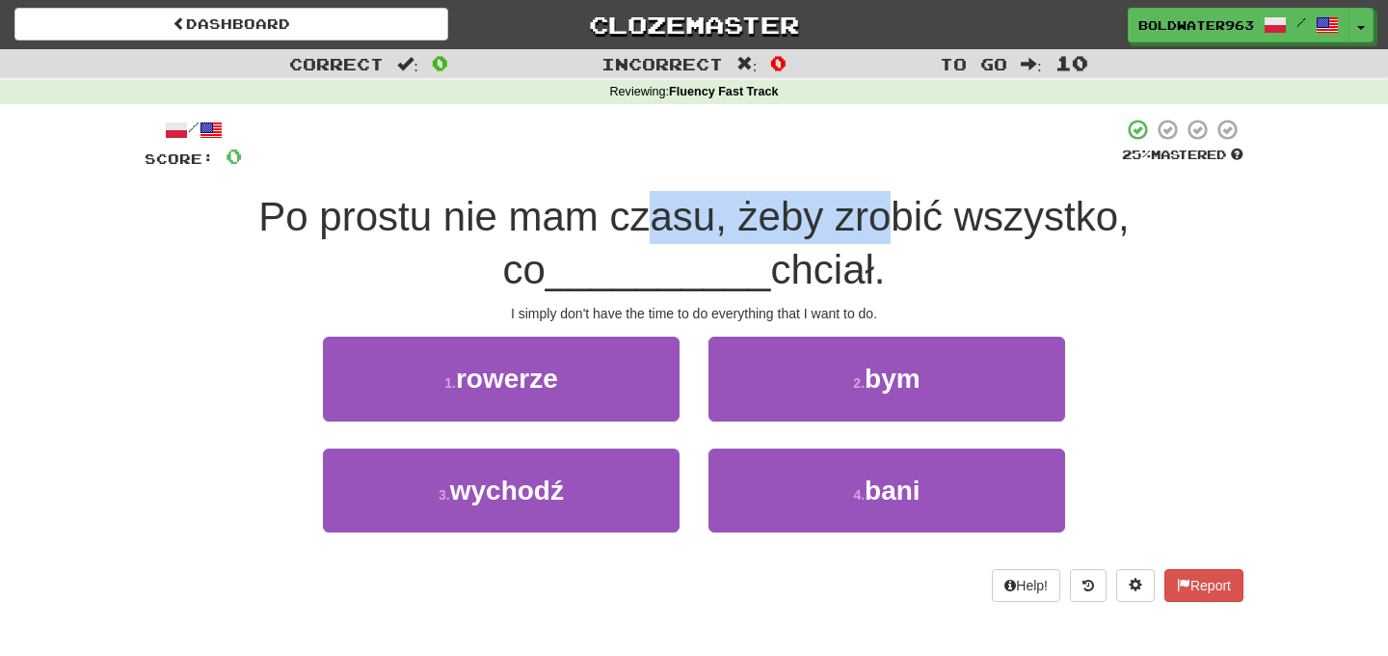
drag, startPoint x: 629, startPoint y: 225, endPoint x: 849, endPoint y: 224, distance: 220.8
click at [849, 224] on span "Po prostu nie mam czasu, żeby zrobić wszystko, co" at bounding box center [693, 243] width 871 height 98
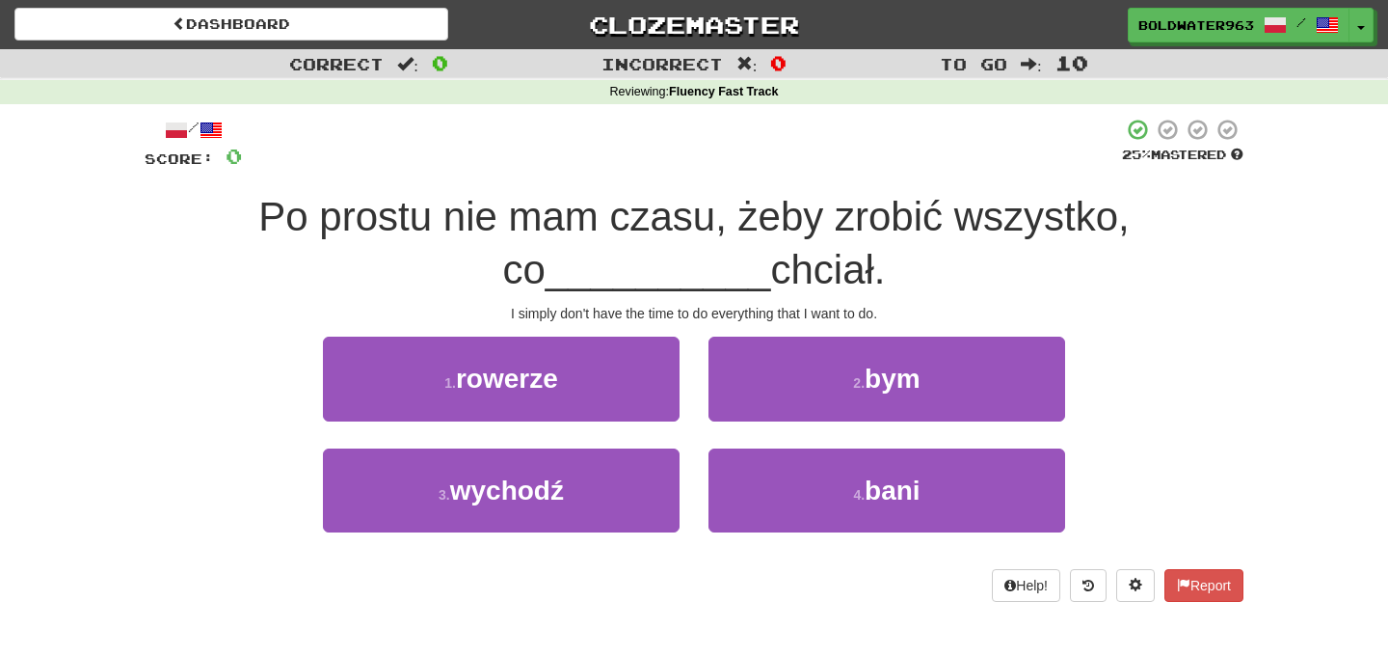
click at [881, 219] on span "Po prostu nie mam czasu, żeby zrobić wszystko, co" at bounding box center [693, 243] width 871 height 98
drag, startPoint x: 879, startPoint y: 272, endPoint x: 513, endPoint y: 220, distance: 370.0
click at [513, 220] on div "Po prostu nie mam czasu, żeby zrobić wszystko, co __________ chciał." at bounding box center [694, 243] width 1099 height 105
click at [623, 225] on span "Po prostu nie mam czasu, żeby zrobić wszystko, co" at bounding box center [693, 243] width 871 height 98
click at [595, 217] on span "Po prostu nie mam czasu, żeby zrobić wszystko, co" at bounding box center [693, 243] width 871 height 98
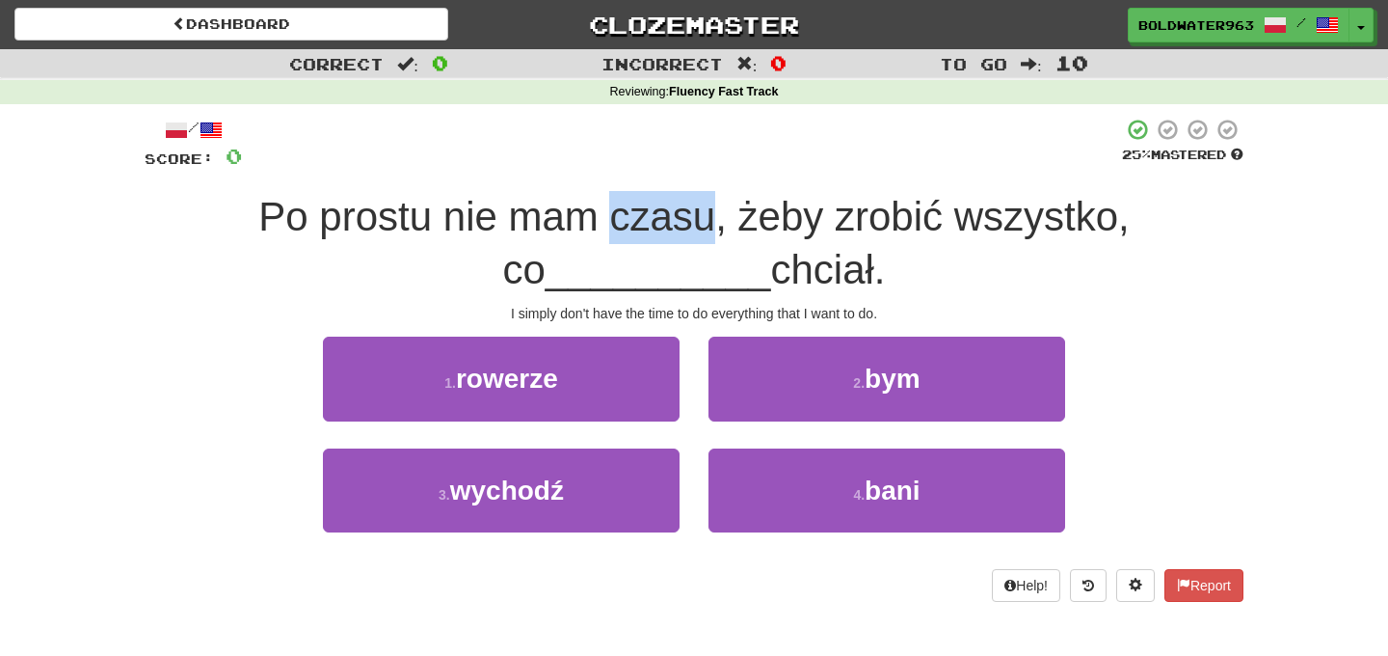
click at [595, 217] on span "Po prostu nie mam czasu, żeby zrobić wszystko, co" at bounding box center [693, 243] width 871 height 98
click at [604, 218] on span "Po prostu nie mam czasu, żeby zrobić wszystko, co" at bounding box center [693, 243] width 871 height 98
drag, startPoint x: 604, startPoint y: 218, endPoint x: 650, endPoint y: 218, distance: 46.3
click at [650, 218] on span "Po prostu nie mam czasu, żeby zrobić wszystko, co" at bounding box center [693, 243] width 871 height 98
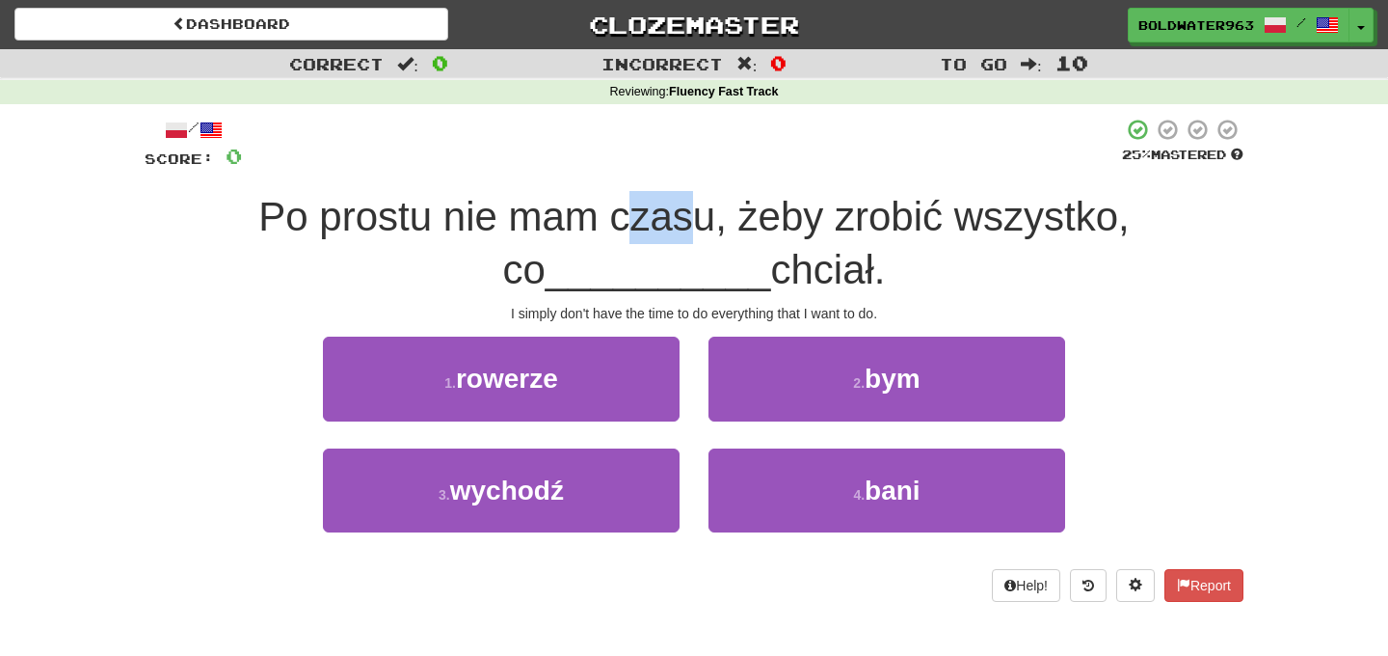
drag, startPoint x: 657, startPoint y: 219, endPoint x: 596, endPoint y: 218, distance: 60.7
click at [596, 218] on span "Po prostu nie mam czasu, żeby zrobić wszystko, co" at bounding box center [693, 243] width 871 height 98
drag, startPoint x: 680, startPoint y: 217, endPoint x: 586, endPoint y: 217, distance: 93.5
click at [586, 217] on span "Po prostu nie mam czasu, żeby zrobić wszystko, co" at bounding box center [693, 243] width 871 height 98
click at [534, 220] on span "Po prostu nie mam czasu, żeby zrobić wszystko, co" at bounding box center [693, 243] width 871 height 98
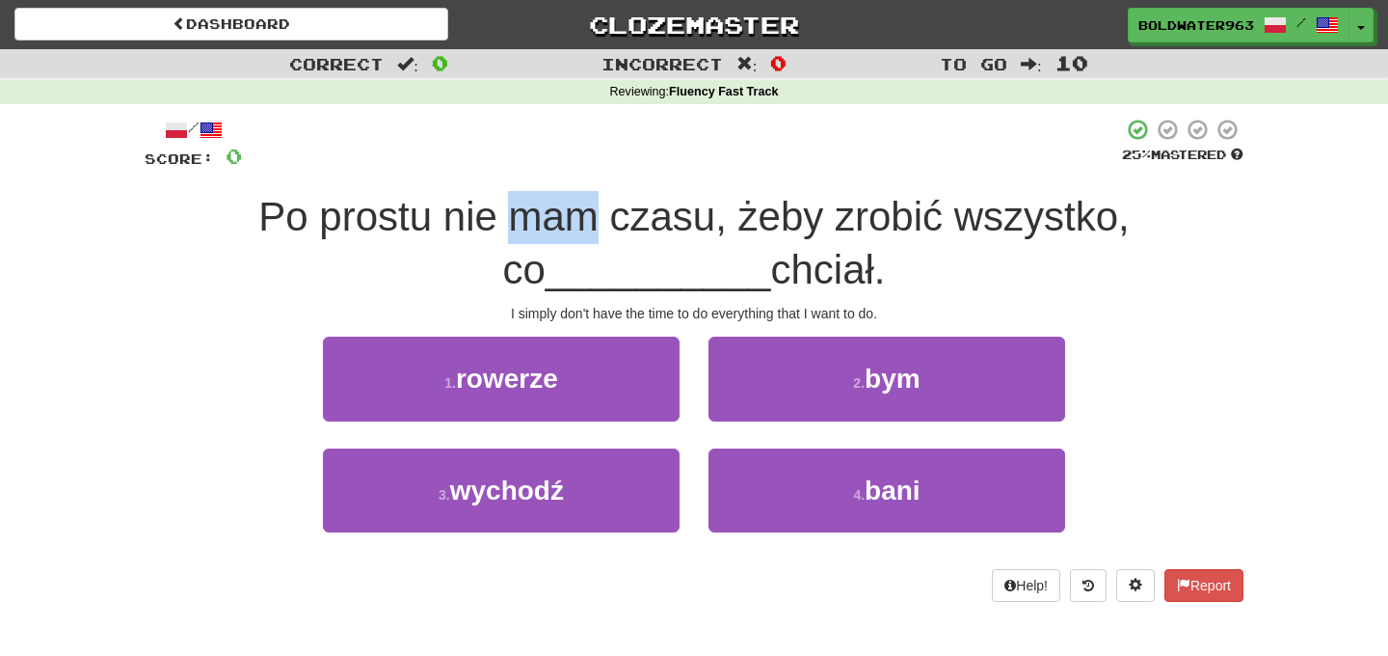
click at [534, 220] on span "Po prostu nie mam czasu, żeby zrobić wszystko, co" at bounding box center [693, 243] width 871 height 98
click at [443, 222] on span "Po prostu nie mam czasu, żeby zrobić wszystko, co" at bounding box center [693, 243] width 871 height 98
click at [361, 215] on span "Po prostu nie mam czasu, żeby zrobić wszystko, co" at bounding box center [693, 243] width 871 height 98
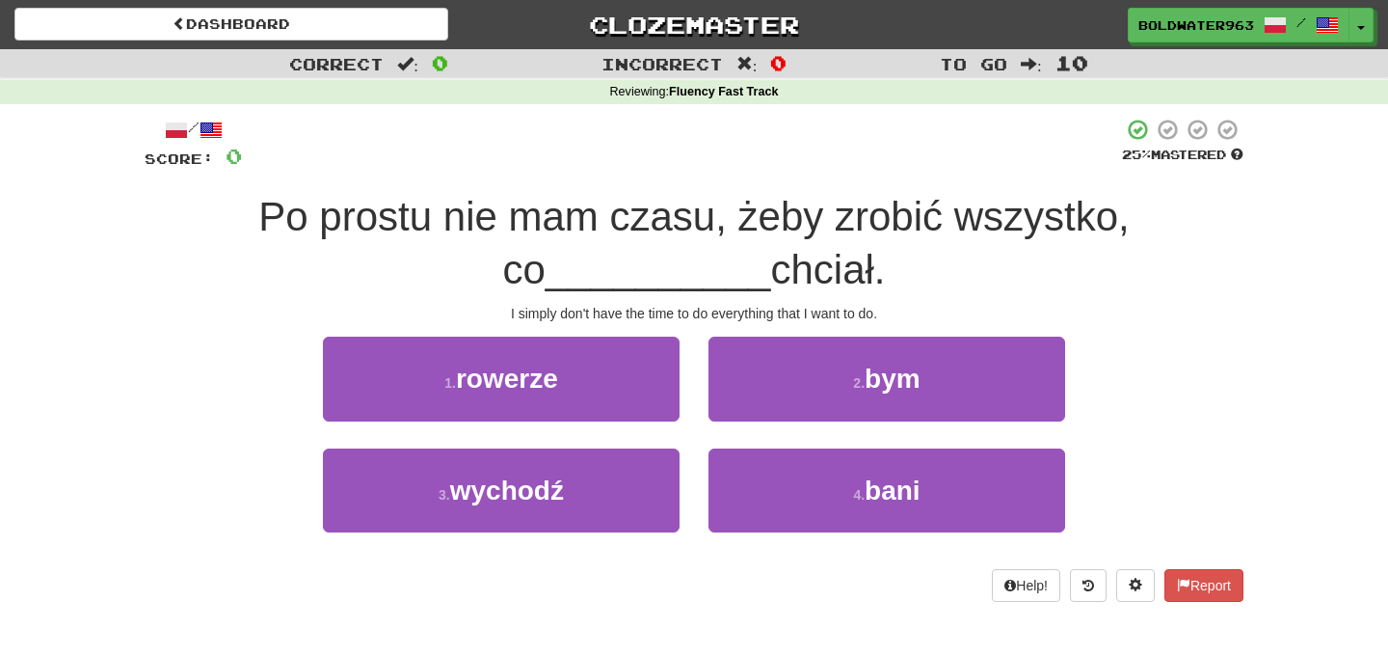
click at [258, 218] on span "Po prostu nie mam czasu, żeby zrobić wszystko, co" at bounding box center [693, 243] width 871 height 98
drag, startPoint x: 724, startPoint y: 219, endPoint x: 624, endPoint y: 218, distance: 100.3
click at [624, 218] on span "Po prostu nie mam czasu, żeby zrobić wszystko, co" at bounding box center [693, 243] width 871 height 98
click at [696, 222] on span "Po prostu nie mam czasu, żeby zrobić wszystko, co" at bounding box center [693, 243] width 871 height 98
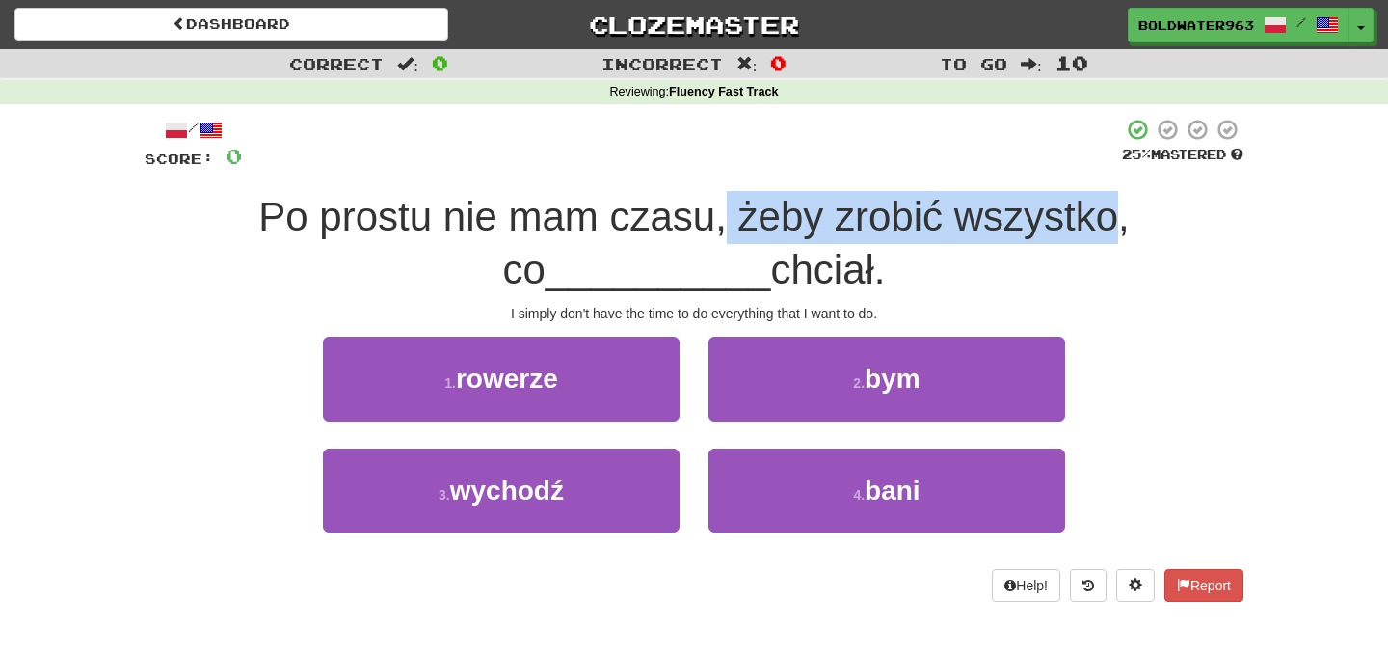
drag, startPoint x: 696, startPoint y: 222, endPoint x: 1097, endPoint y: 211, distance: 401.2
click at [1097, 211] on span "Po prostu nie mam czasu, żeby zrobić wszystko, co" at bounding box center [693, 243] width 871 height 98
drag, startPoint x: 1169, startPoint y: 213, endPoint x: 684, endPoint y: 214, distance: 484.9
click at [684, 214] on div "Po prostu nie mam czasu, żeby zrobić wszystko, co __________ chciał." at bounding box center [694, 243] width 1099 height 105
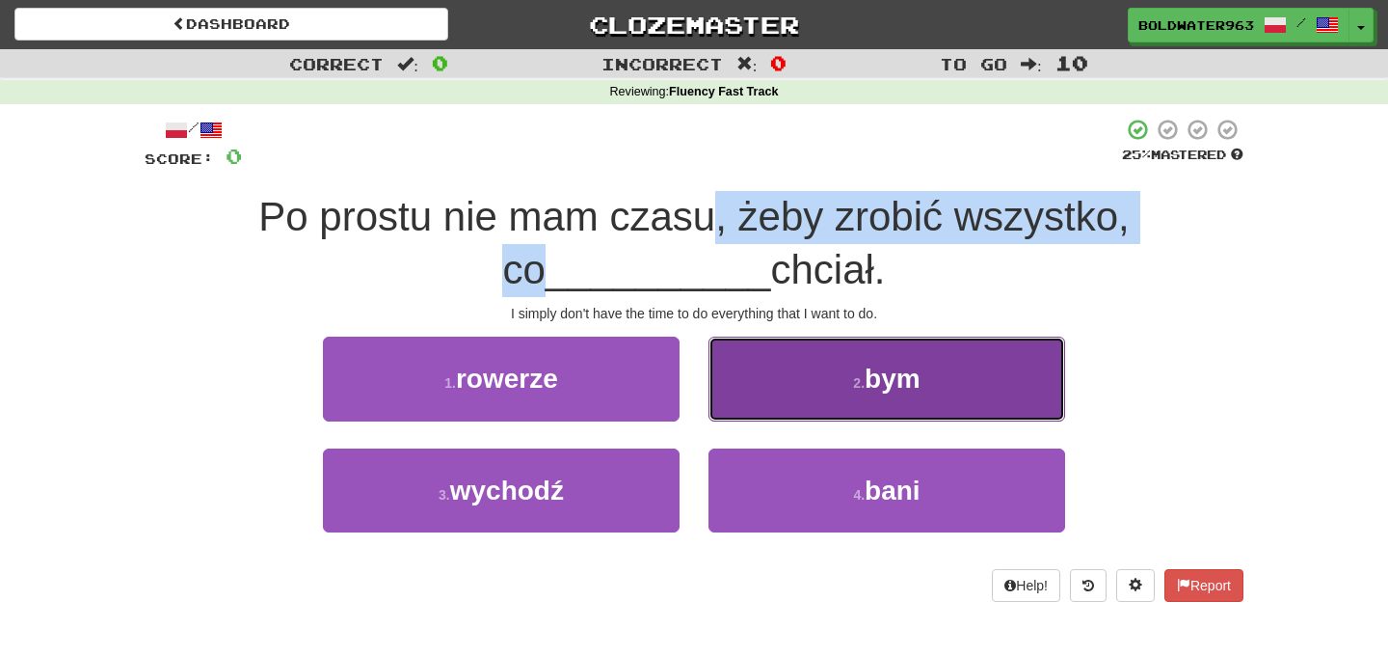
click at [899, 378] on span "bym" at bounding box center [893, 378] width 56 height 30
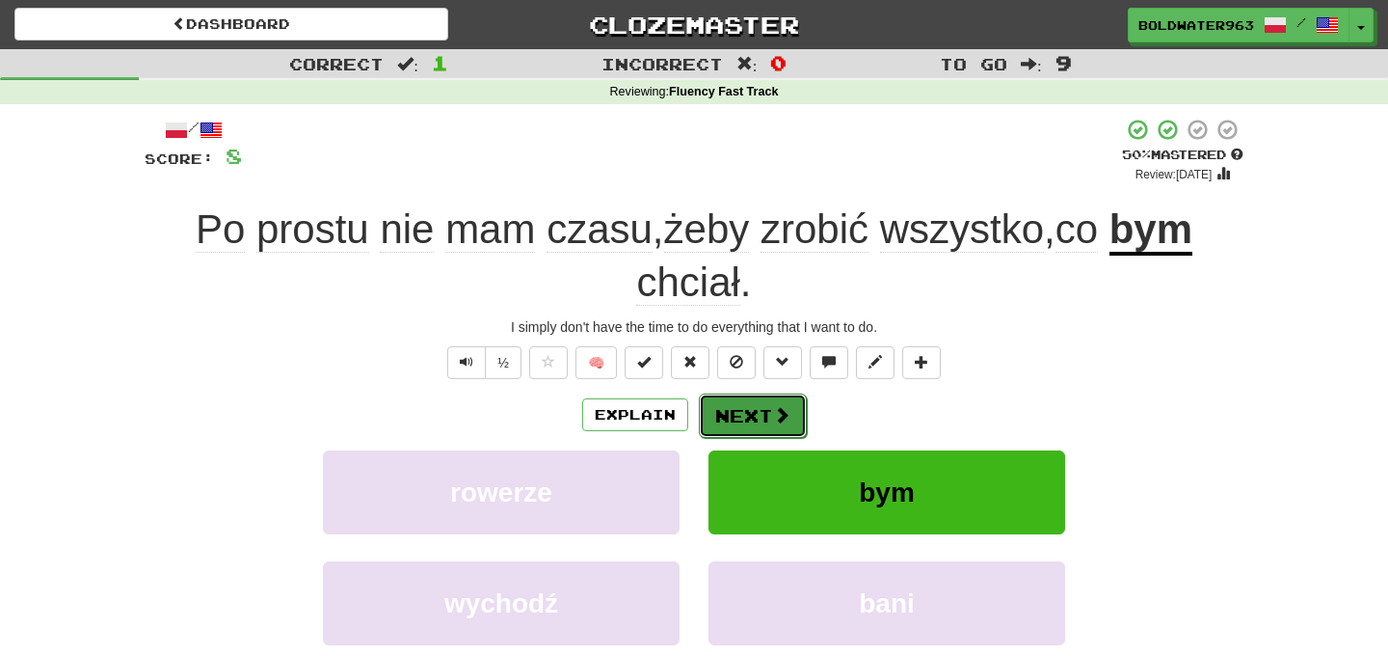
click at [741, 406] on button "Next" at bounding box center [753, 415] width 108 height 44
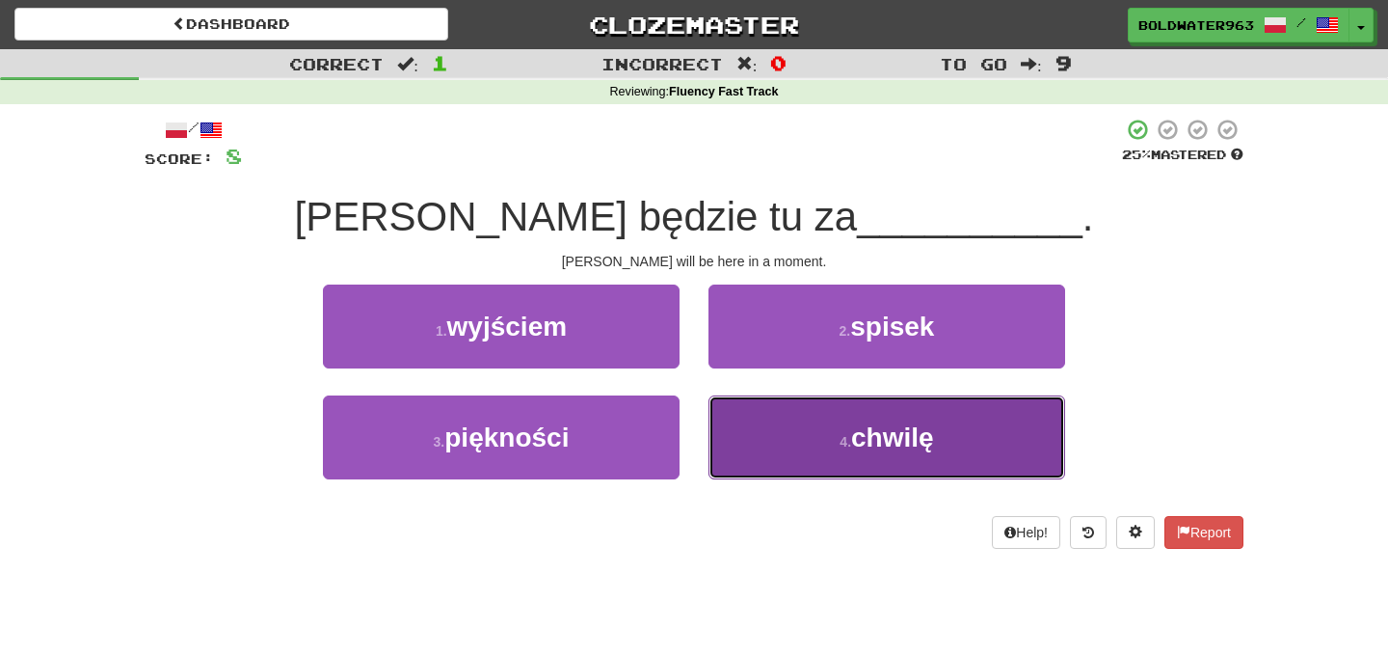
click at [799, 435] on button "4 . chwilę" at bounding box center [887, 437] width 357 height 84
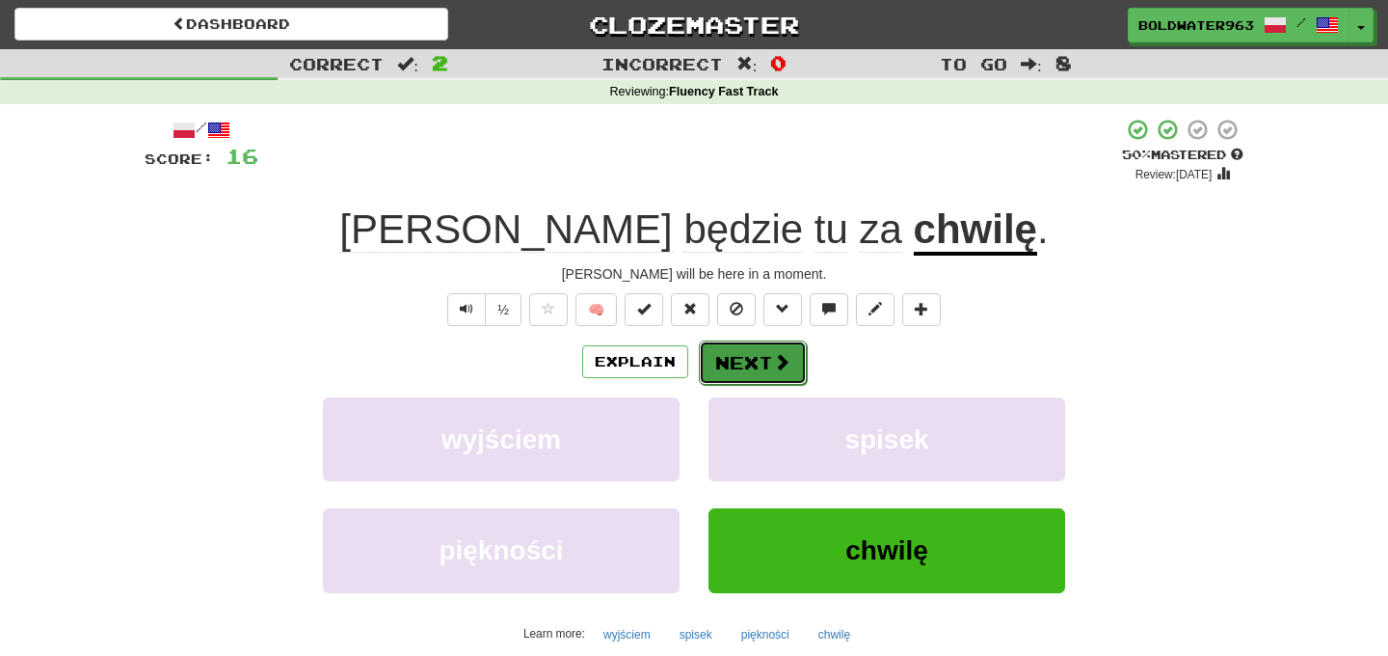
click at [752, 350] on button "Next" at bounding box center [753, 362] width 108 height 44
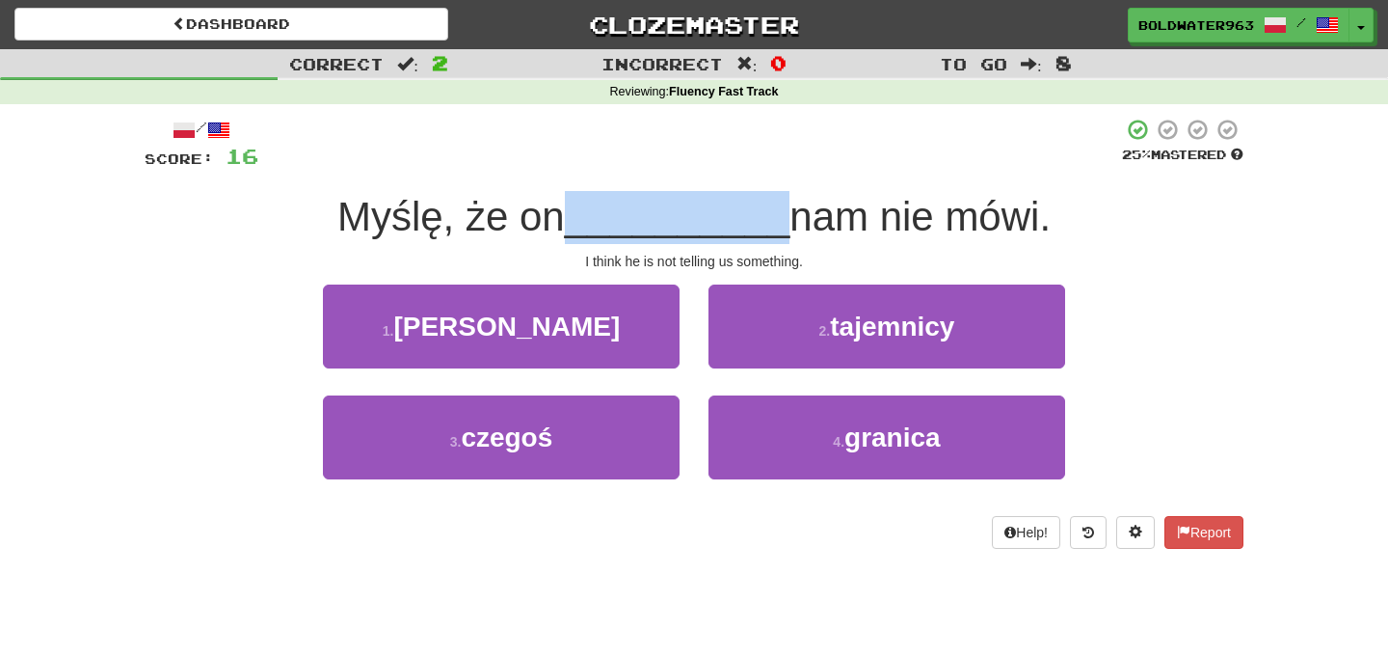
drag, startPoint x: 576, startPoint y: 225, endPoint x: 771, endPoint y: 224, distance: 195.7
click at [771, 224] on span "__________" at bounding box center [678, 216] width 226 height 45
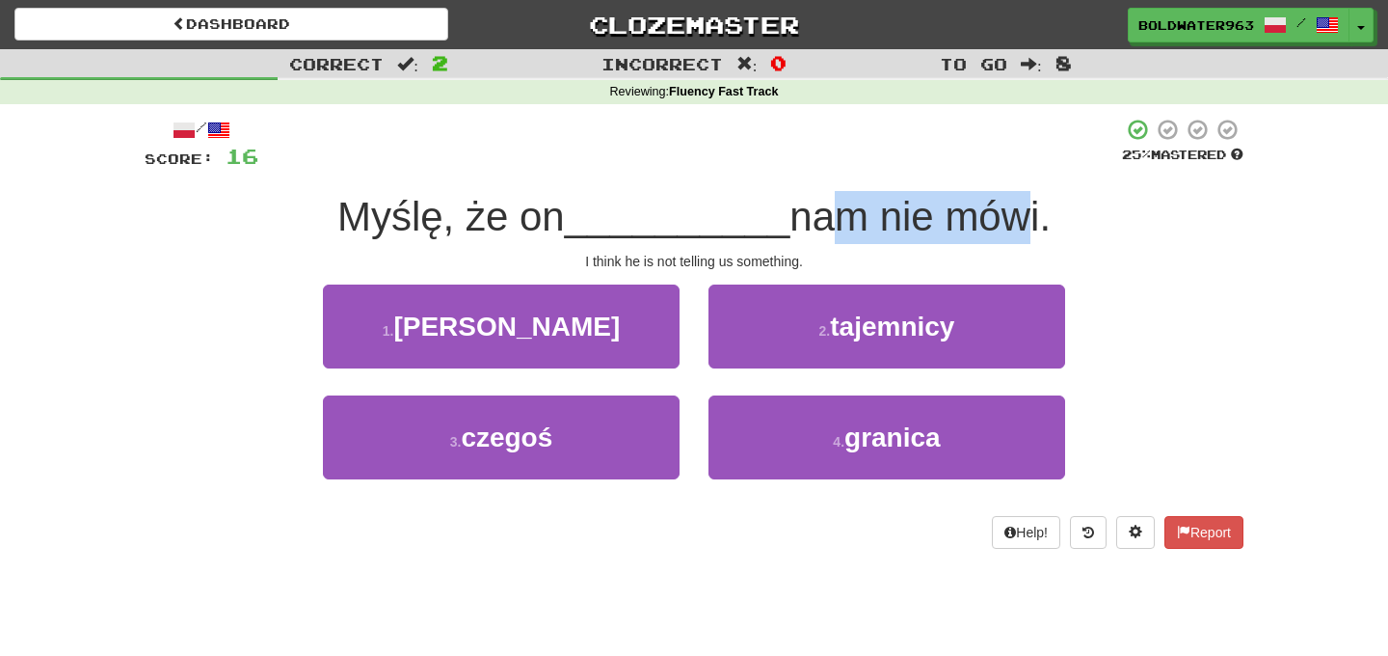
drag, startPoint x: 810, startPoint y: 219, endPoint x: 1002, endPoint y: 211, distance: 192.0
click at [1002, 211] on span "nam nie mówi." at bounding box center [920, 216] width 261 height 45
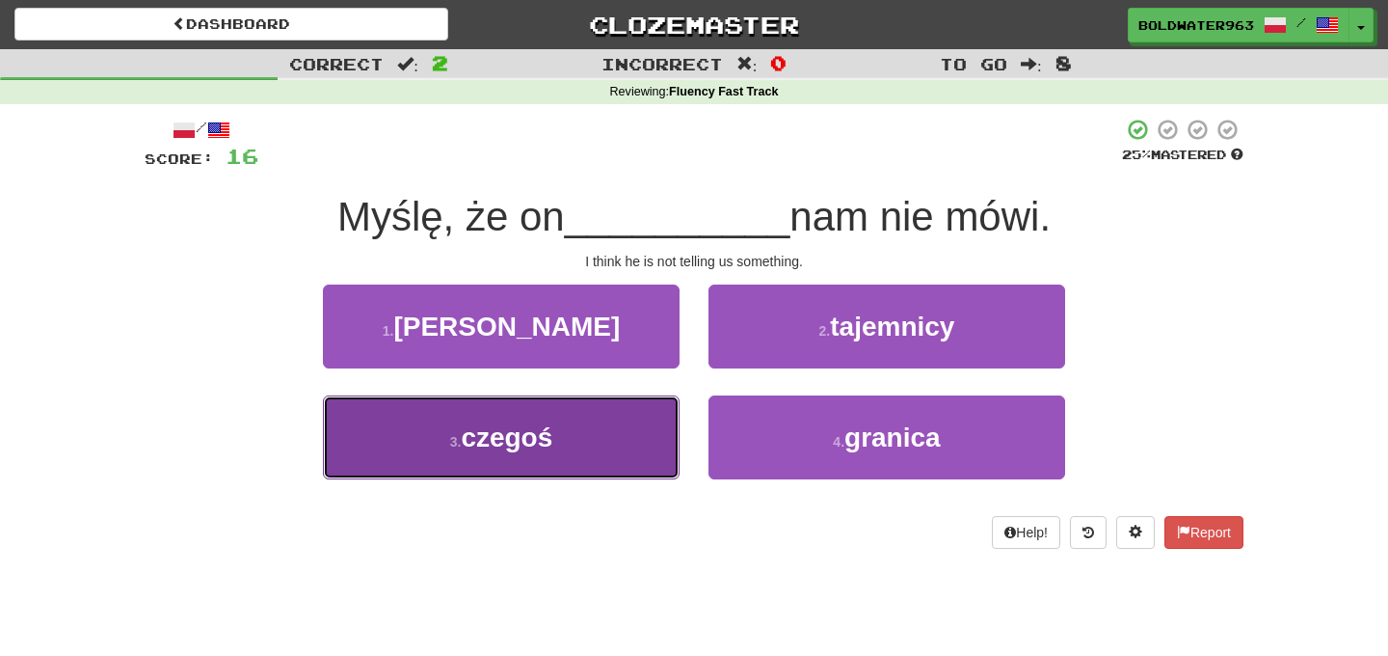
click at [590, 432] on button "3 . czegoś" at bounding box center [501, 437] width 357 height 84
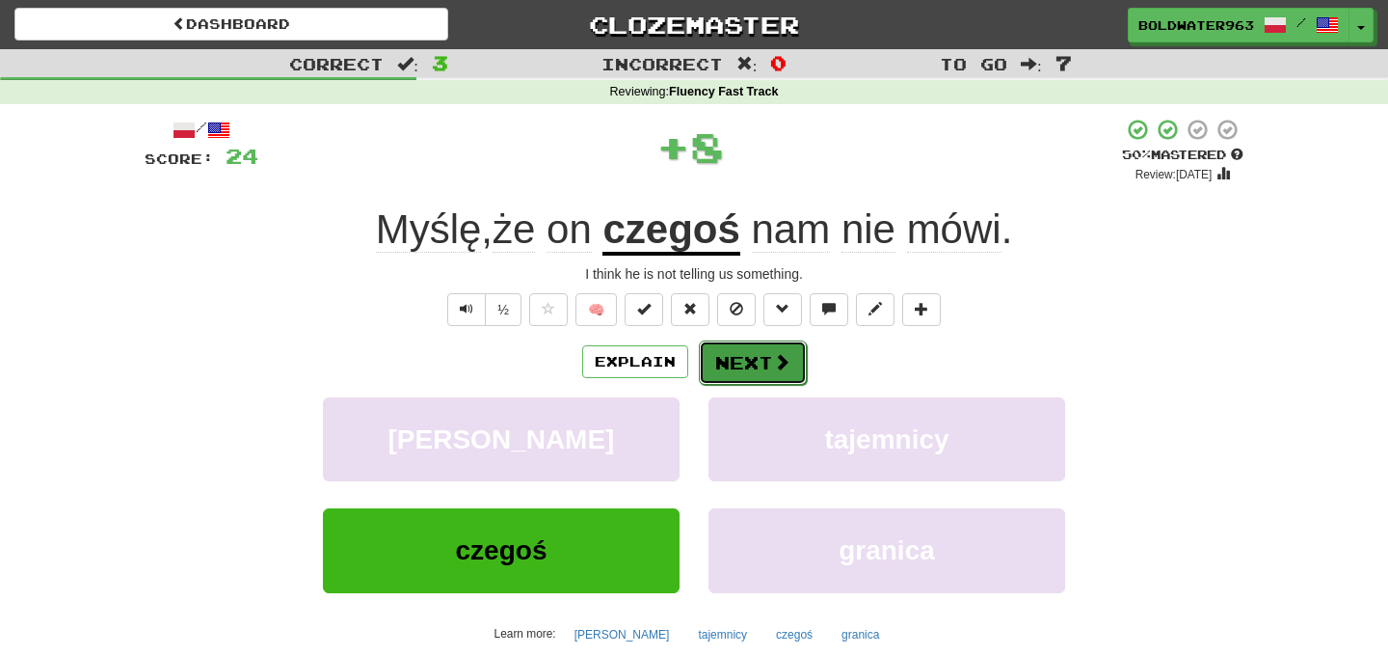
click at [741, 357] on button "Next" at bounding box center [753, 362] width 108 height 44
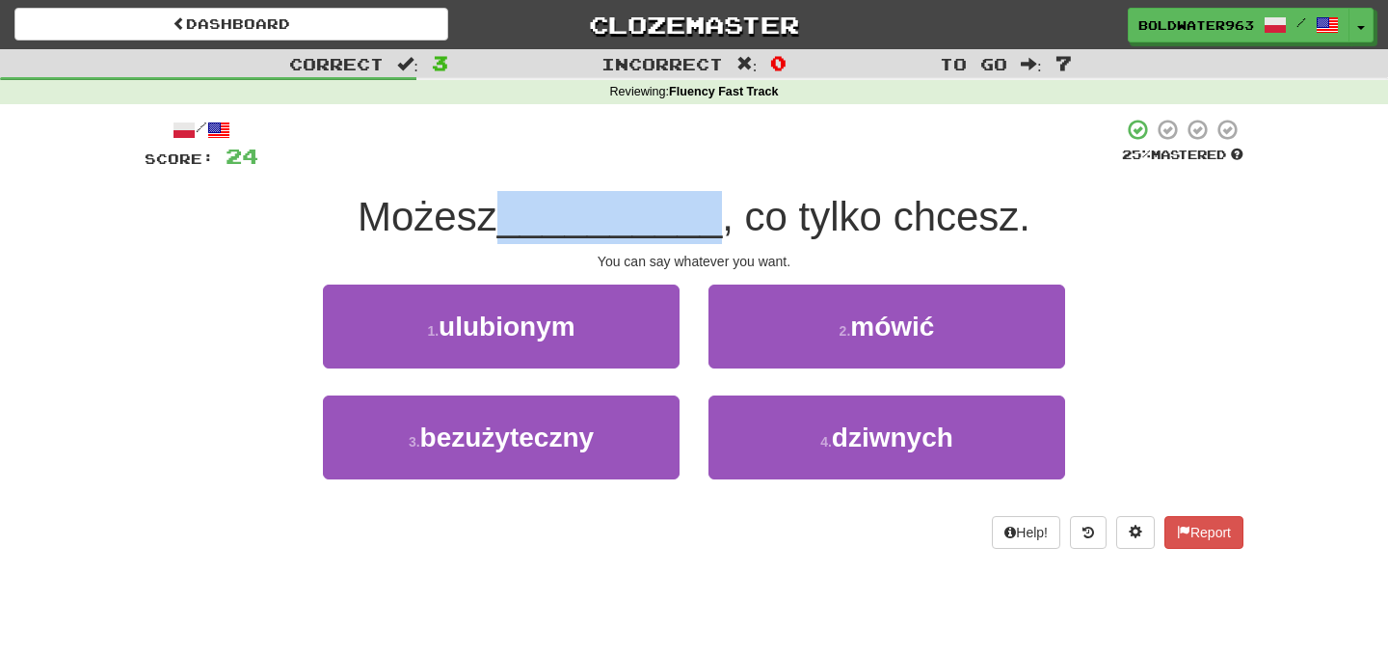
drag, startPoint x: 516, startPoint y: 222, endPoint x: 711, endPoint y: 222, distance: 195.7
click at [711, 222] on span "__________" at bounding box center [610, 216] width 226 height 45
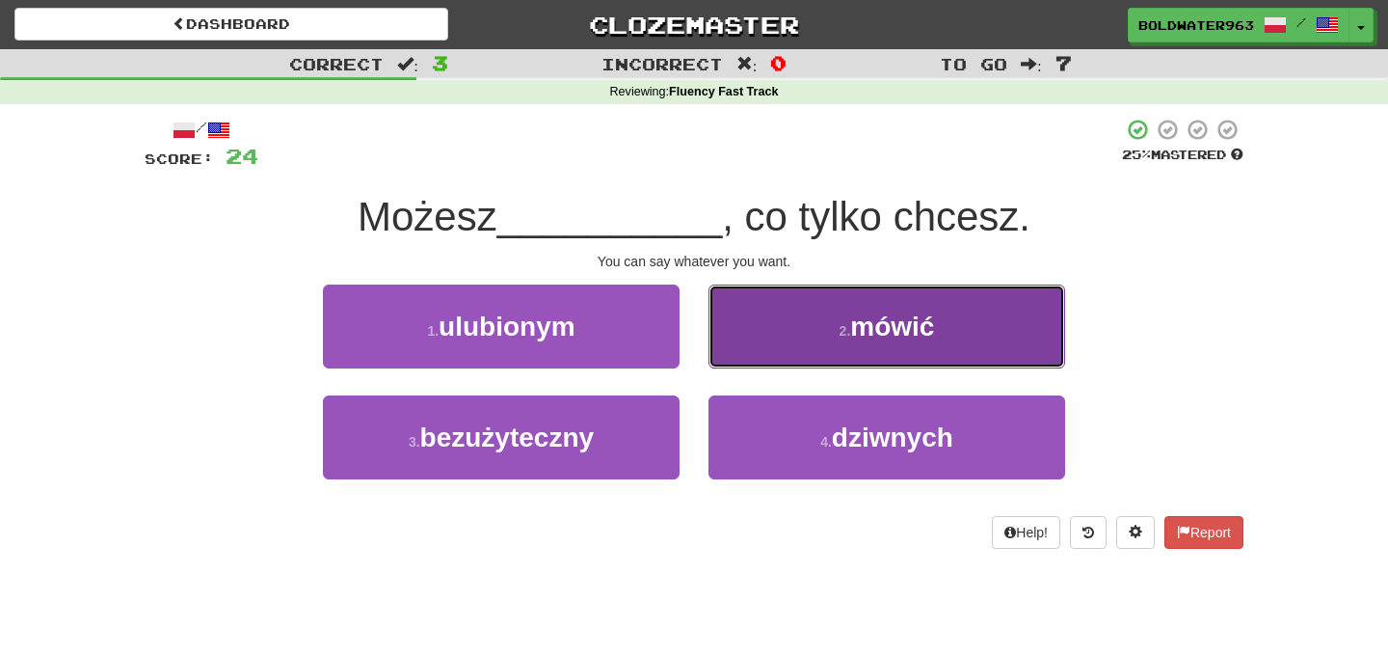
click at [846, 324] on small "2 ." at bounding box center [846, 330] width 12 height 15
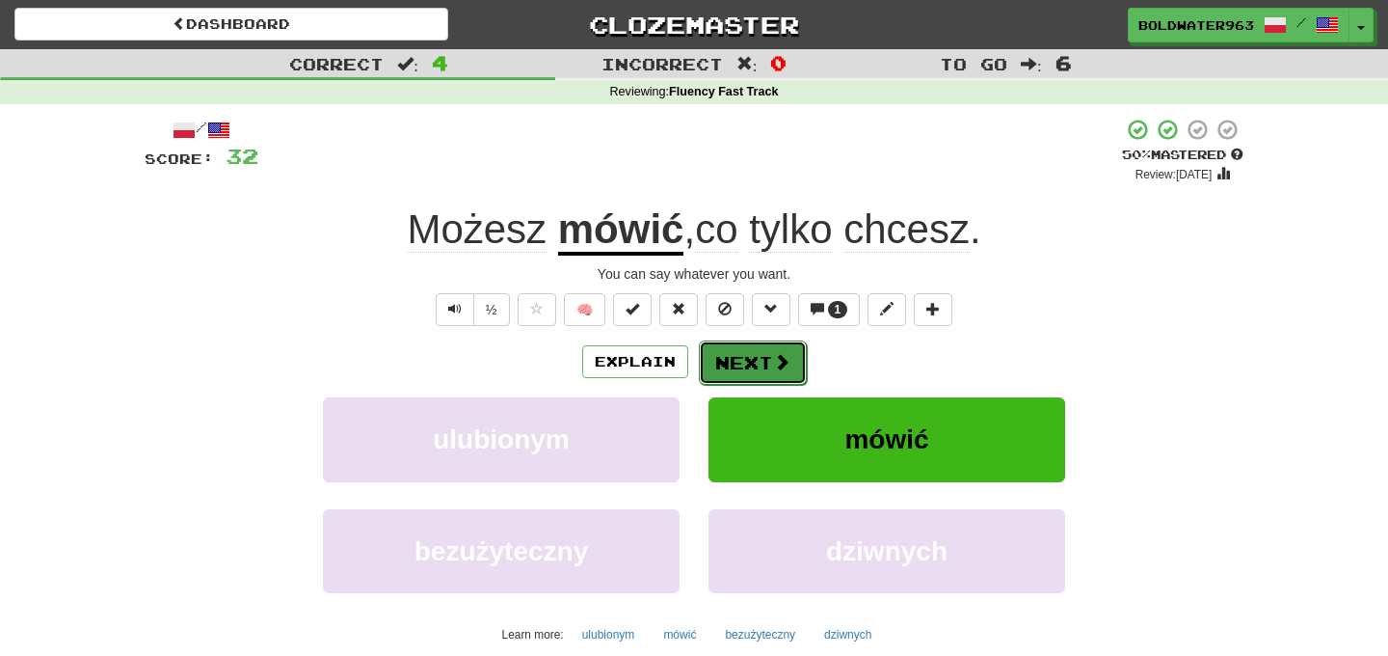
click at [754, 363] on button "Next" at bounding box center [753, 362] width 108 height 44
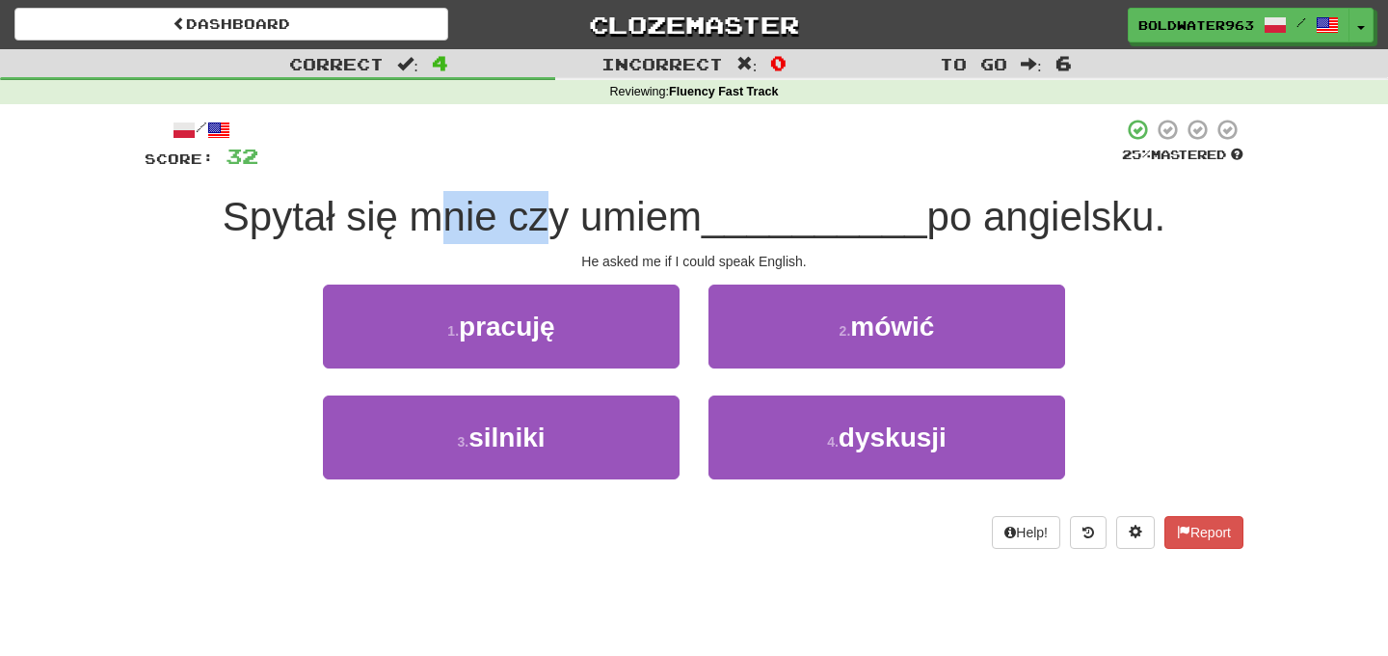
drag, startPoint x: 442, startPoint y: 225, endPoint x: 552, endPoint y: 231, distance: 111.1
click at [552, 231] on span "Spytał się mnie czy umiem" at bounding box center [462, 216] width 479 height 45
drag, startPoint x: 596, startPoint y: 211, endPoint x: 651, endPoint y: 211, distance: 55.0
click at [651, 211] on span "Spytał się mnie czy umiem" at bounding box center [462, 216] width 479 height 45
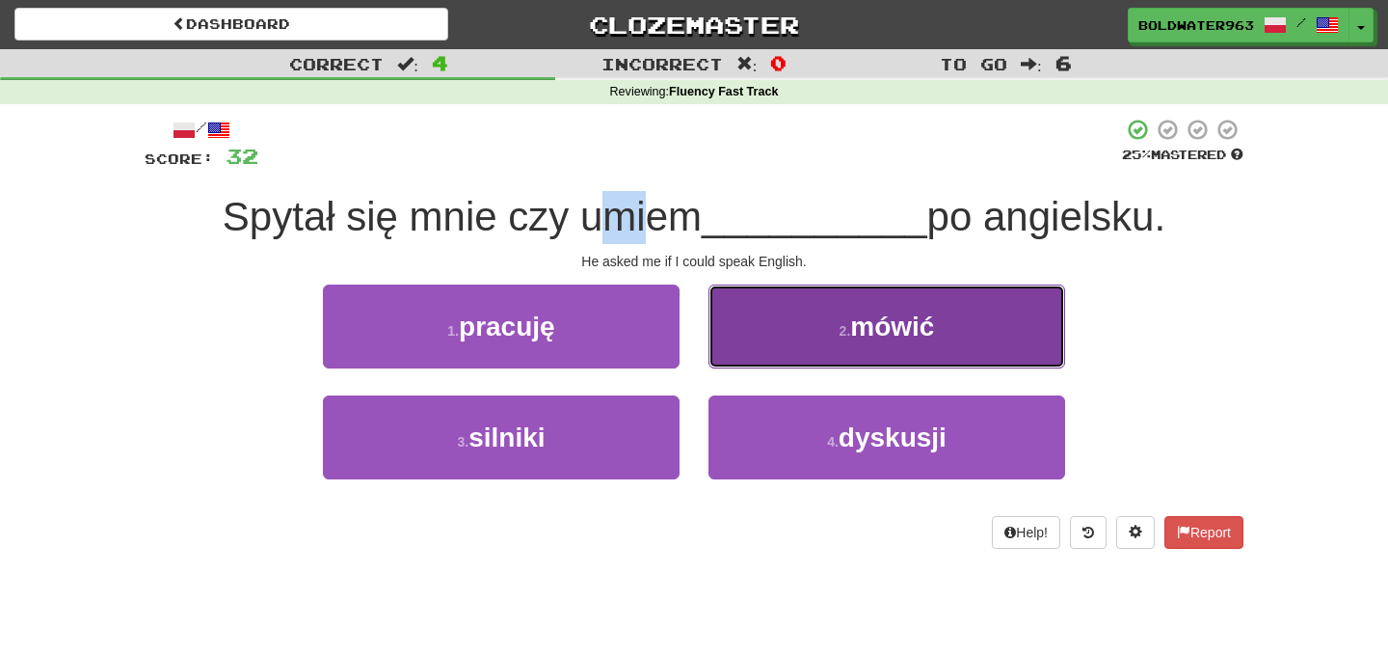
click at [821, 319] on button "2 . mówić" at bounding box center [887, 326] width 357 height 84
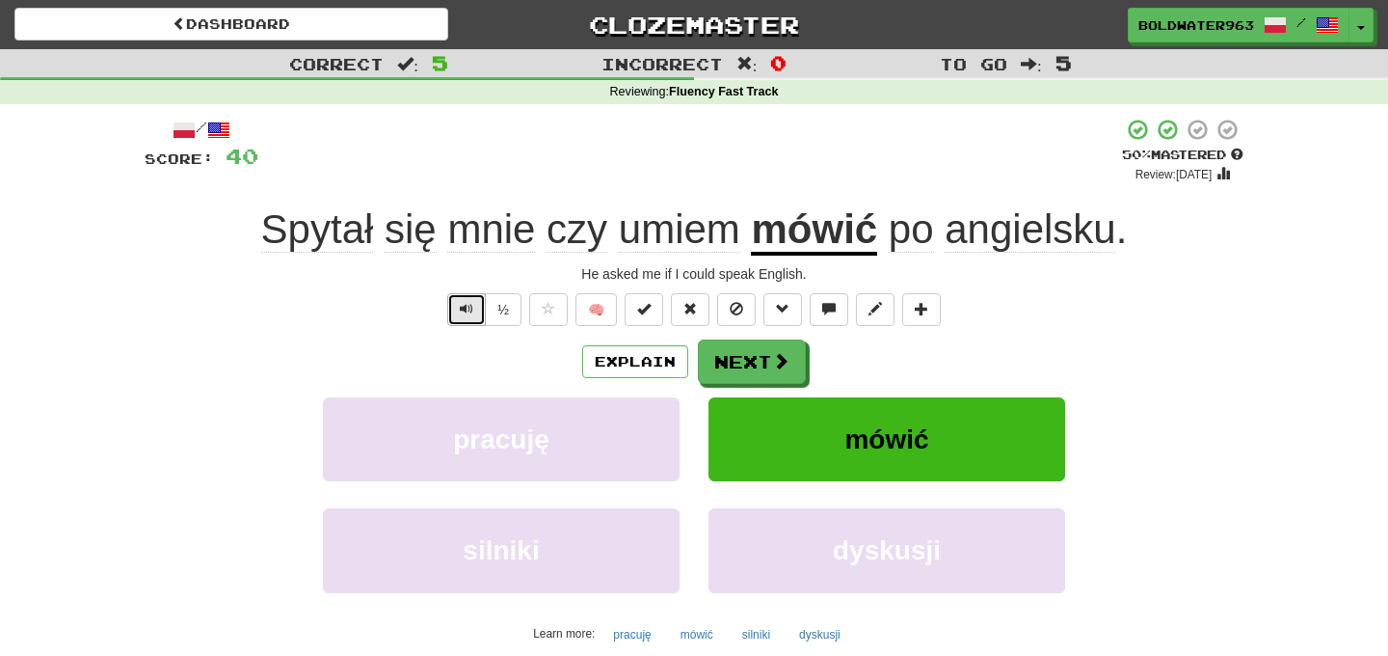
click at [467, 309] on span "Text-to-speech controls" at bounding box center [466, 308] width 13 height 13
